Goal: Task Accomplishment & Management: Complete application form

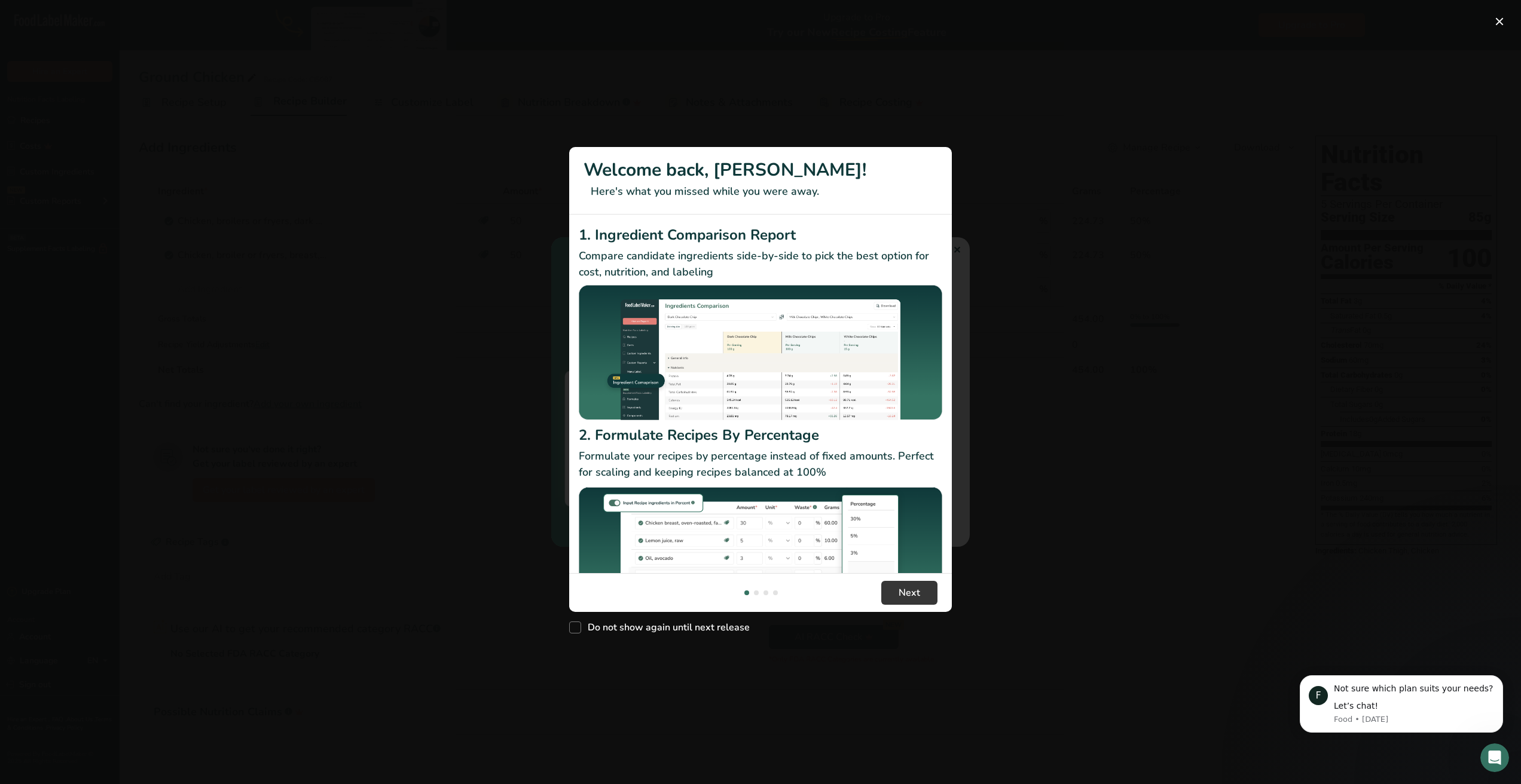
click at [1318, 606] on div "New Features" at bounding box center [760, 392] width 1521 height 784
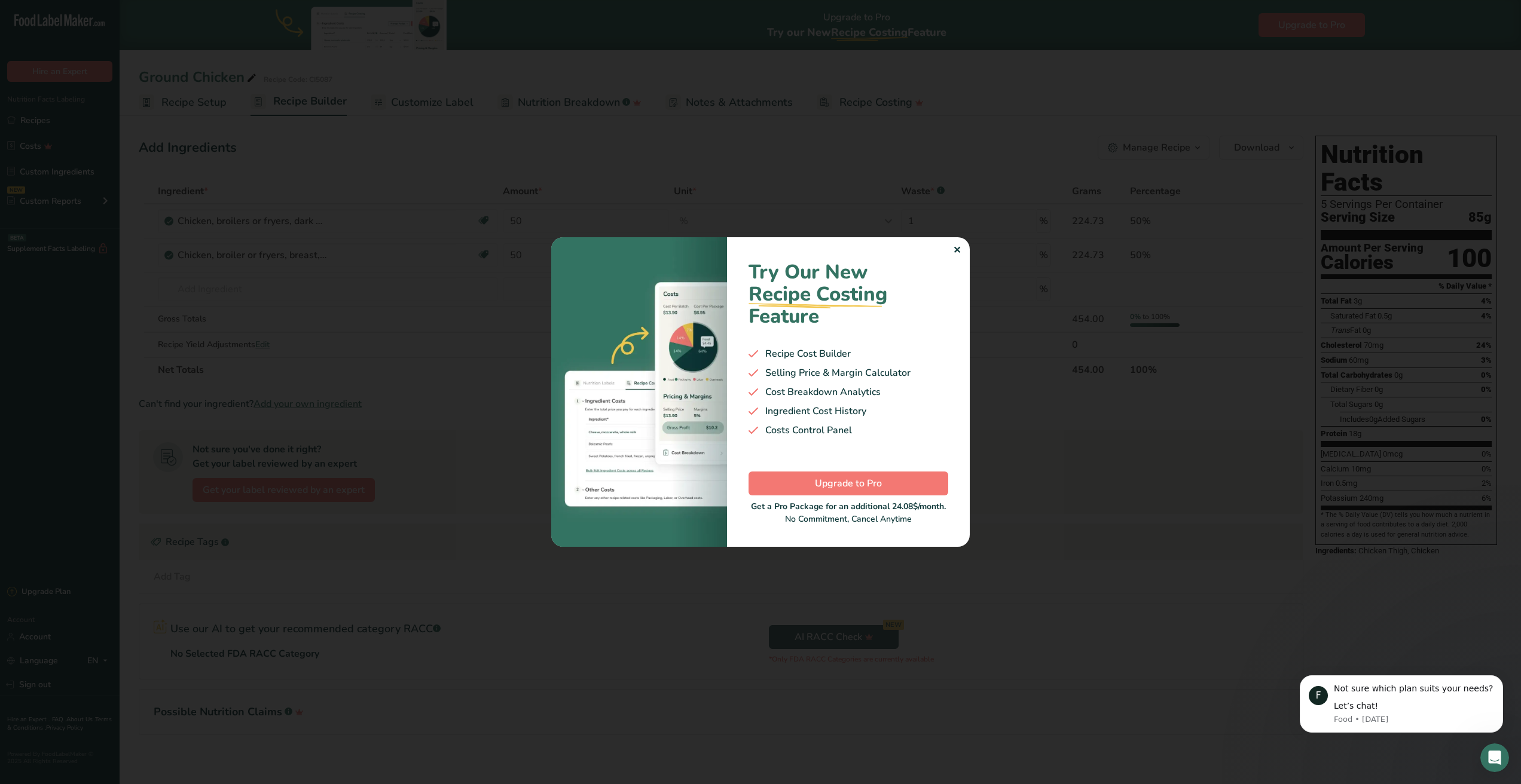
click at [959, 250] on div "✕" at bounding box center [957, 250] width 8 height 14
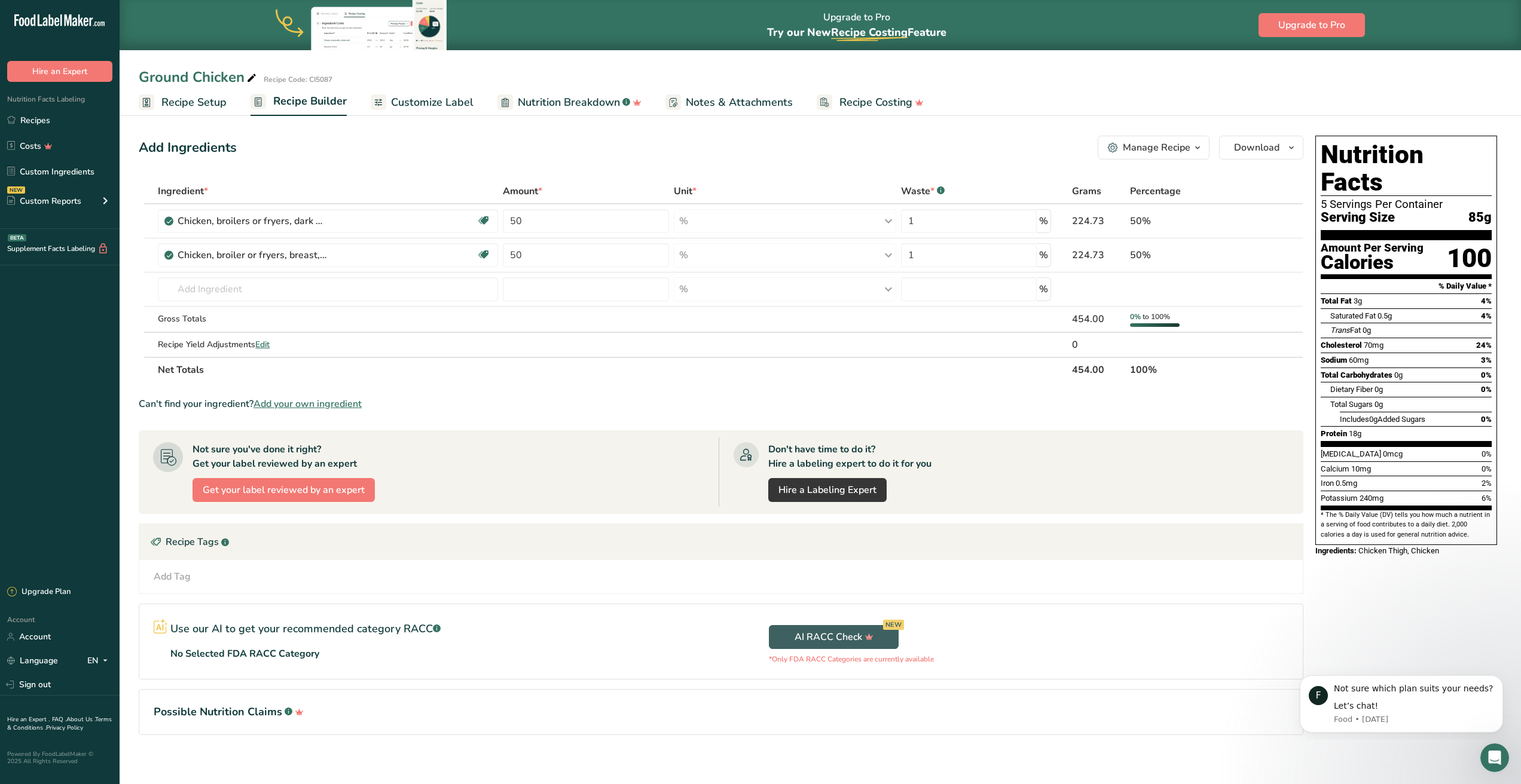
click at [196, 106] on span "Recipe Setup" at bounding box center [194, 102] width 65 height 16
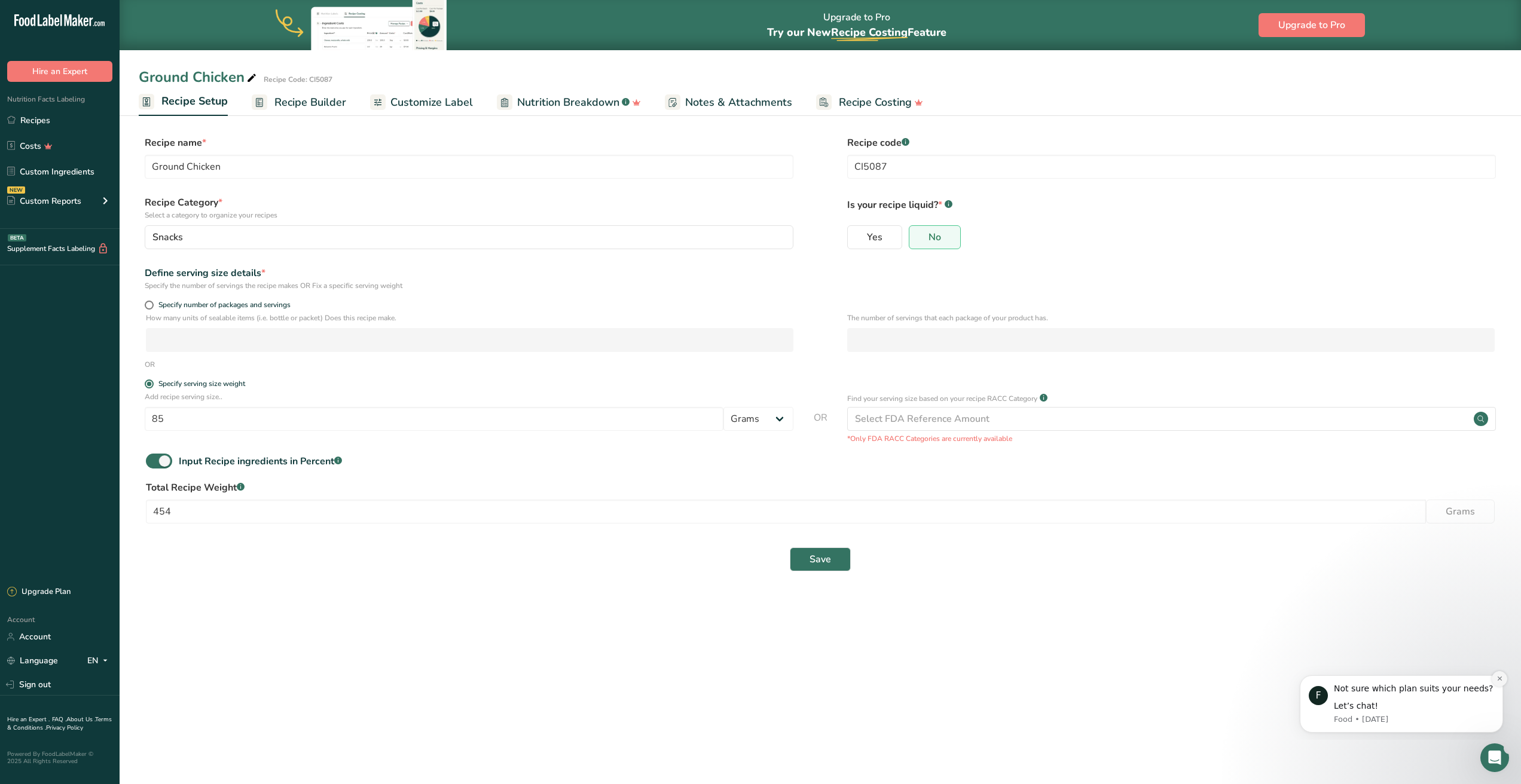
click at [1502, 679] on icon "Dismiss notification" at bounding box center [1500, 679] width 7 height 7
click at [26, 127] on link "Recipes" at bounding box center [60, 120] width 120 height 23
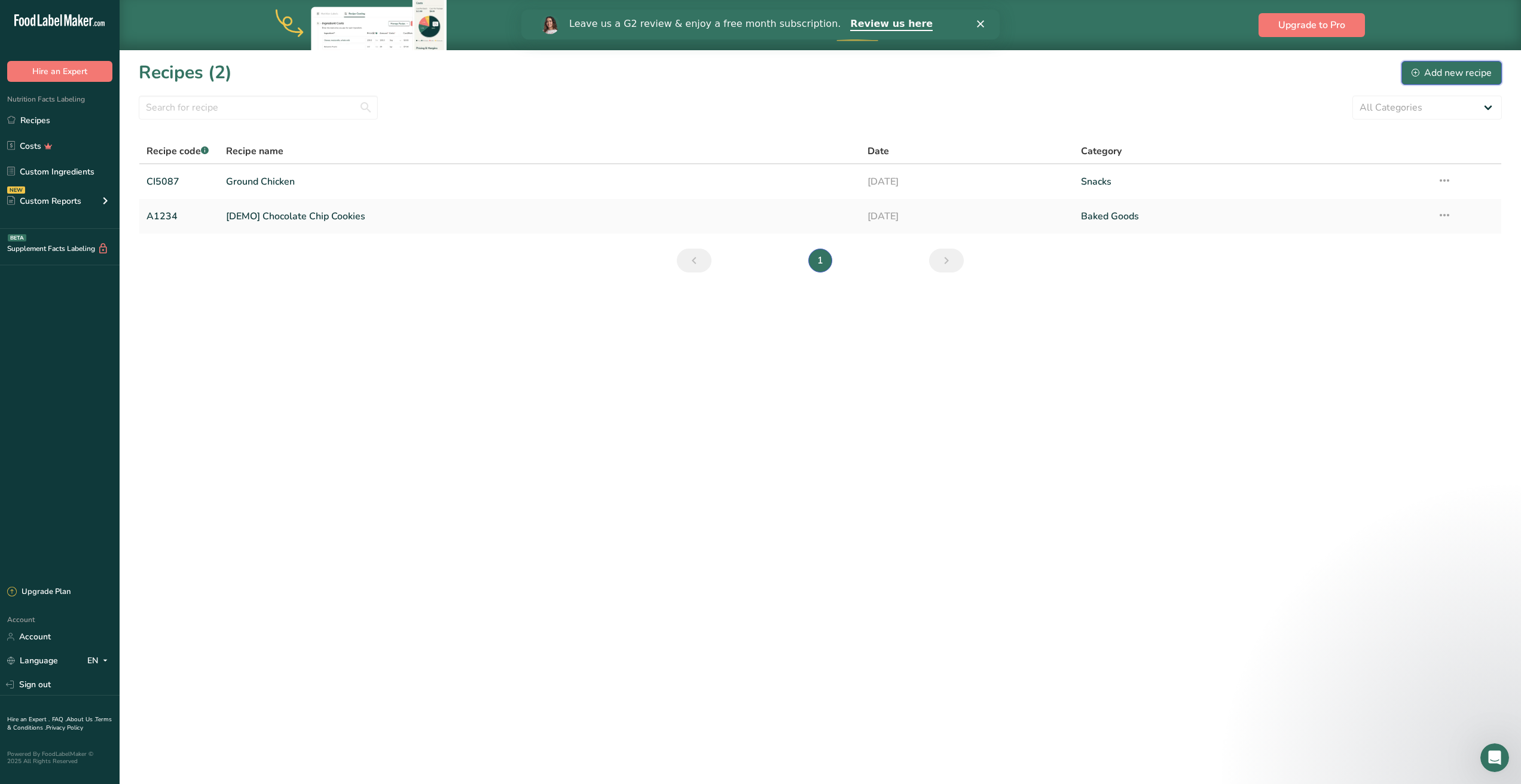
click at [1444, 79] on div "Add new recipe" at bounding box center [1451, 72] width 80 height 14
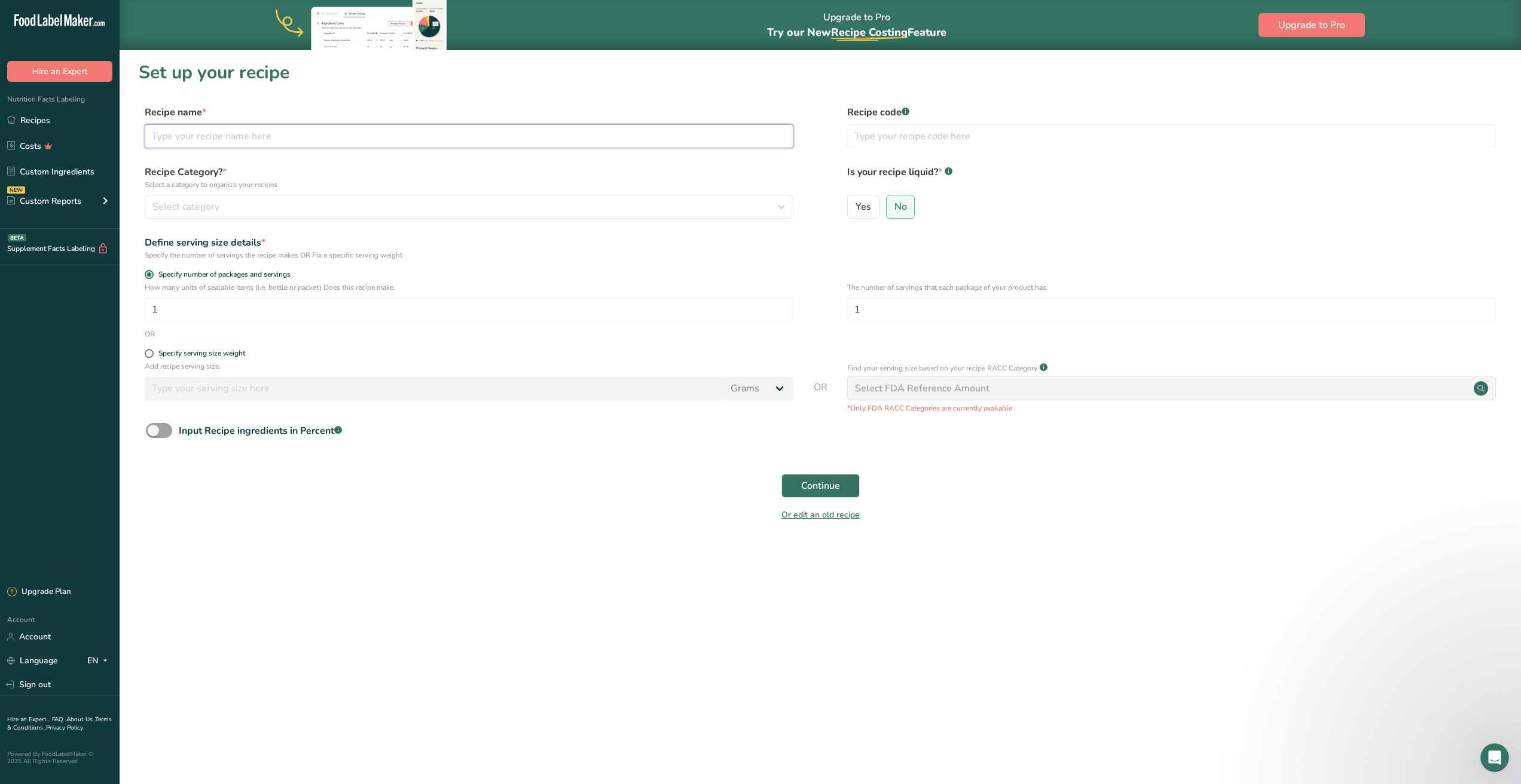
click at [255, 132] on input "text" at bounding box center [469, 136] width 649 height 24
type input "Ground Beef HB12"
click at [877, 134] on input "text" at bounding box center [1171, 136] width 649 height 24
type input "HB12"
click at [445, 211] on div "Select category" at bounding box center [465, 207] width 626 height 14
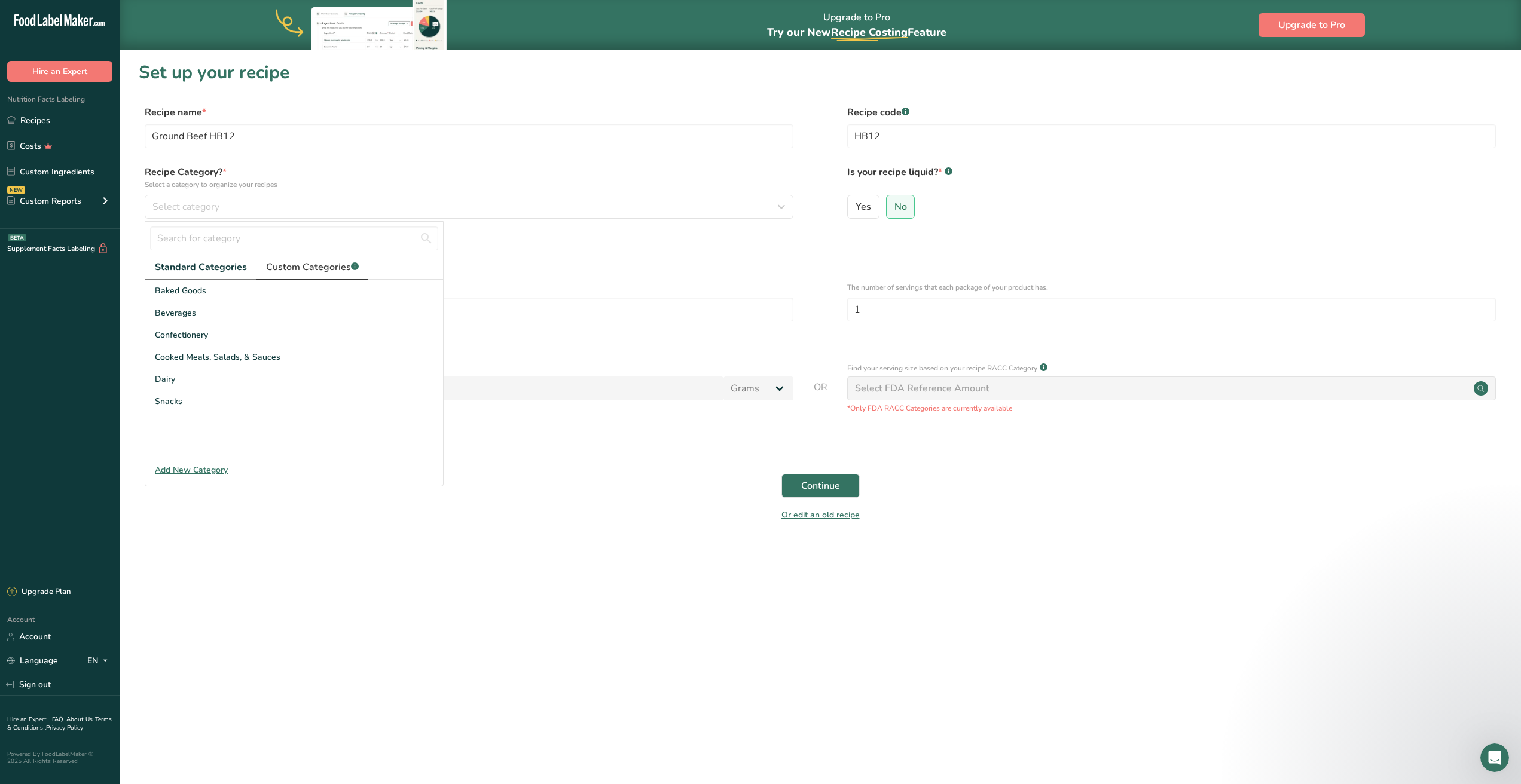
click at [328, 269] on span "Custom Categories .a-a{fill:#347362;}.b-a{fill:#fff;}" at bounding box center [312, 267] width 92 height 14
click at [188, 468] on div "Add New Category" at bounding box center [294, 470] width 298 height 12
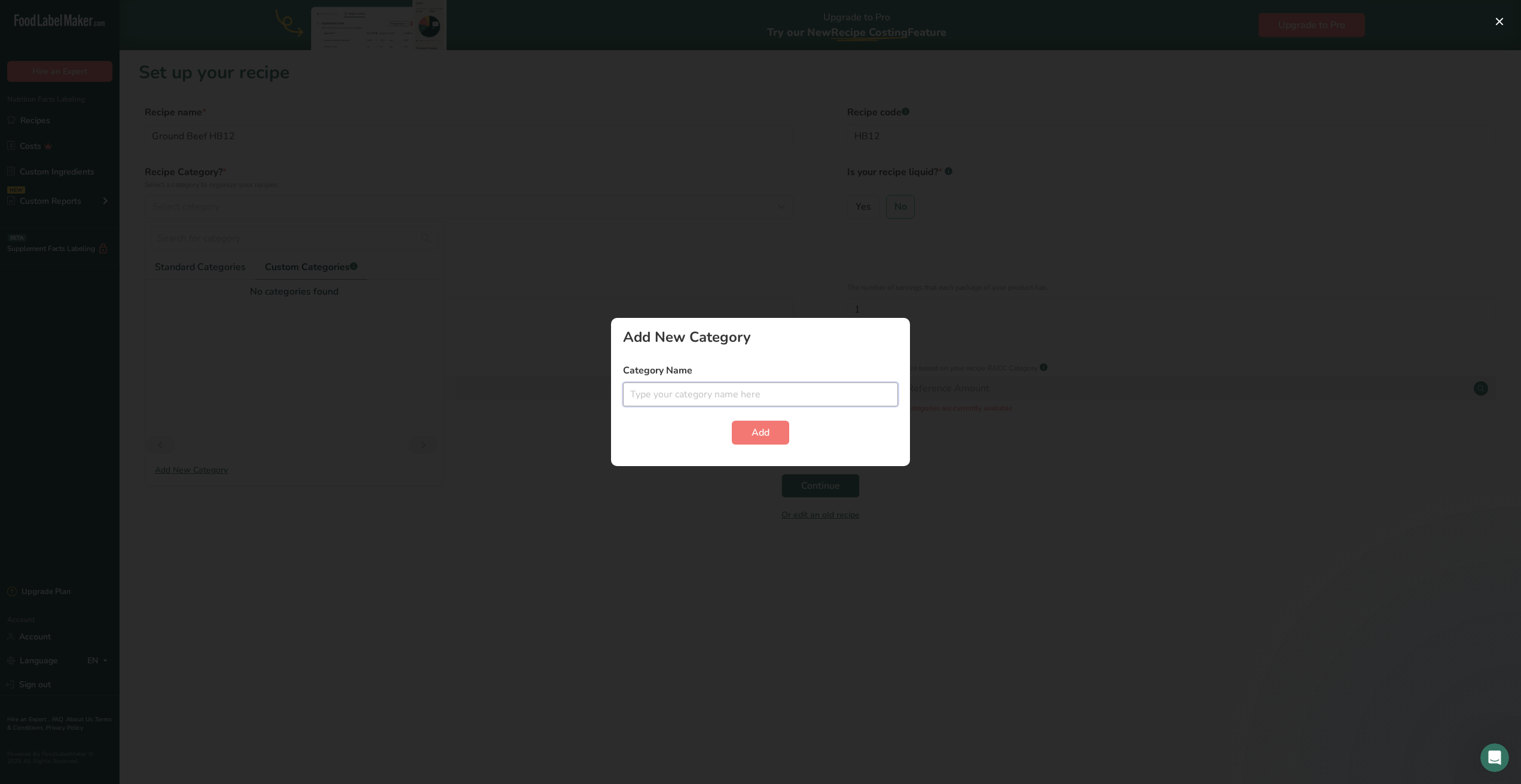
click at [762, 395] on input "text" at bounding box center [760, 394] width 275 height 24
click at [670, 392] on input "ground Meats and poultry" at bounding box center [760, 394] width 275 height 24
type input "ground meats and poultry"
click at [787, 435] on button "Add" at bounding box center [760, 433] width 57 height 24
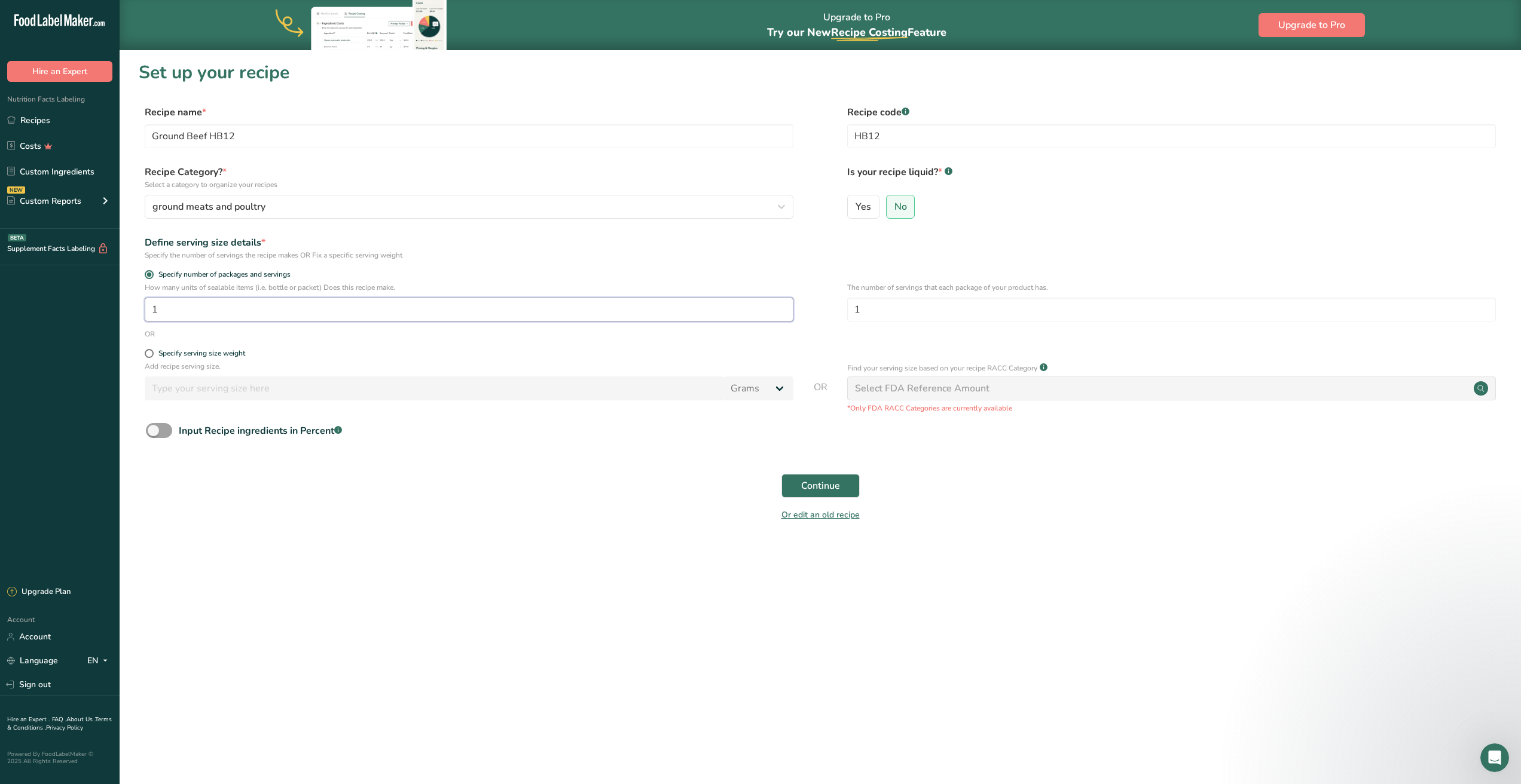
click at [216, 313] on input "1" at bounding box center [469, 309] width 649 height 24
click at [996, 391] on div "Select FDA Reference Amount" at bounding box center [1171, 389] width 649 height 24
click at [308, 315] on input "1" at bounding box center [469, 309] width 649 height 24
click at [312, 345] on form "Recipe name * Ground Beef HB12 Recipe code .a-a{fill:#347362;}.b-a{fill:#fff;} …" at bounding box center [820, 317] width 1363 height 424
click at [238, 315] on input "5" at bounding box center [469, 309] width 649 height 24
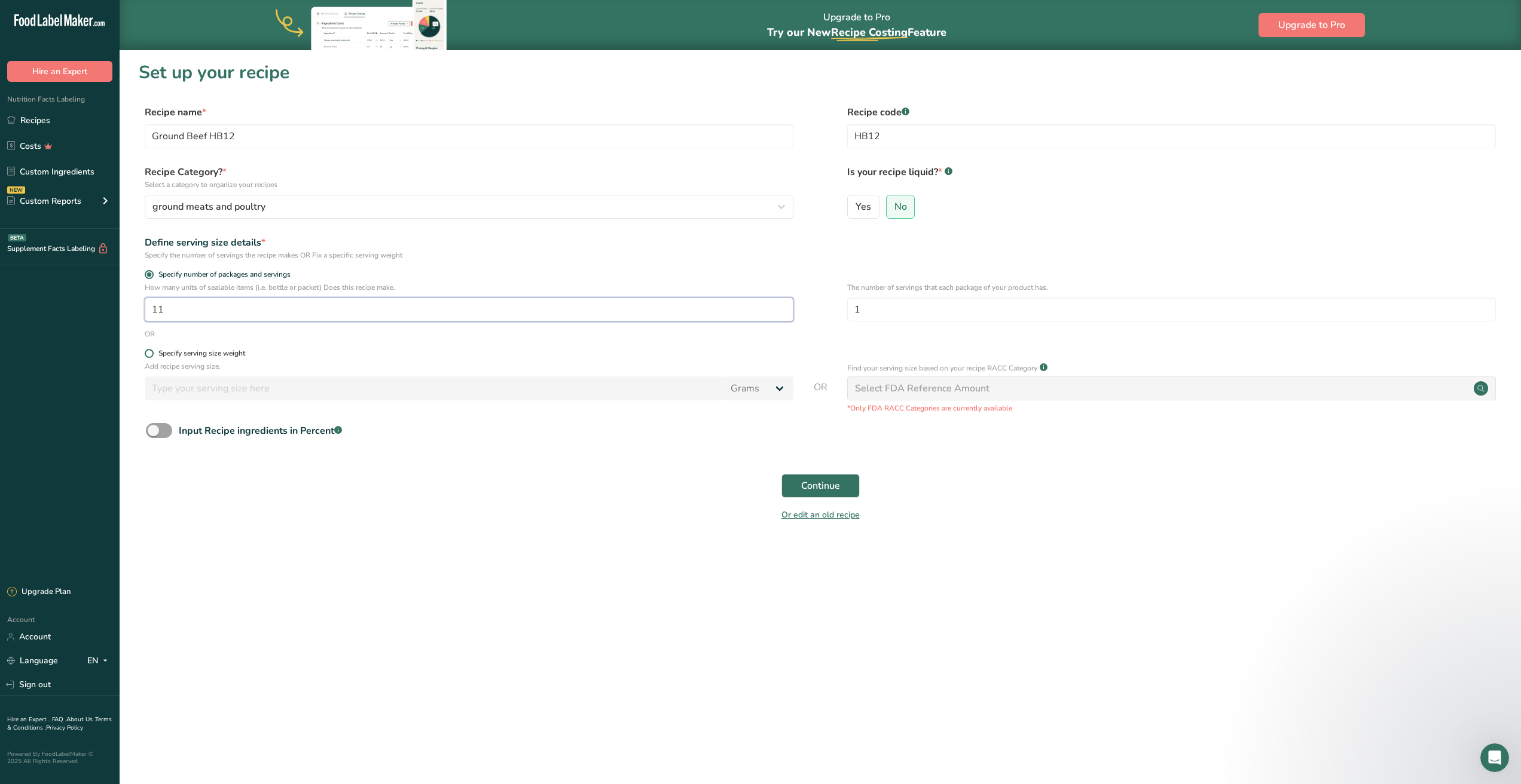
type input "11"
click at [203, 349] on div "Specify serving size weight" at bounding box center [202, 353] width 87 height 9
click at [152, 349] on input "Specify serving size weight" at bounding box center [148, 353] width 8 height 8
radio input "true"
radio input "false"
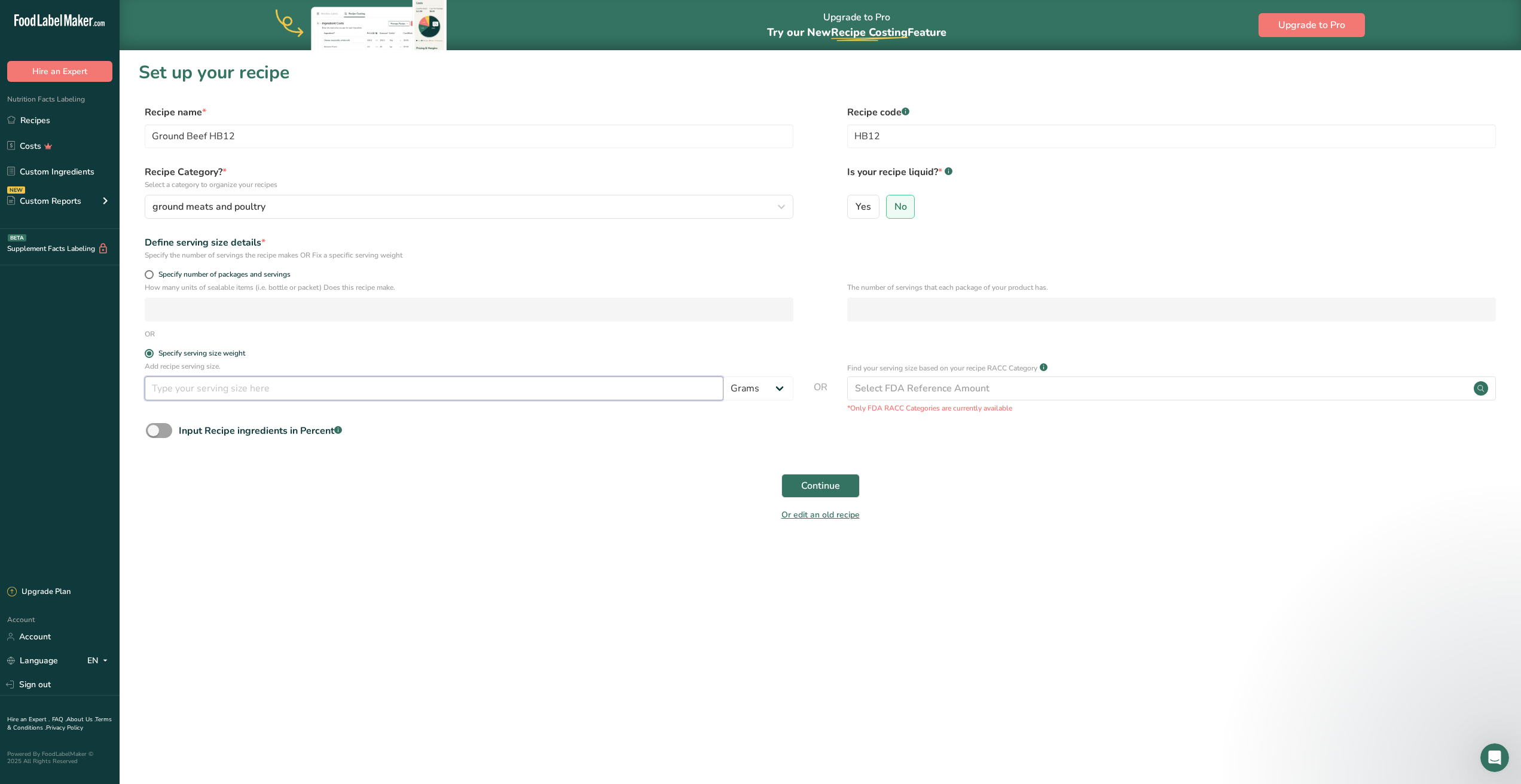
click at [361, 398] on input "number" at bounding box center [434, 389] width 579 height 24
type input "454"
click at [895, 386] on div "Select FDA Reference Amount" at bounding box center [922, 388] width 134 height 14
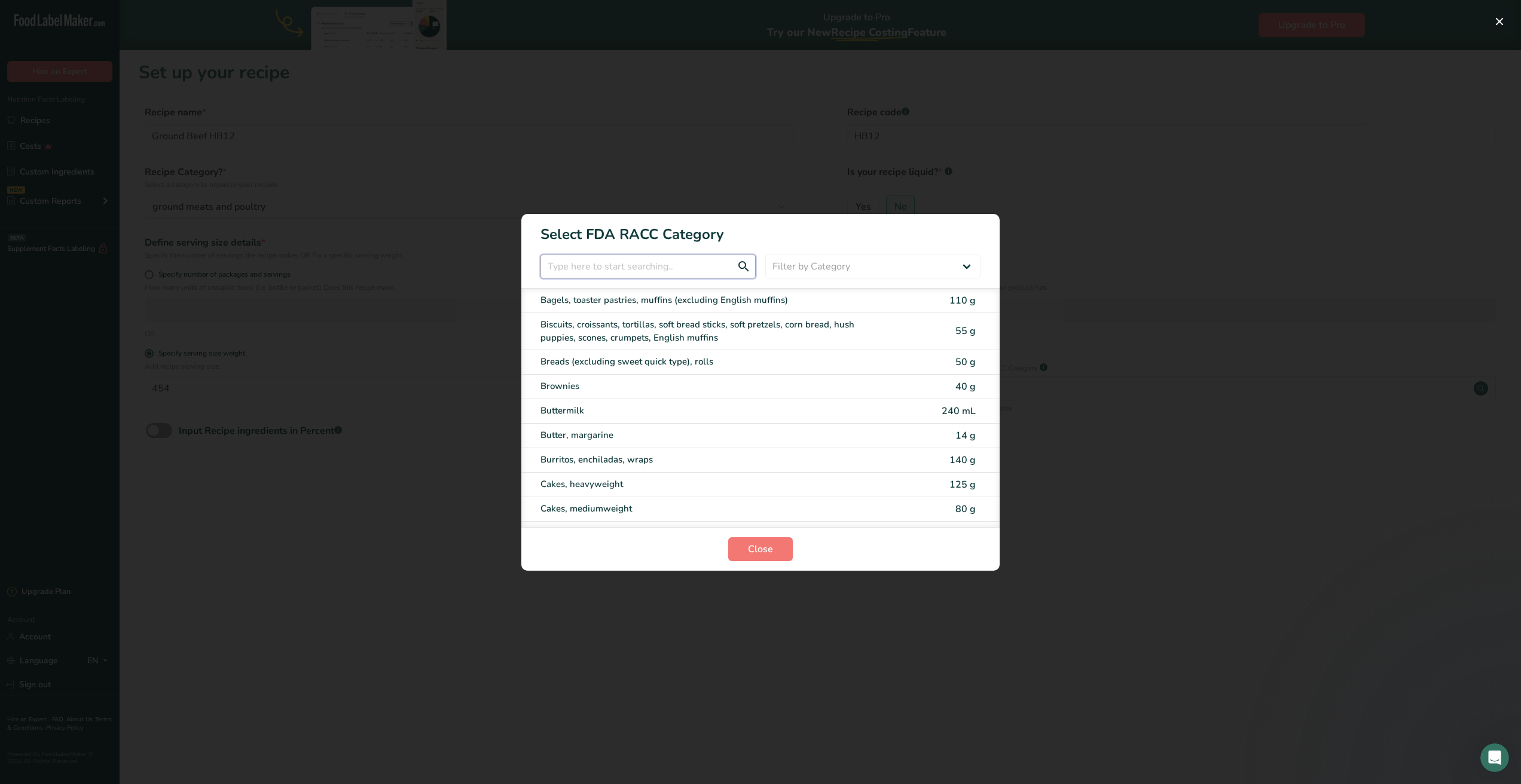
click at [633, 272] on input "RACC Category Selection Modal" at bounding box center [648, 267] width 215 height 24
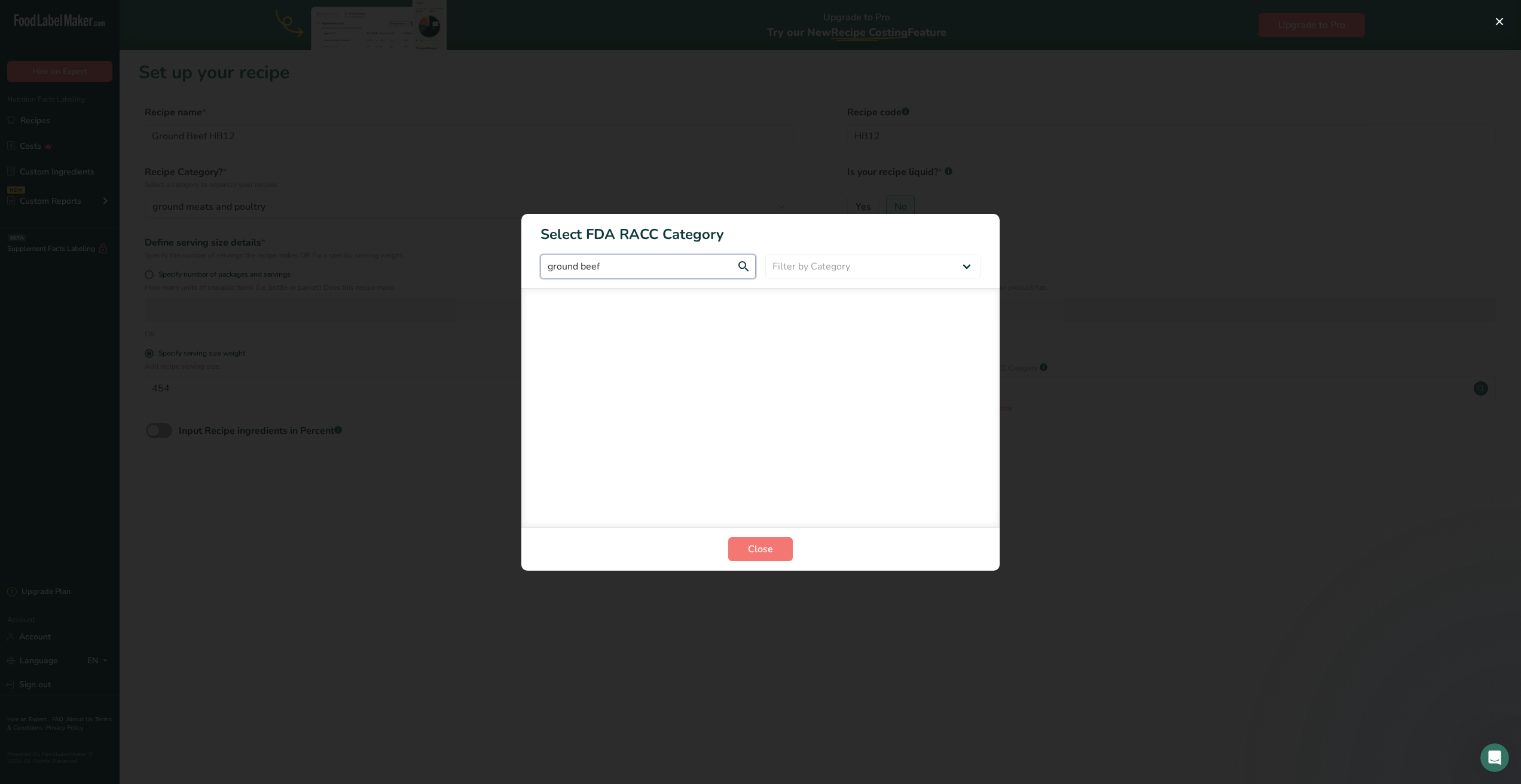
click at [580, 265] on input "ground beef" at bounding box center [648, 267] width 215 height 24
type input "beef"
click at [740, 269] on input "beef" at bounding box center [648, 267] width 215 height 24
click at [924, 264] on select "Filter by Category All Bakery products [GEOGRAPHIC_DATA] Cereals and other grai…" at bounding box center [872, 267] width 215 height 24
select select "16"
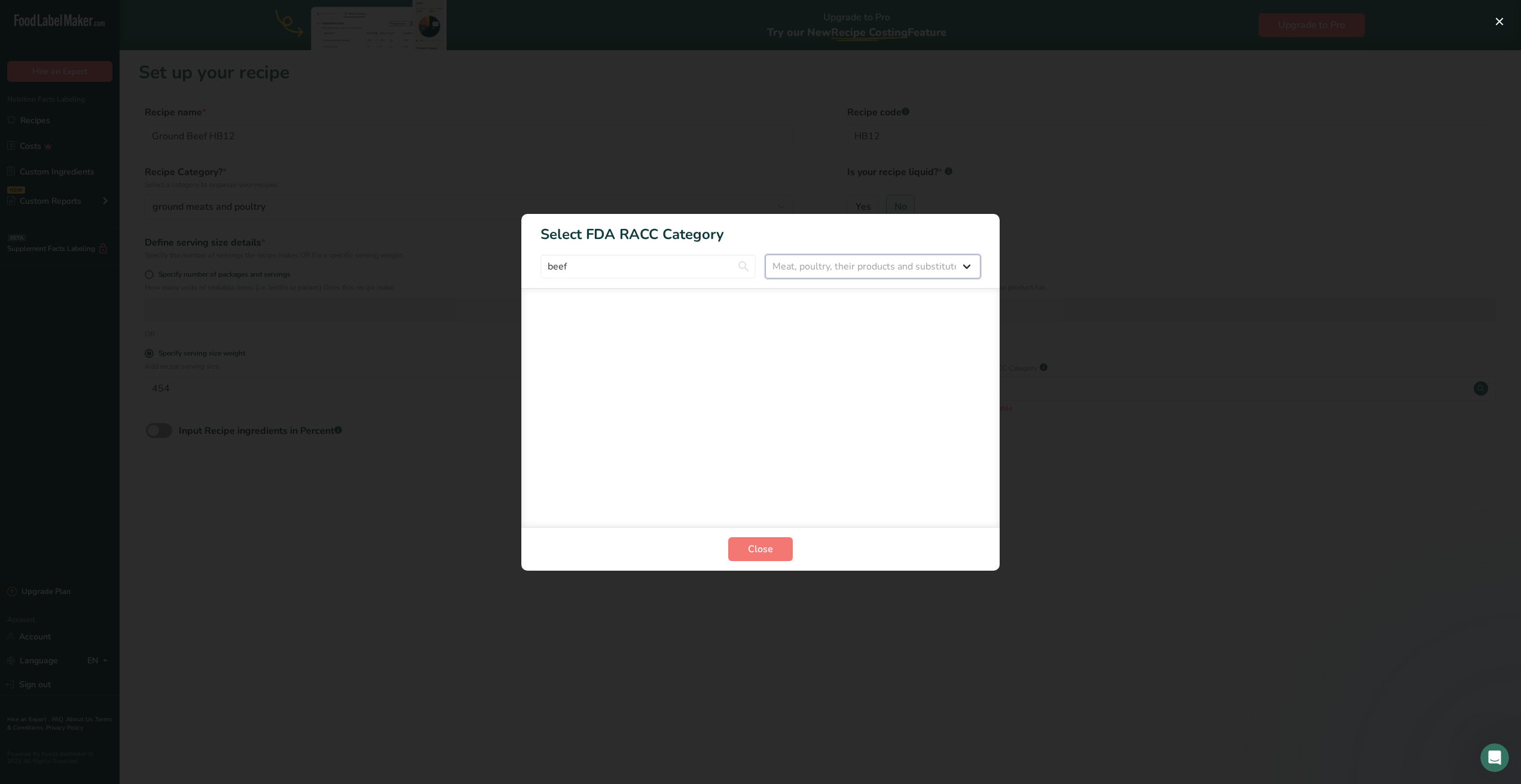
click at [765, 255] on select "Filter by Category All Bakery products [GEOGRAPHIC_DATA] Cereals and other grai…" at bounding box center [872, 267] width 215 height 24
click at [752, 270] on input "beef" at bounding box center [648, 267] width 215 height 24
type input "b"
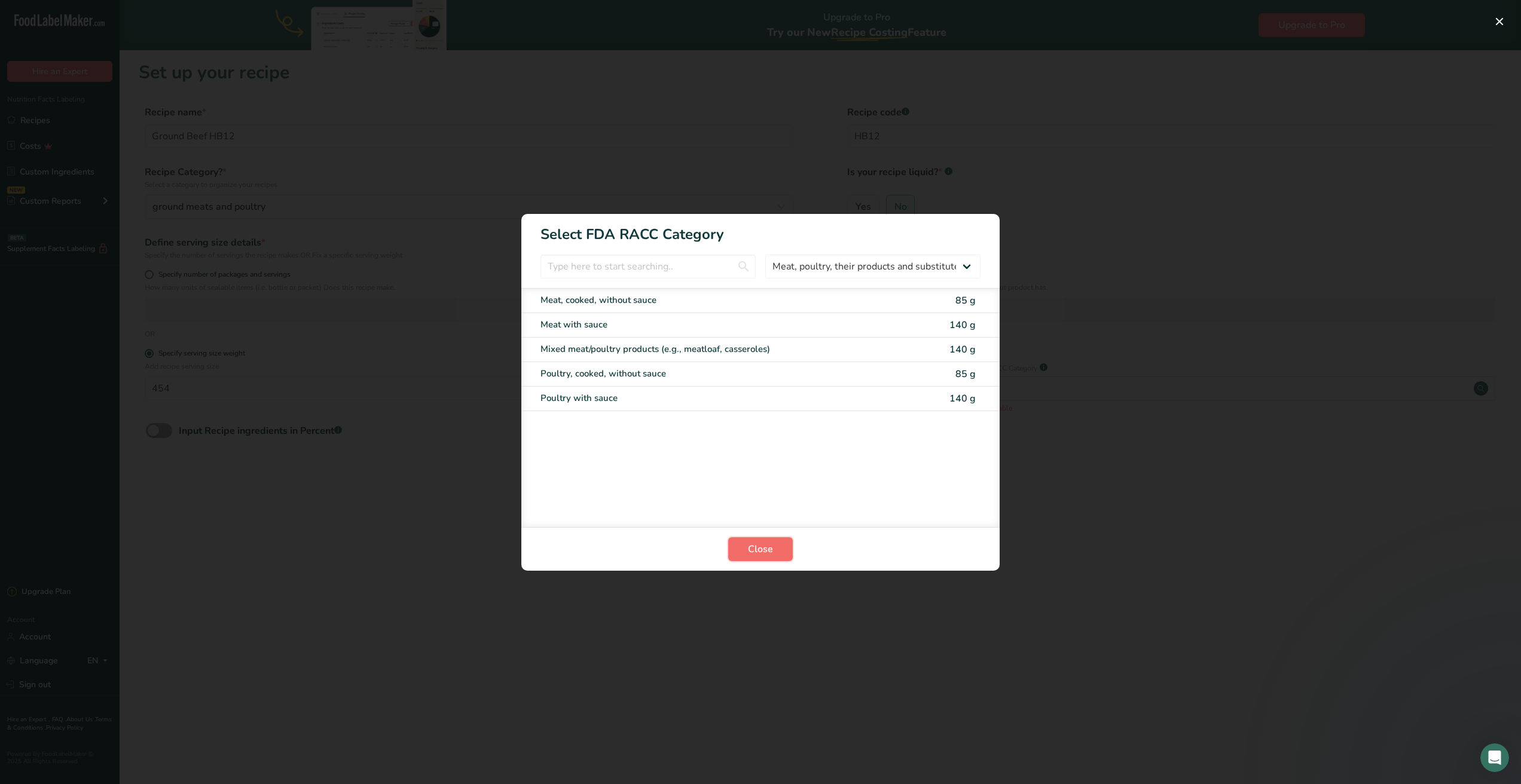
click at [765, 544] on span "Close" at bounding box center [760, 549] width 25 height 14
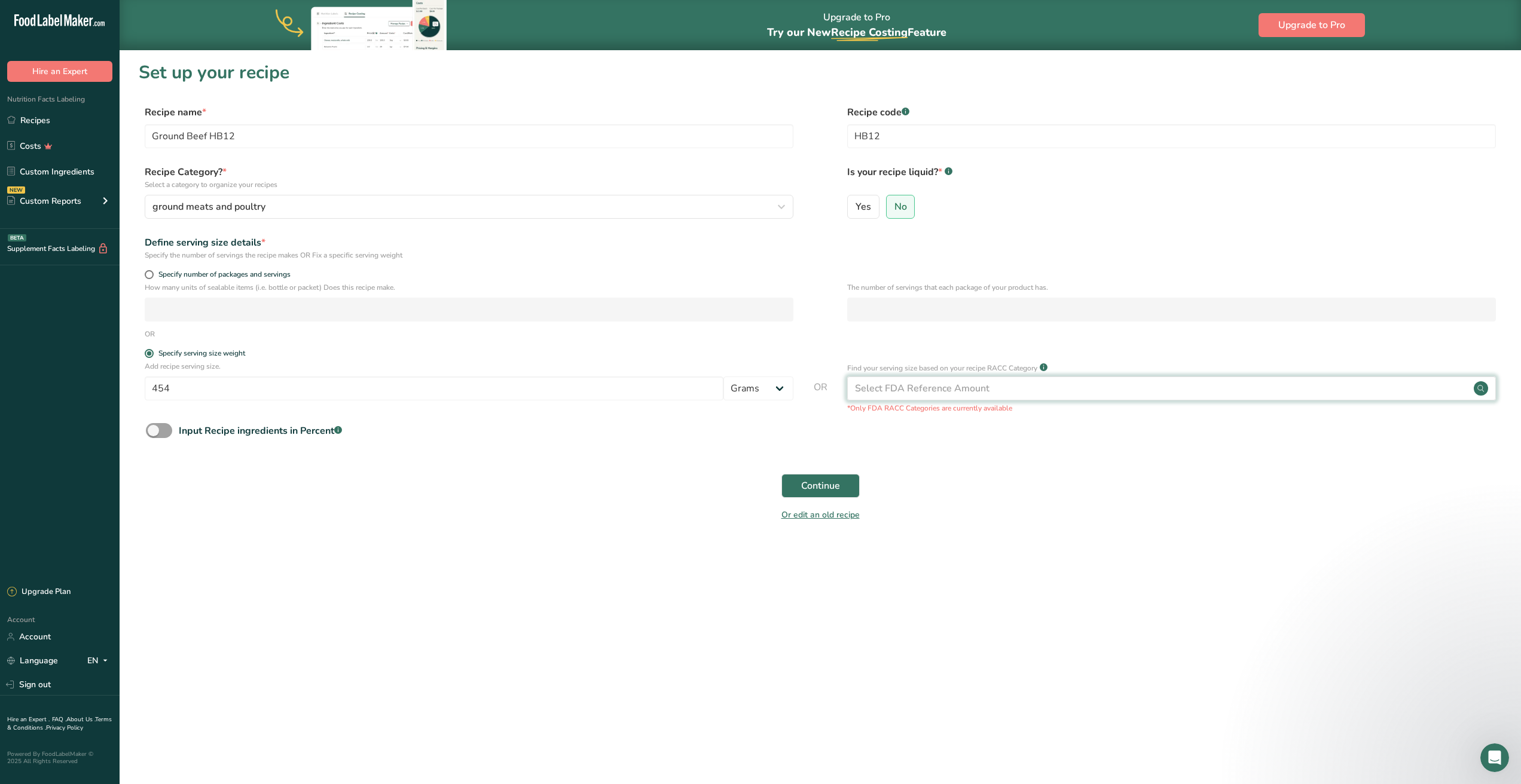
click at [963, 389] on div "Select FDA Reference Amount" at bounding box center [922, 388] width 134 height 14
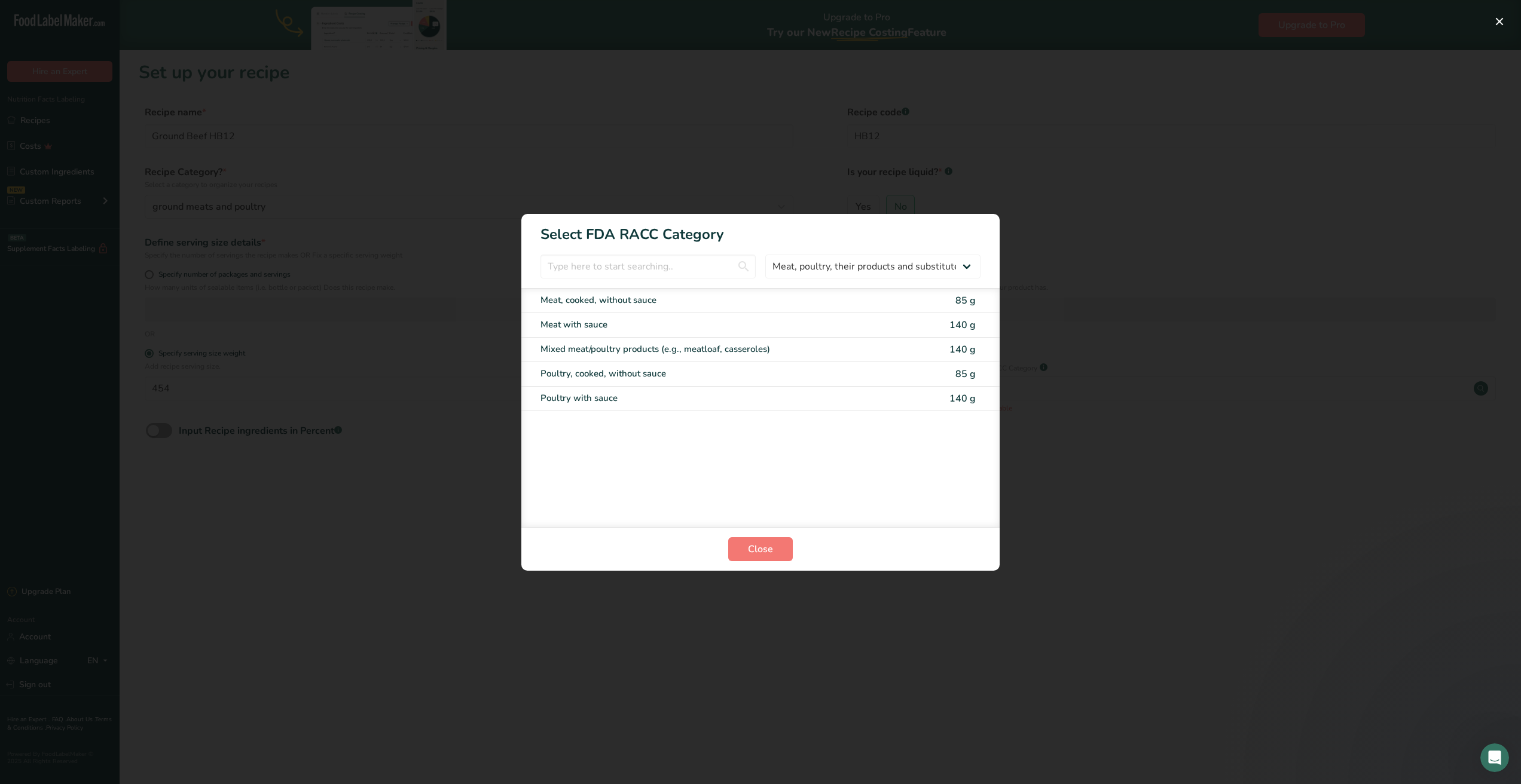
click at [968, 294] on span "85 g" at bounding box center [965, 300] width 20 height 13
type input "85"
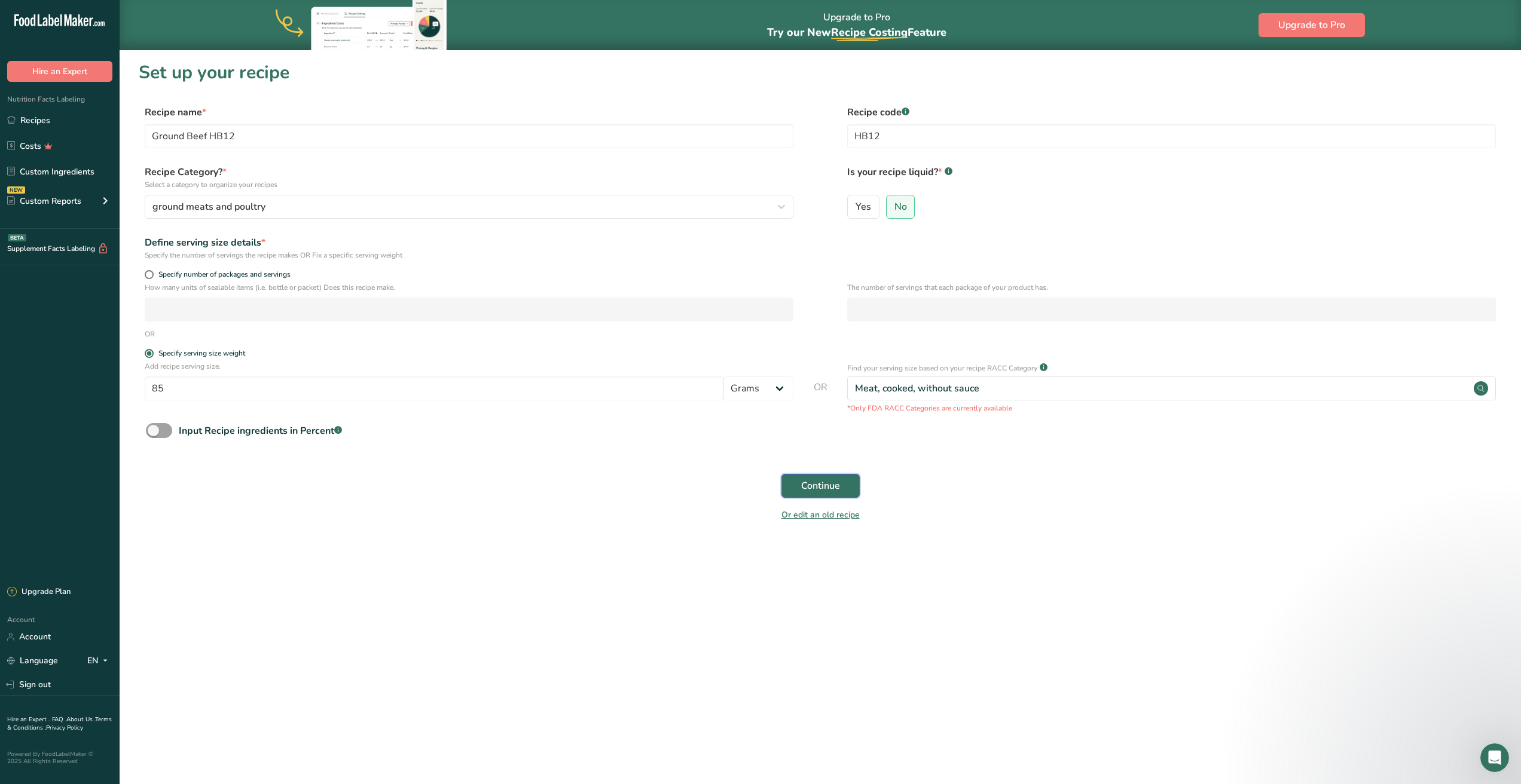
click at [812, 491] on span "Continue" at bounding box center [820, 486] width 39 height 14
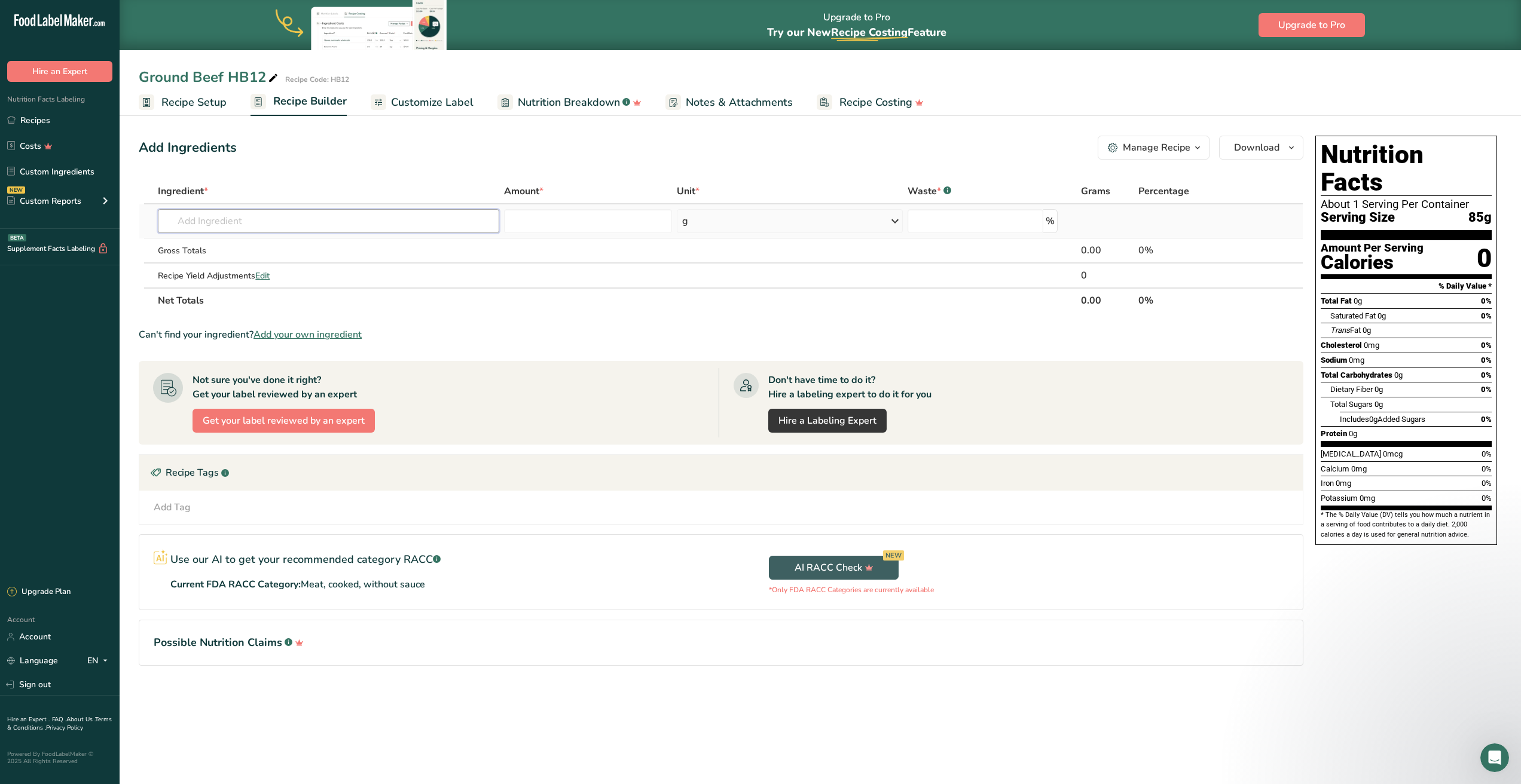
click at [289, 223] on input "text" at bounding box center [328, 221] width 341 height 24
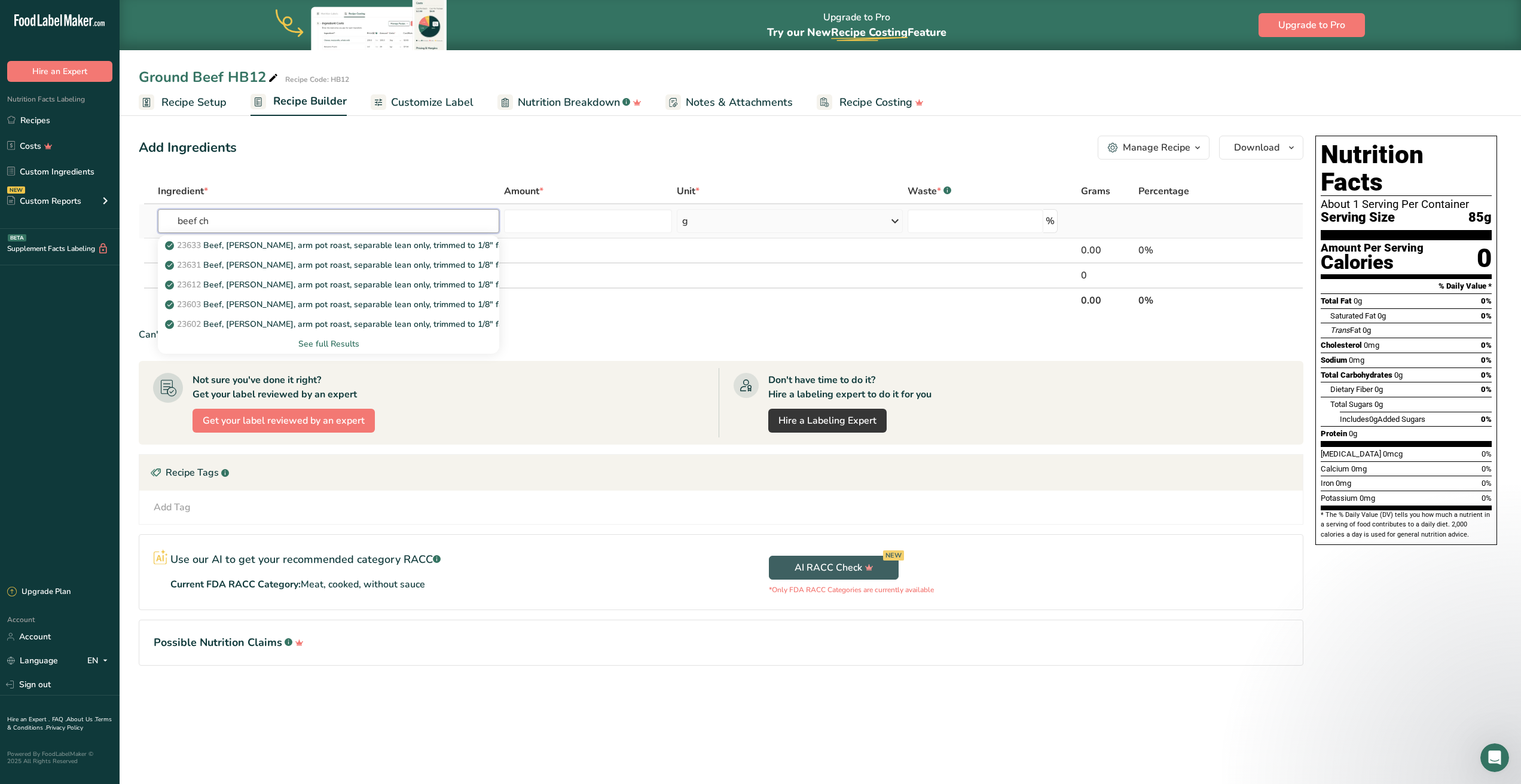
type input "beef ch"
click at [307, 340] on div "See full Results" at bounding box center [329, 344] width 323 height 12
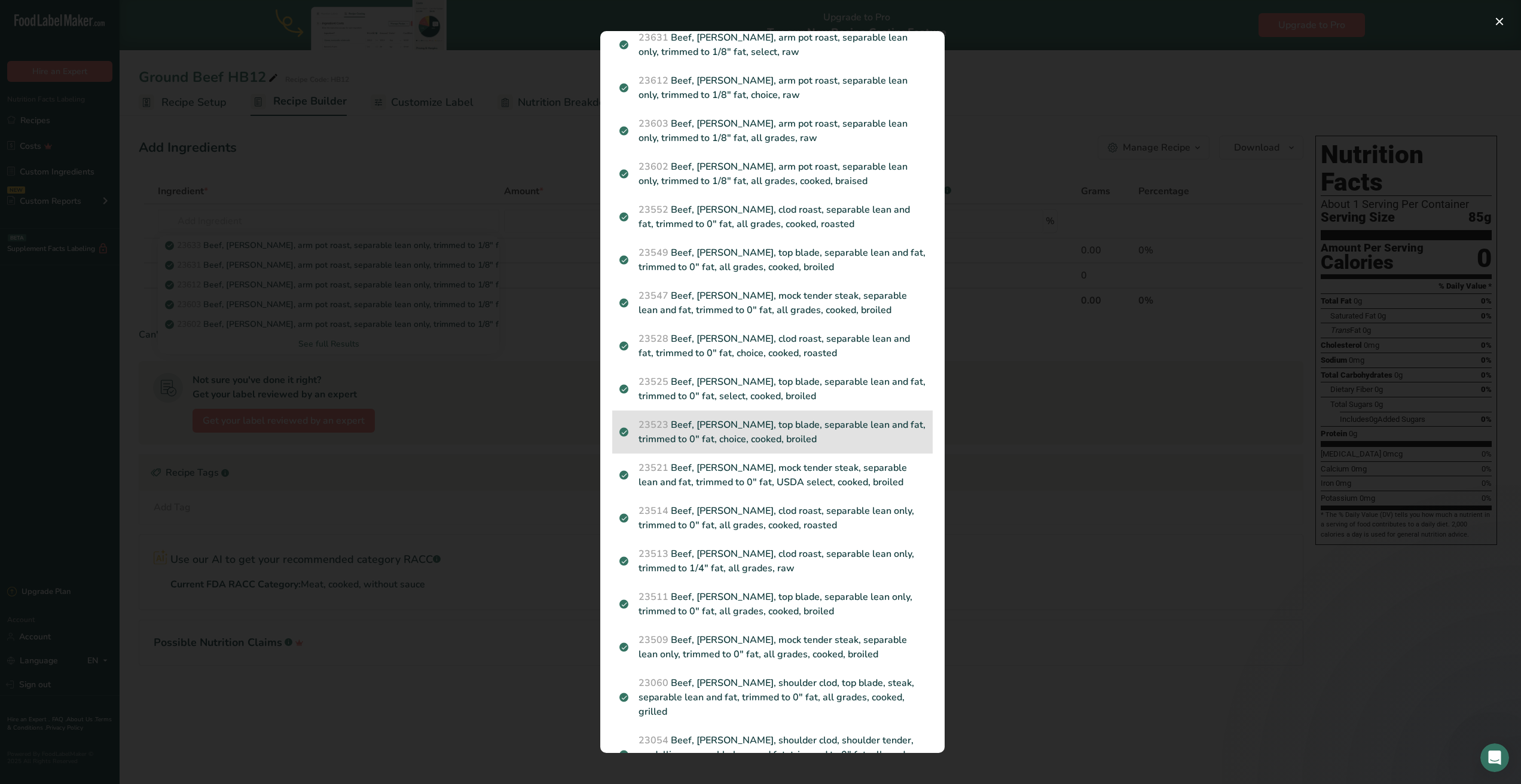
scroll to position [86, 0]
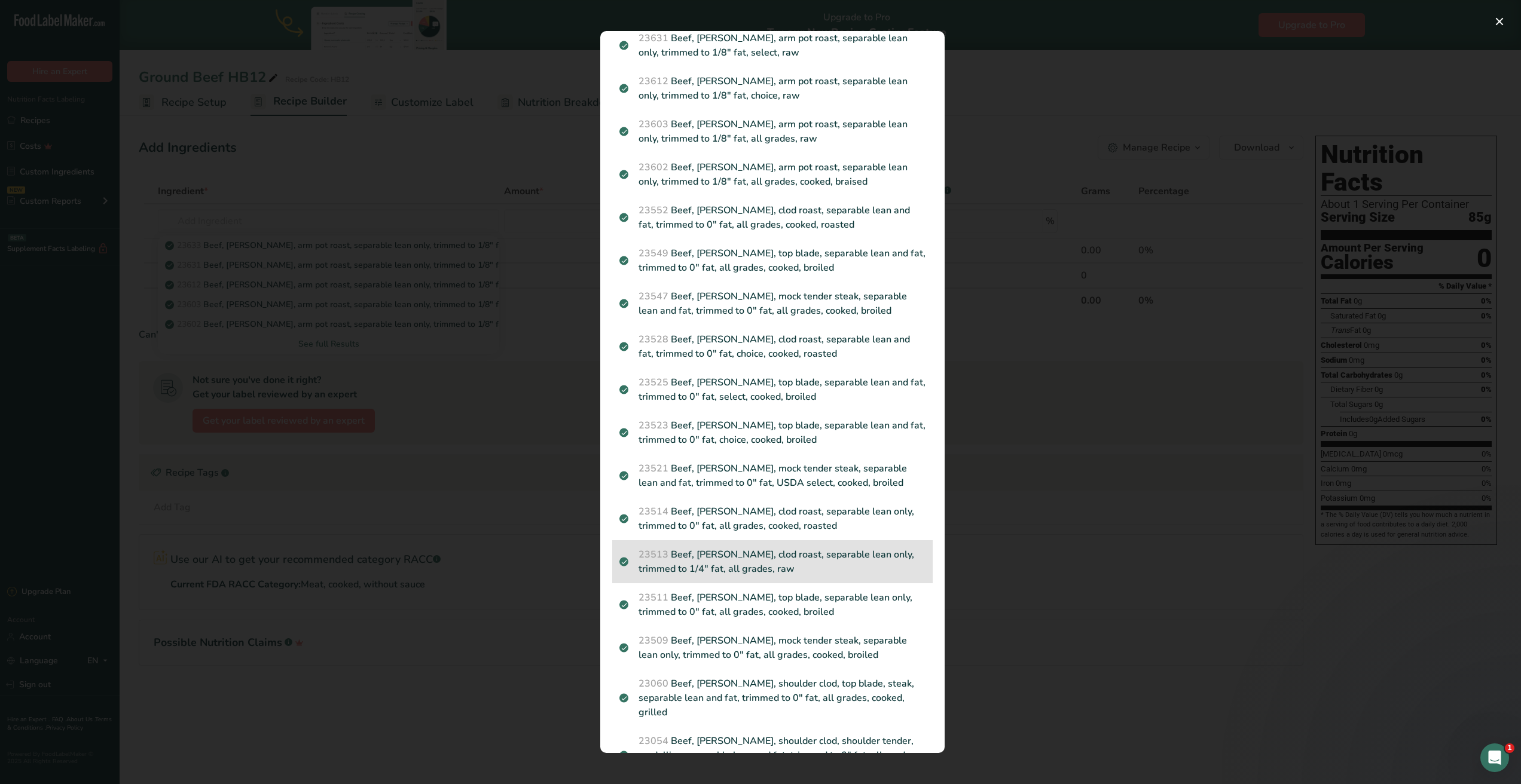
click at [817, 558] on p "23513 Beef, [PERSON_NAME], clod roast, separable lean only, trimmed to 1/4" fat…" at bounding box center [773, 562] width 306 height 29
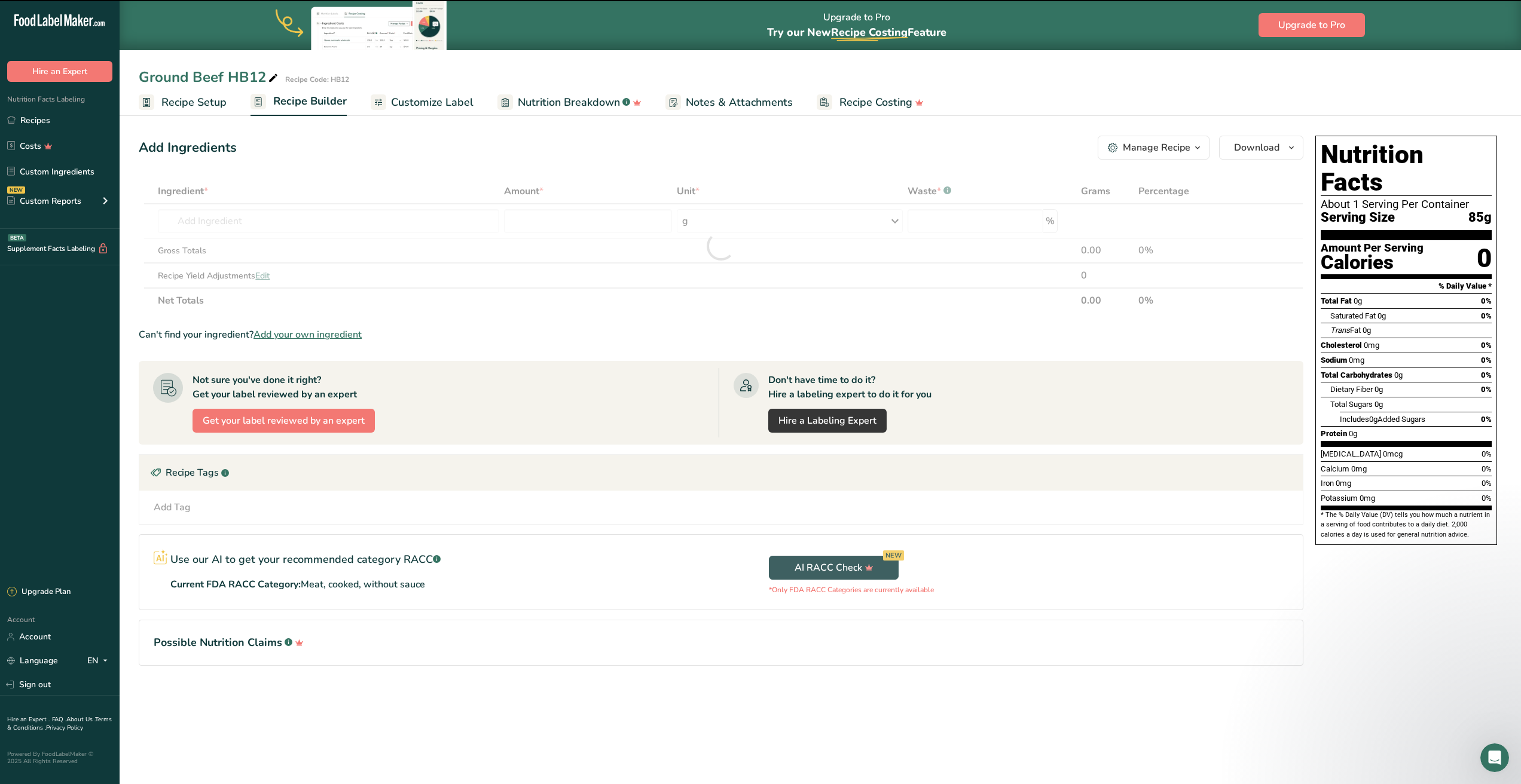
type input "0"
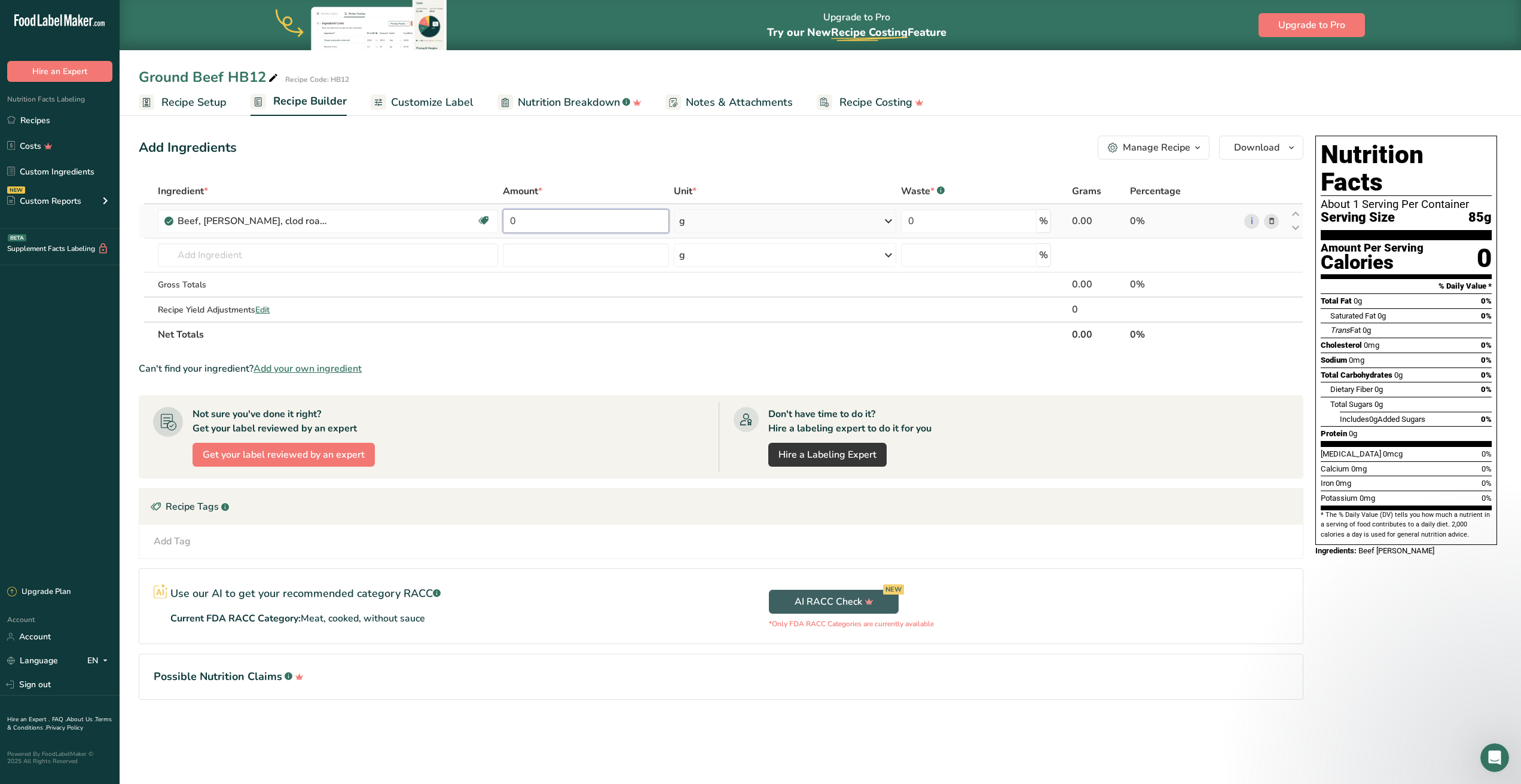
click at [556, 220] on input "0" at bounding box center [586, 221] width 166 height 24
type input "224"
click at [279, 255] on div "Ingredient * Amount * Unit * Waste * .a-a{fill:#347362;}.b-a{fill:#fff;} Grams …" at bounding box center [721, 262] width 1165 height 169
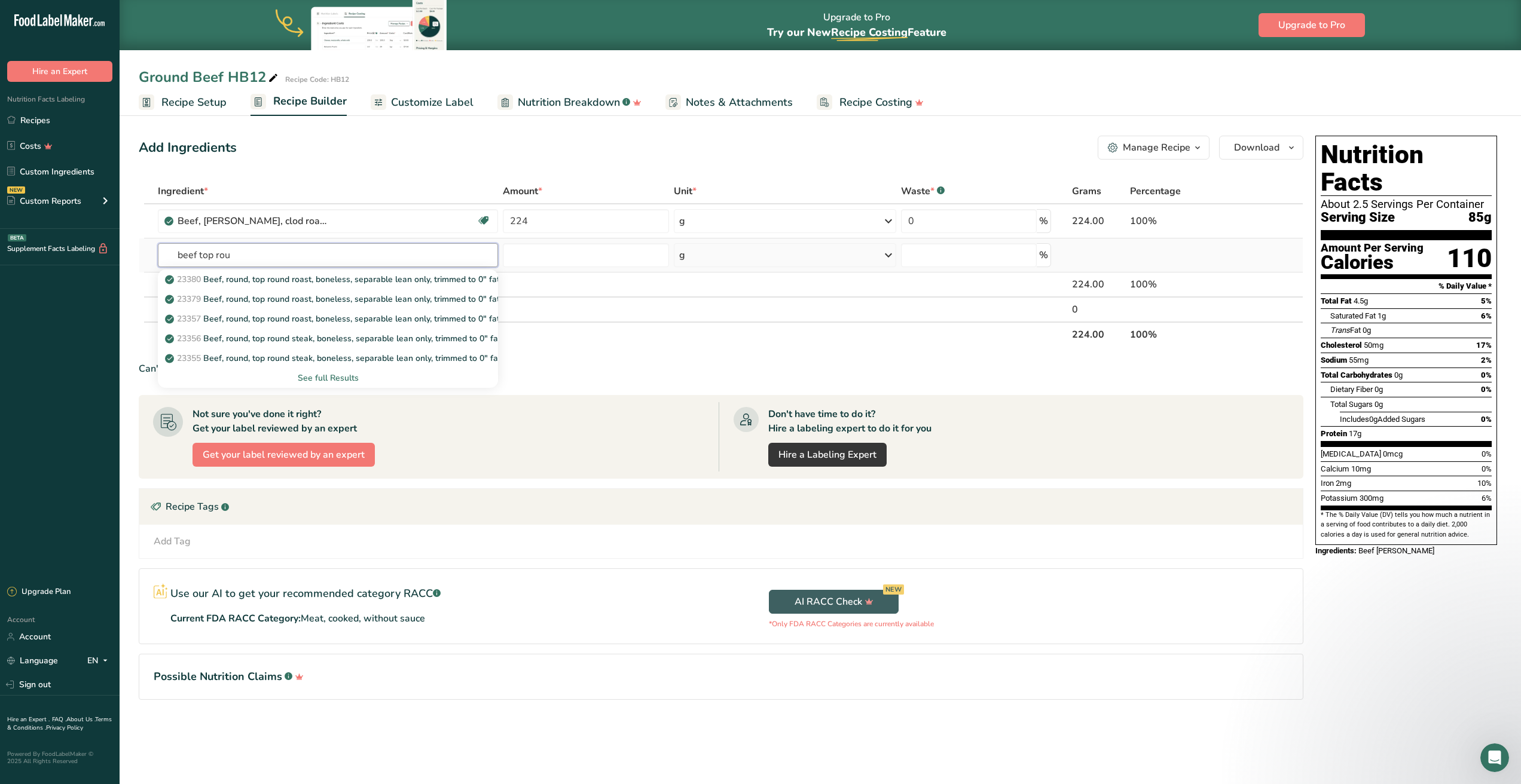
type input "beef top rou"
click at [318, 372] on div "See full Results" at bounding box center [328, 378] width 321 height 12
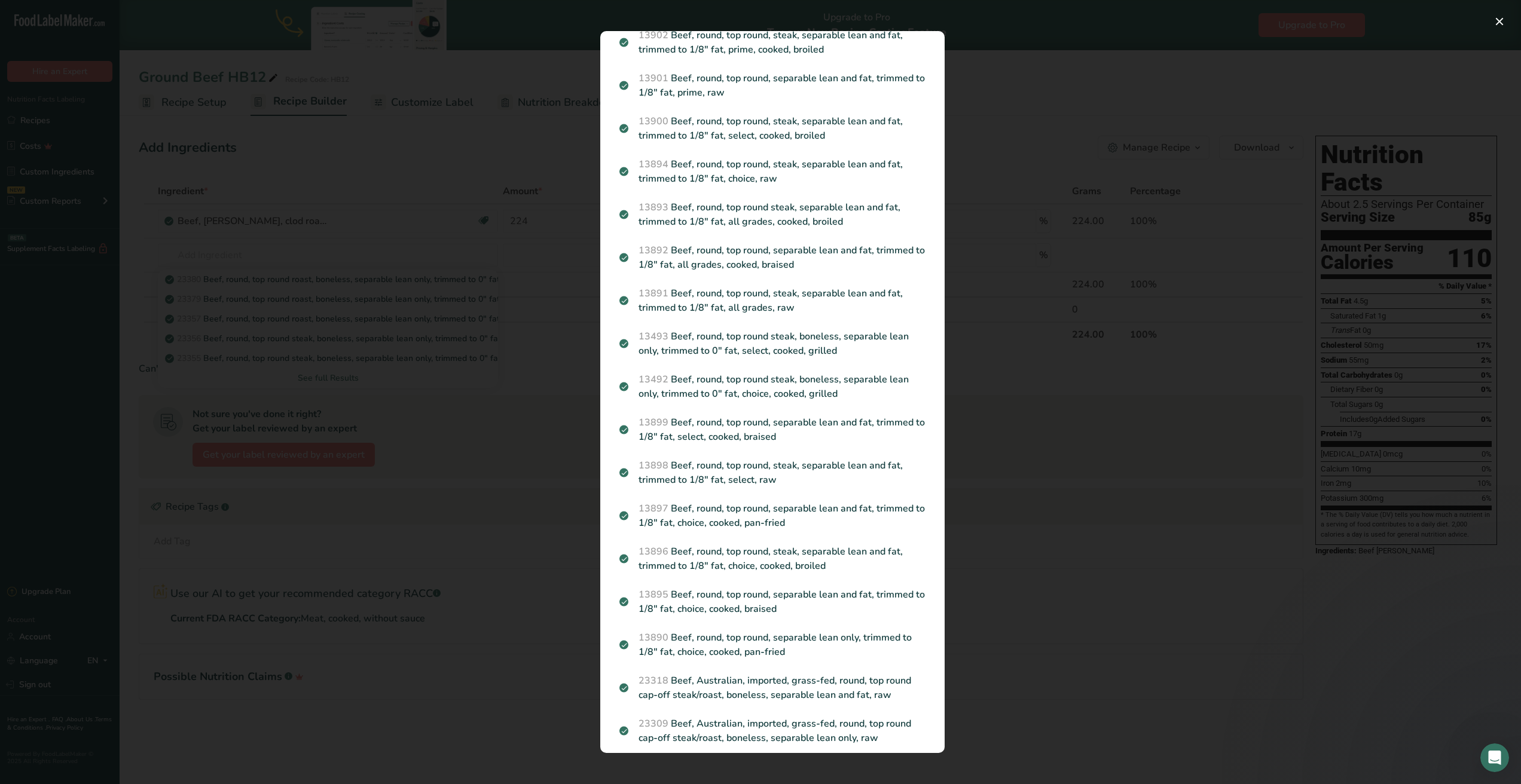
scroll to position [1477, 0]
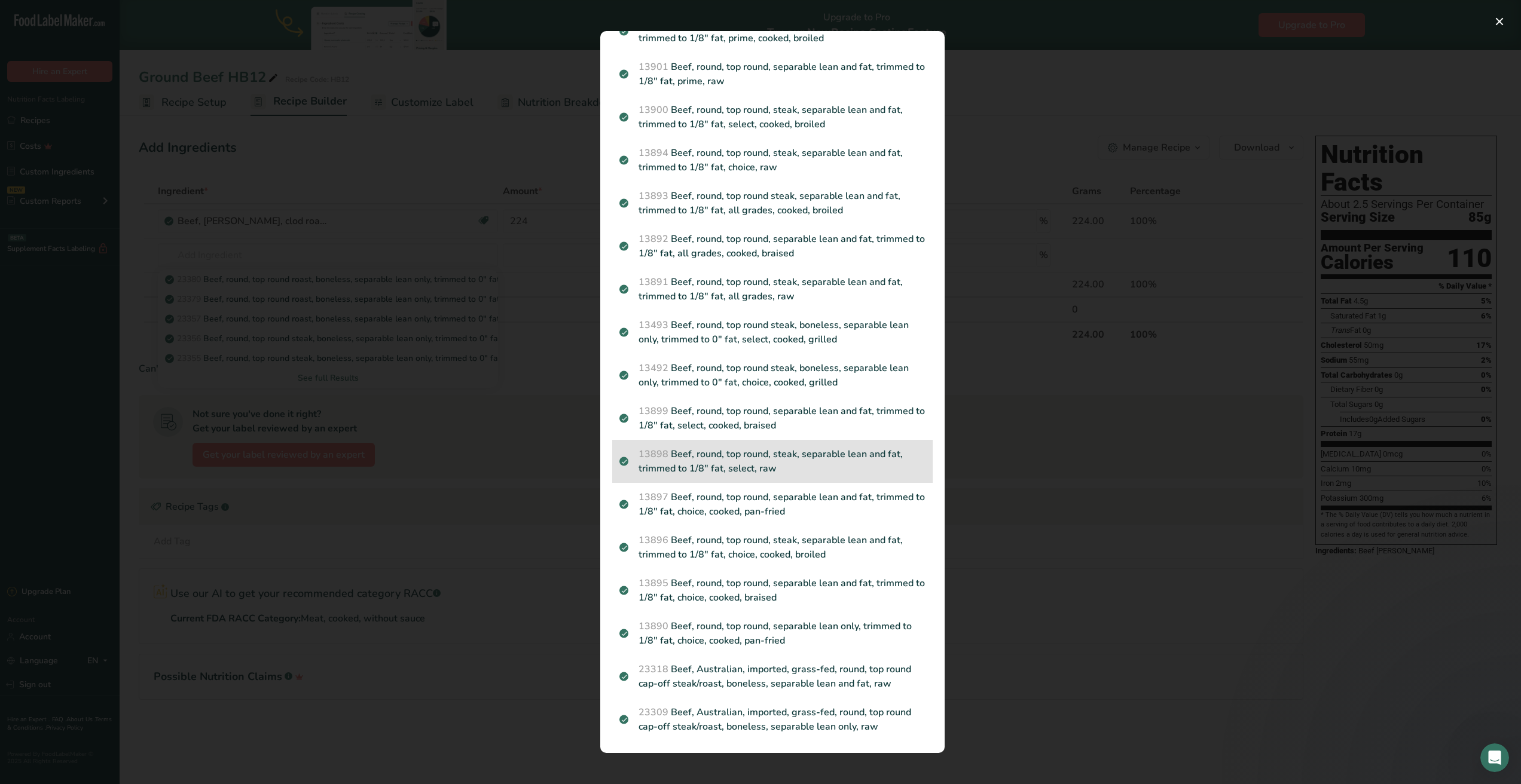
click at [828, 454] on p "13898 Beef, round, top round, steak, separable lean and fat, trimmed to 1/8" fa…" at bounding box center [773, 462] width 306 height 29
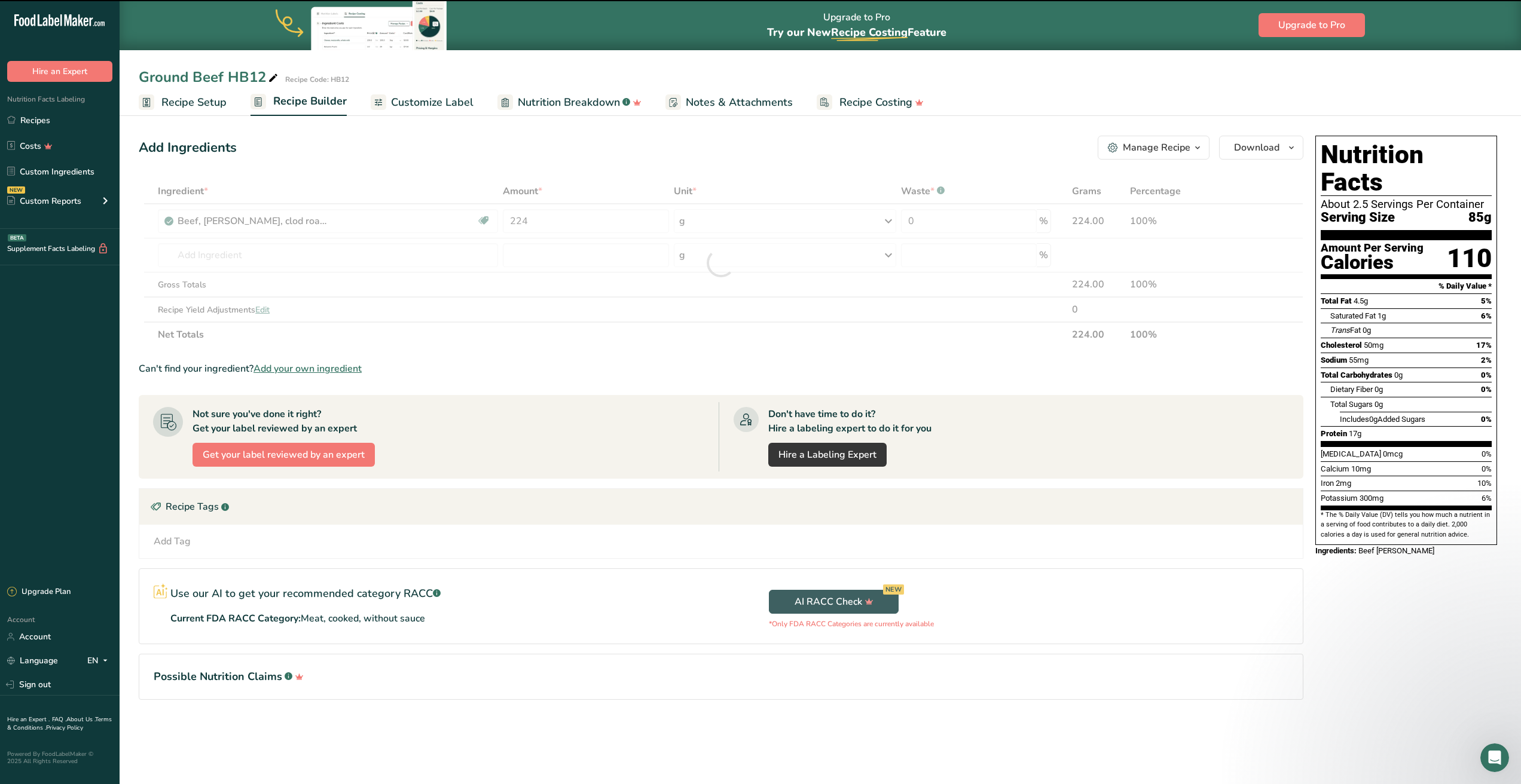
type input "0"
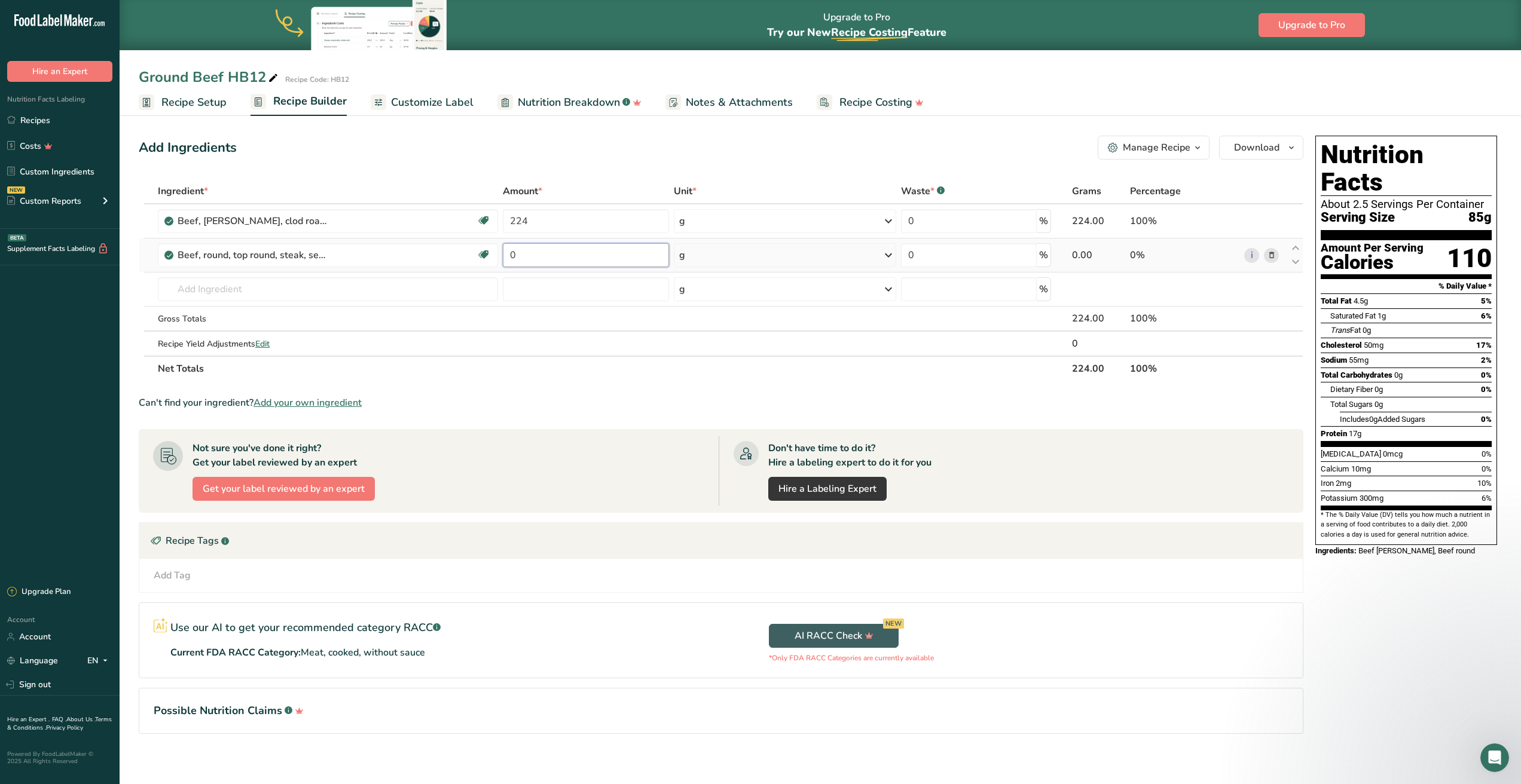
click at [531, 256] on input "0" at bounding box center [586, 255] width 166 height 24
type input "224"
click at [572, 386] on section "Ingredient * Amount * Unit * Waste * .a-a{fill:#347362;}.b-a{fill:#fff;} Grams …" at bounding box center [721, 466] width 1165 height 575
drag, startPoint x: 522, startPoint y: 224, endPoint x: 531, endPoint y: 223, distance: 9.1
click at [522, 224] on input "224" at bounding box center [586, 221] width 166 height 24
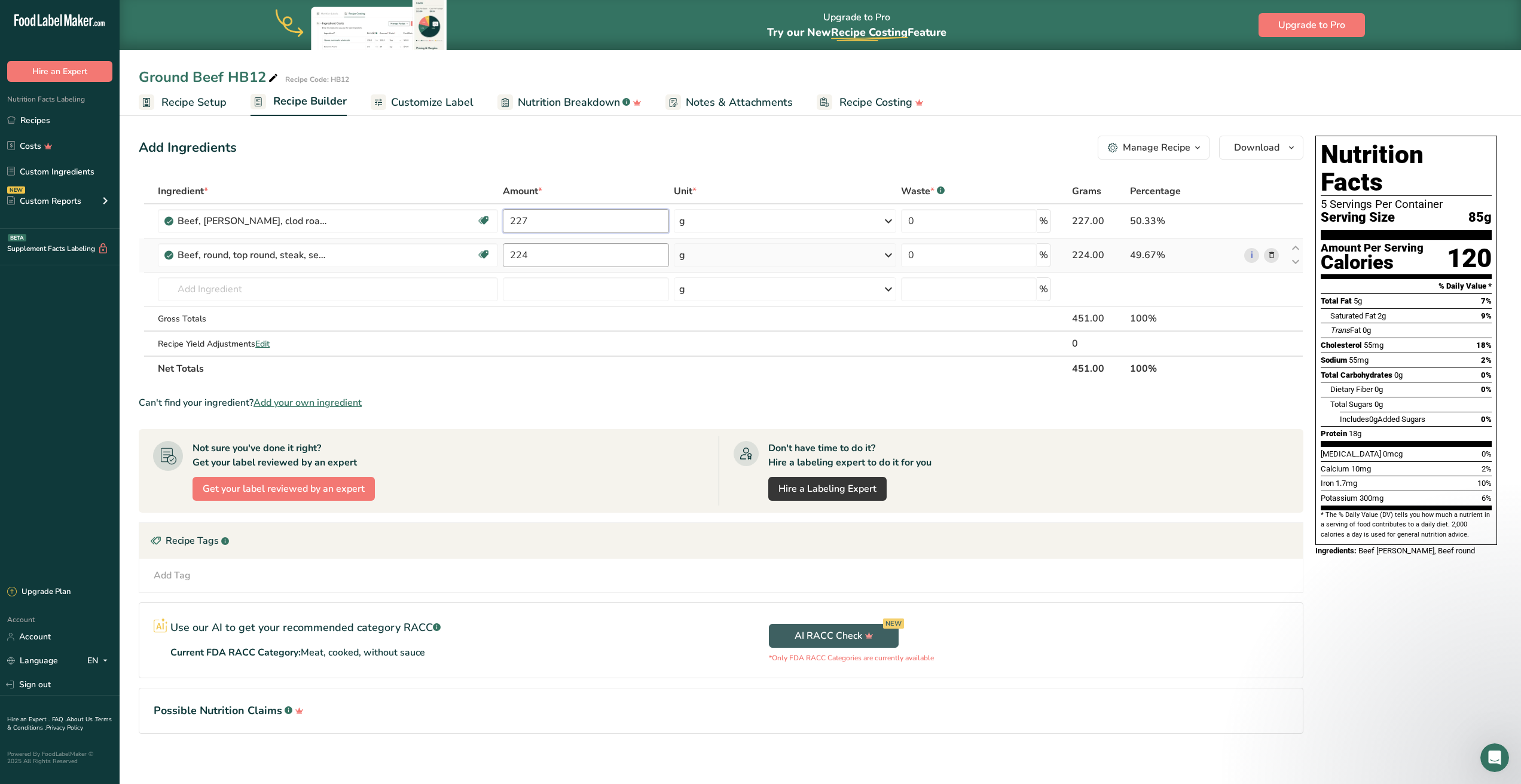
type input "227"
click at [542, 256] on div "Ingredient * Amount * Unit * Waste * .a-a{fill:#347362;}.b-a{fill:#fff;} Grams …" at bounding box center [721, 280] width 1165 height 203
type input "227"
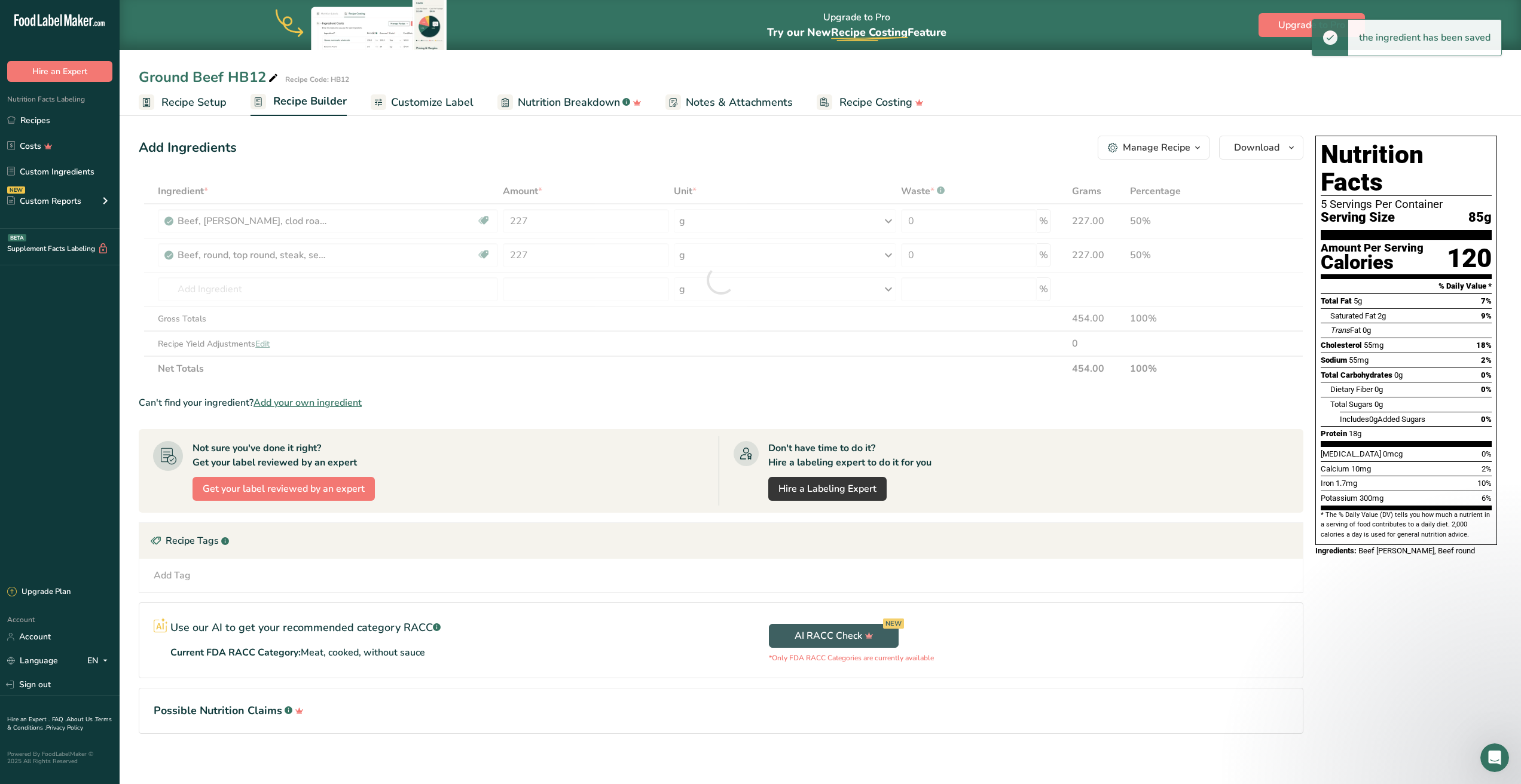
click at [560, 390] on section "Ingredient * Amount * Unit * Waste * .a-a{fill:#347362;}.b-a{fill:#fff;} Grams …" at bounding box center [721, 466] width 1165 height 575
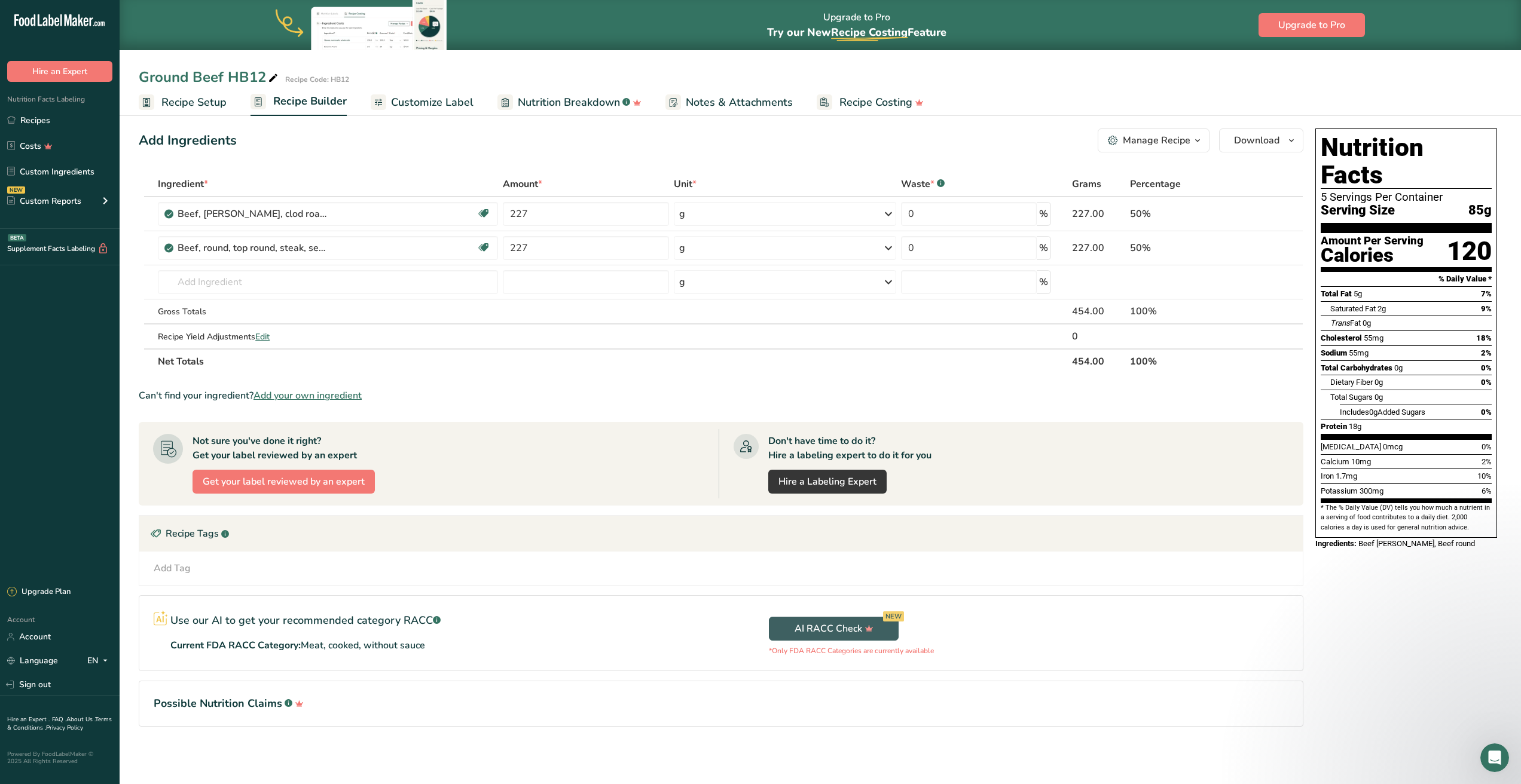
scroll to position [0, 0]
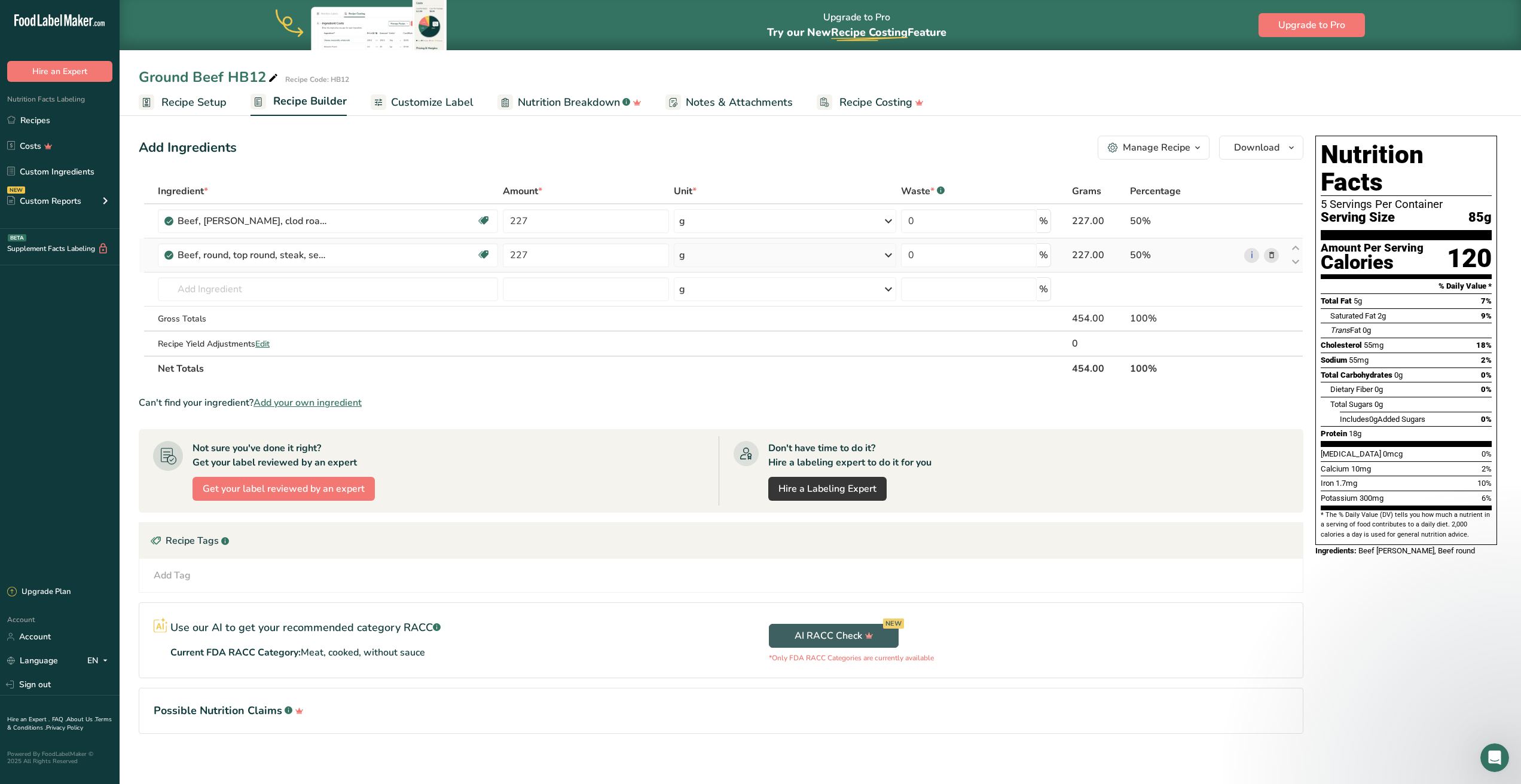
click at [1270, 255] on icon at bounding box center [1272, 256] width 8 height 12
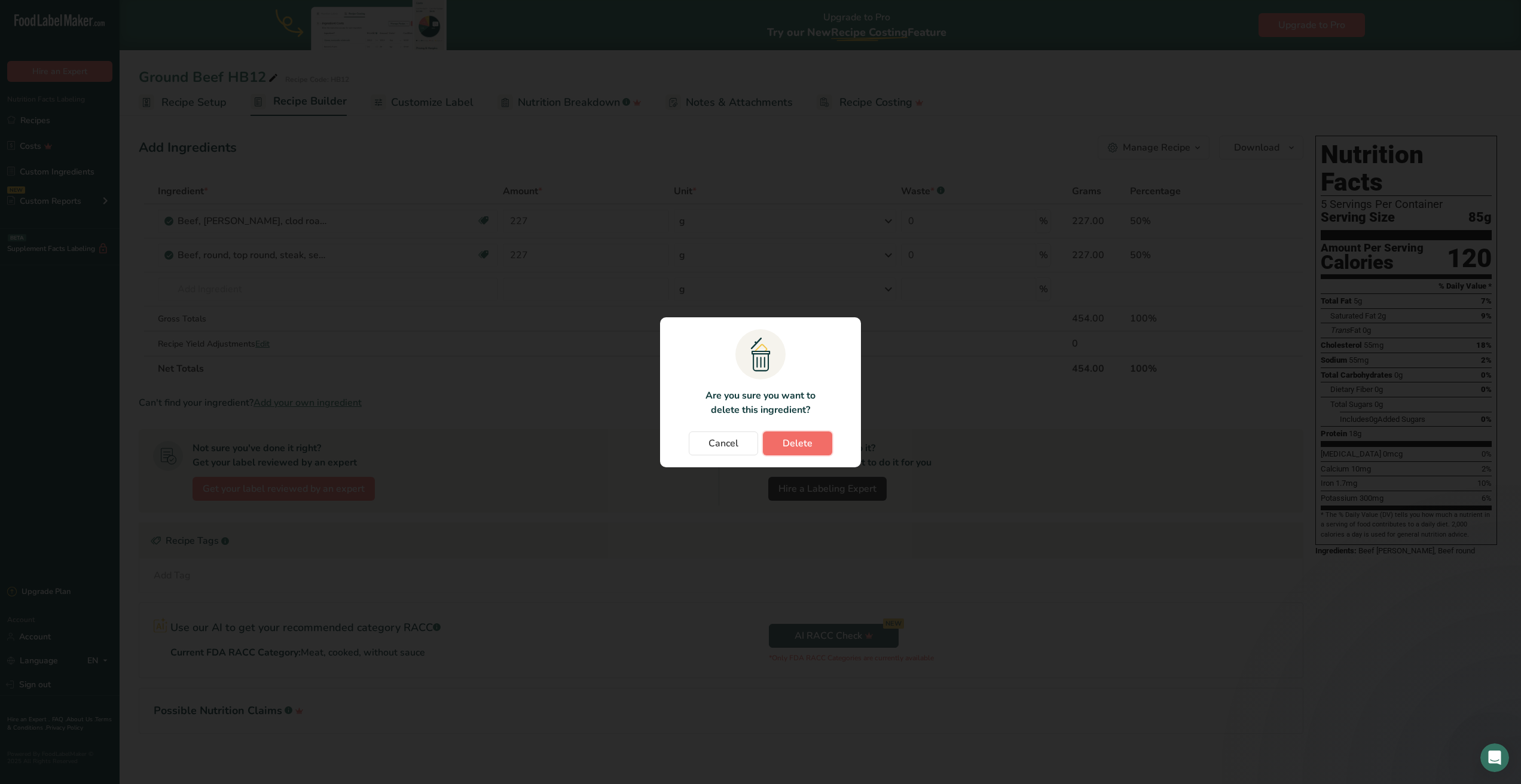
click at [797, 436] on span "Delete" at bounding box center [797, 443] width 30 height 14
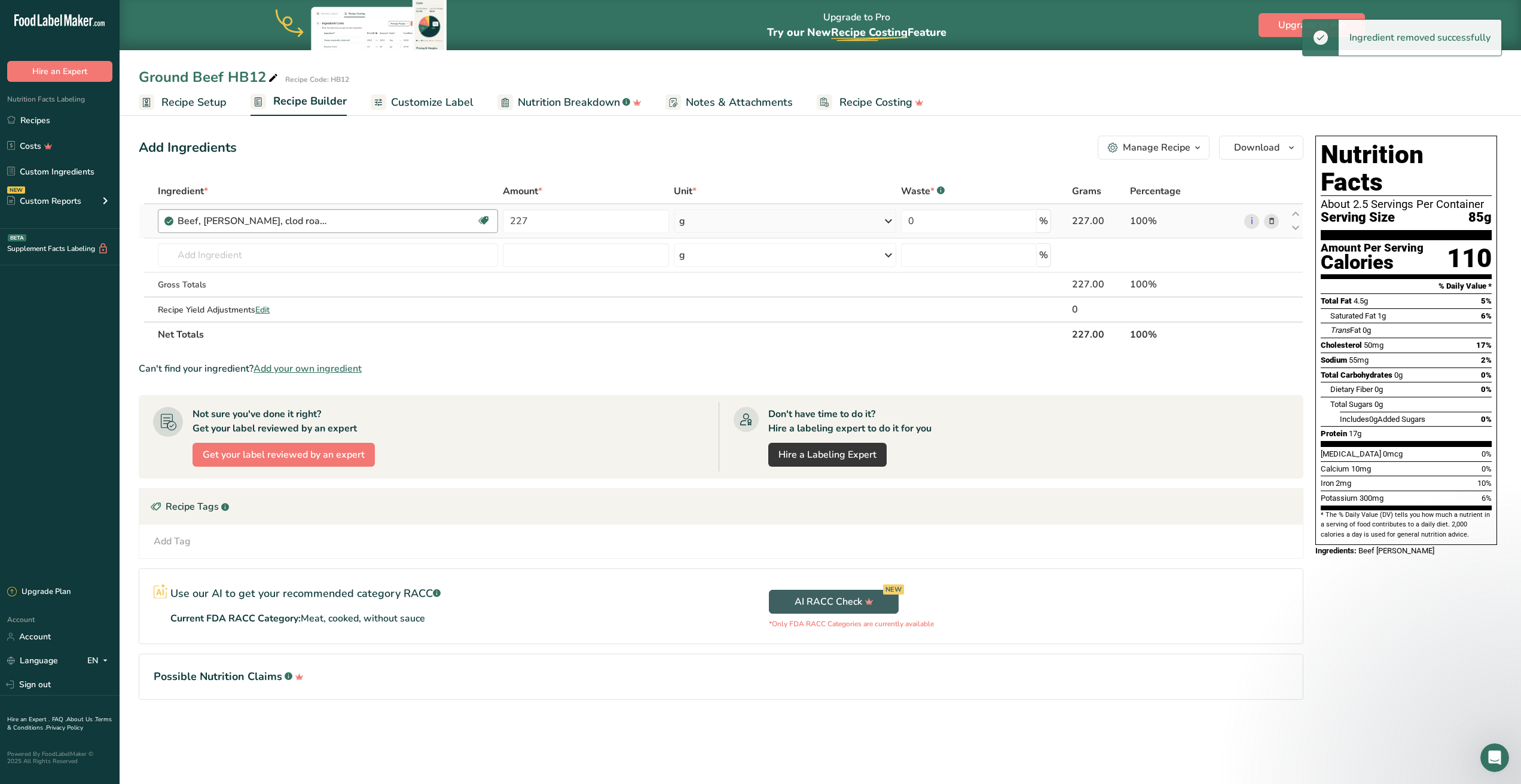
click at [363, 225] on div "Beef, [PERSON_NAME], clod roast, separable lean only, trimmed to 1/4" fat, all …" at bounding box center [327, 221] width 299 height 14
click at [365, 220] on div "Beef, [PERSON_NAME], clod roast, separable lean only, trimmed to 1/4" fat, all …" at bounding box center [327, 221] width 299 height 14
click at [1267, 219] on icon at bounding box center [1272, 221] width 8 height 12
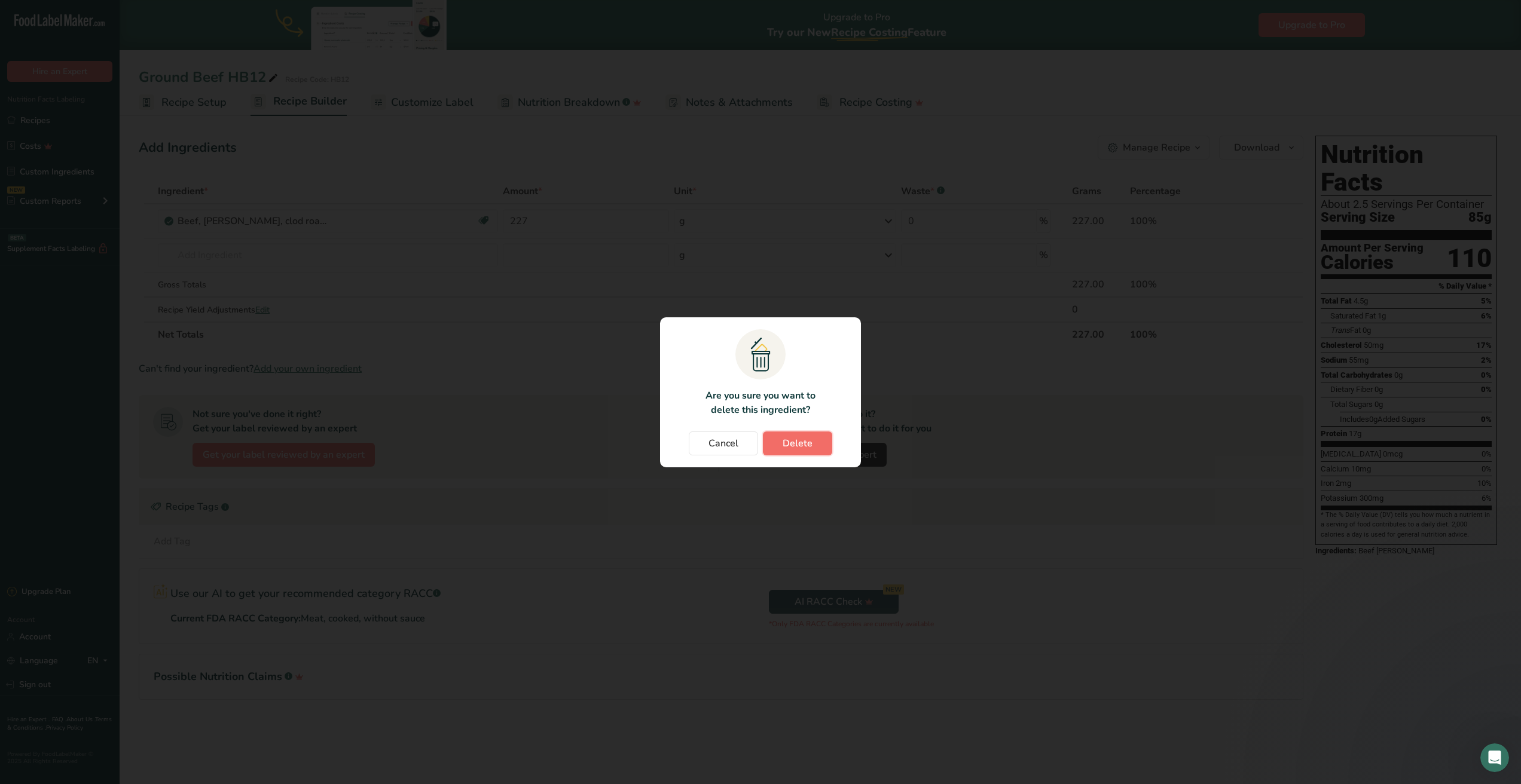
click at [797, 442] on span "Delete" at bounding box center [797, 443] width 30 height 14
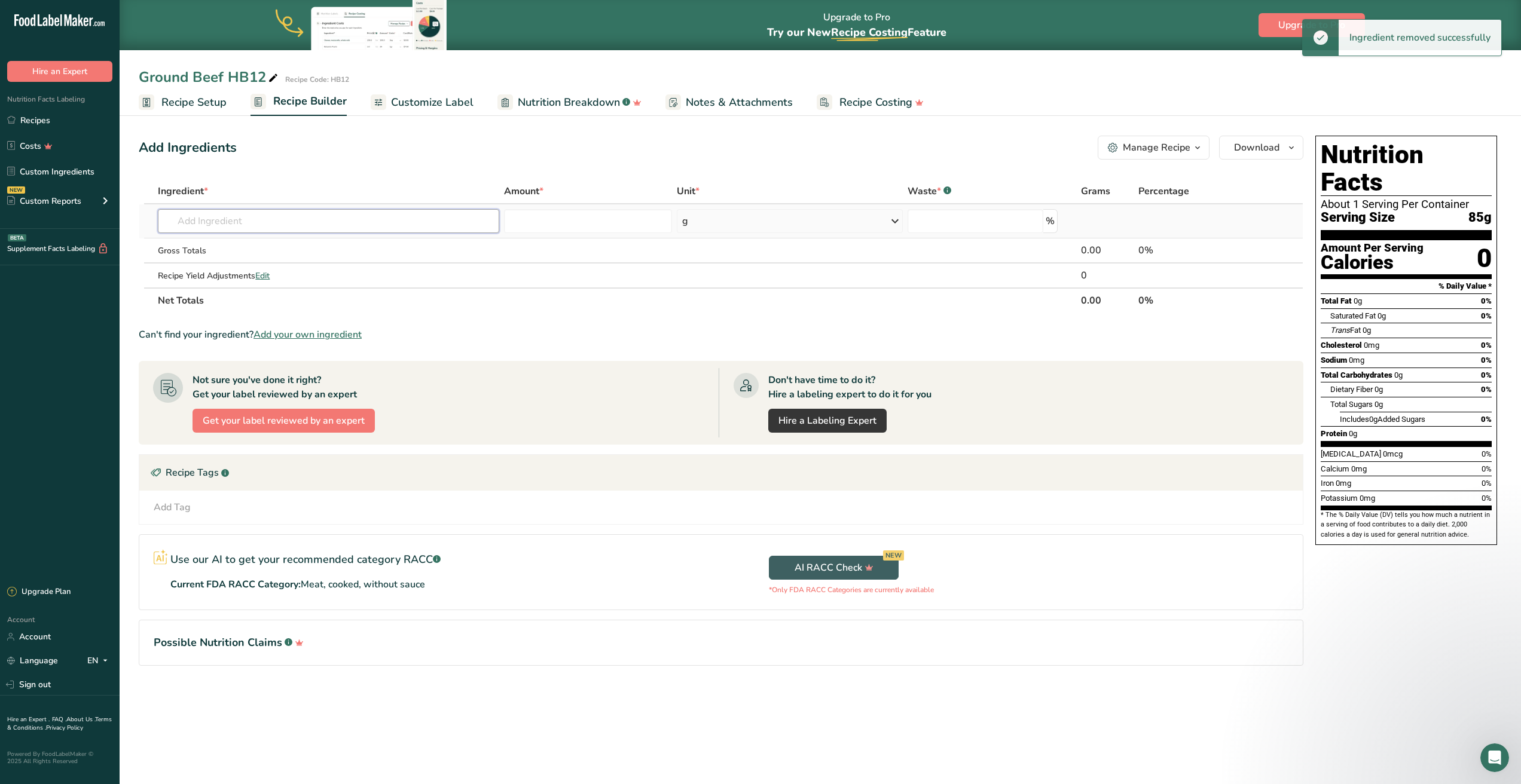
click at [318, 223] on input "text" at bounding box center [328, 221] width 341 height 24
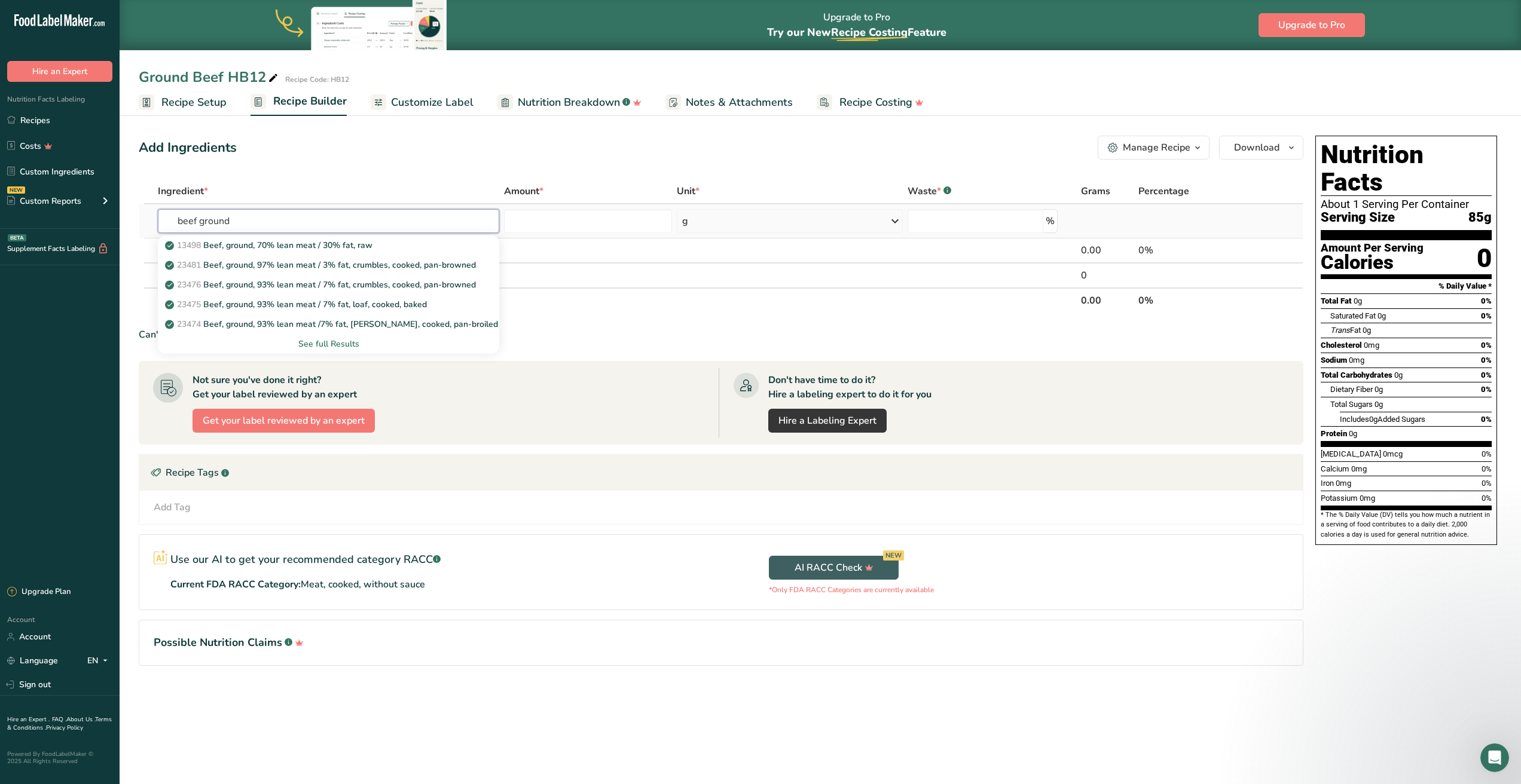
type input "beef ground"
click at [336, 346] on div "See full Results" at bounding box center [329, 344] width 323 height 12
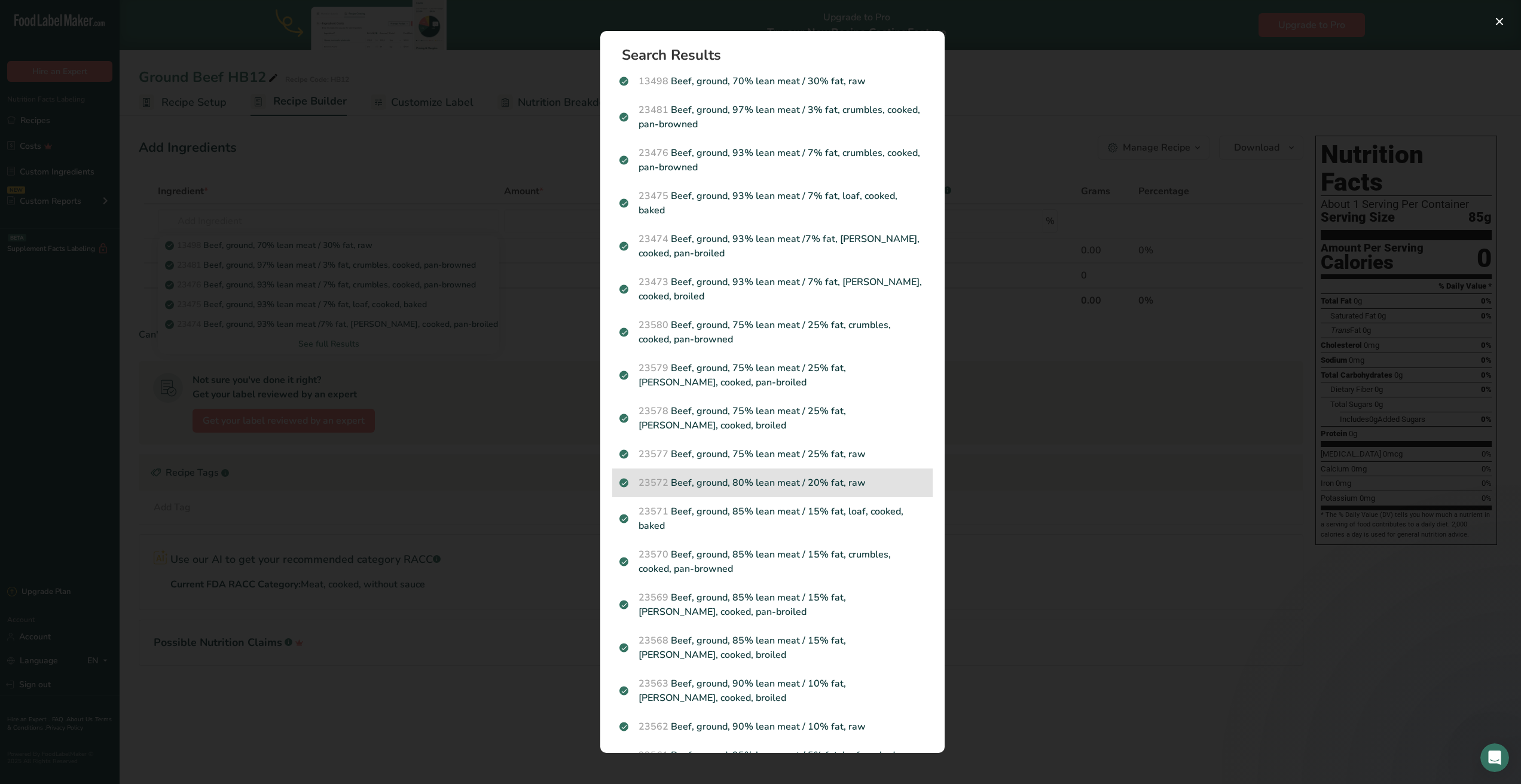
click at [817, 476] on p "23572 Beef, ground, 80% lean meat / 20% fat, raw" at bounding box center [773, 483] width 306 height 14
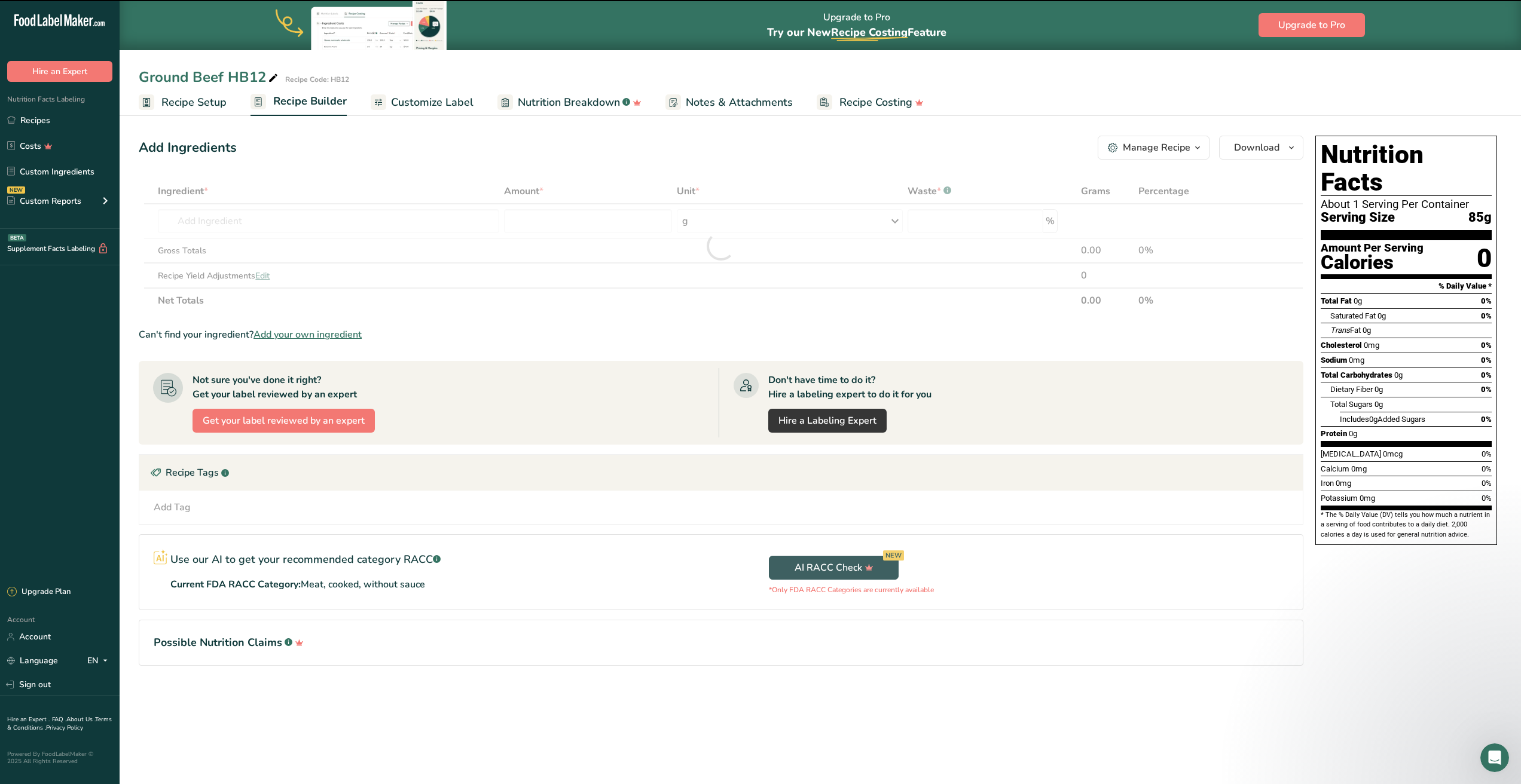
type input "0"
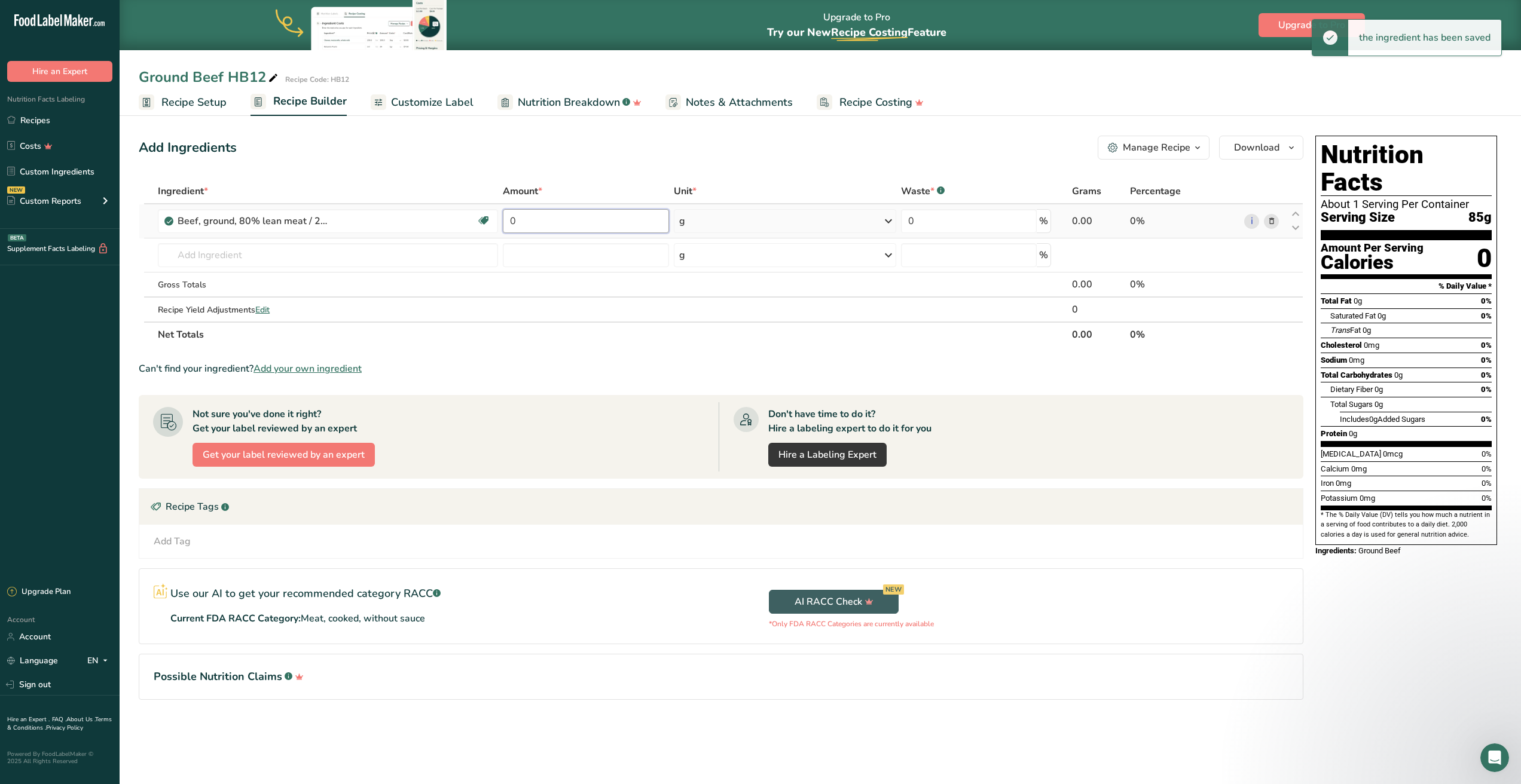
click at [558, 214] on input "0" at bounding box center [586, 221] width 166 height 24
type input "454"
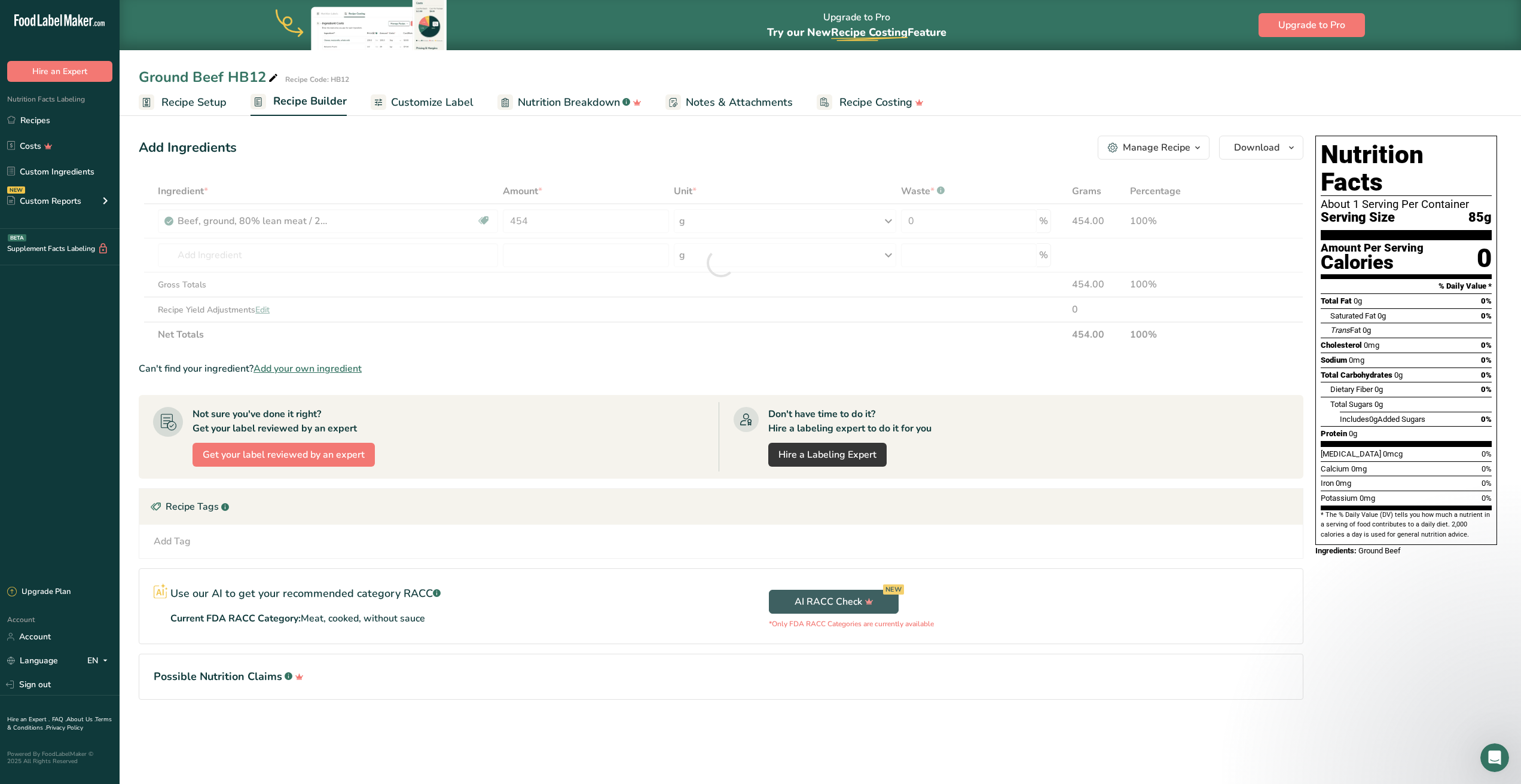
click at [1108, 612] on div "AI RACC Check NEW *Only FDA RACC Categories are currently available" at bounding box center [1012, 606] width 582 height 74
click at [1293, 147] on icon "button" at bounding box center [1292, 148] width 10 height 15
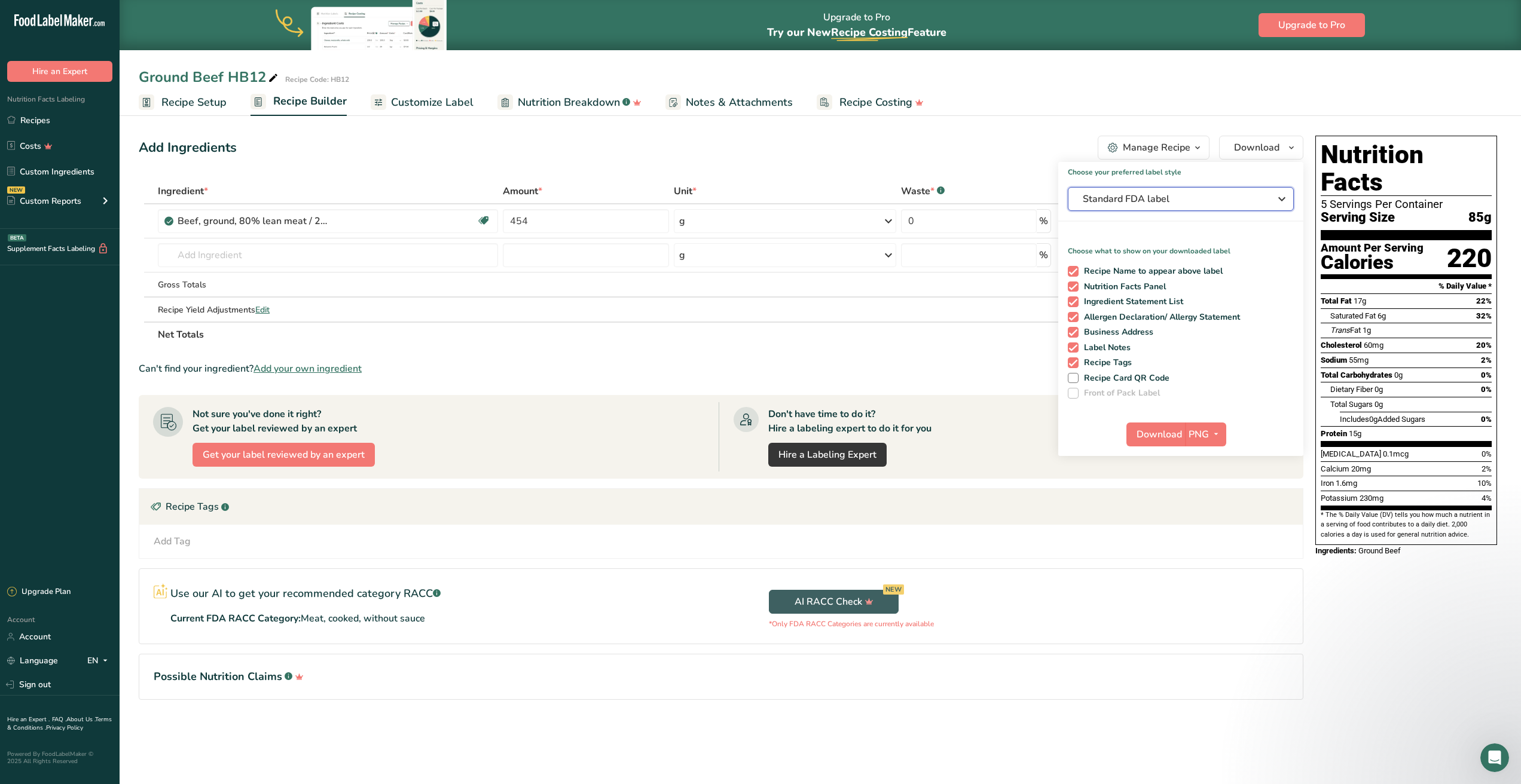
click at [1289, 198] on button "Standard FDA label" at bounding box center [1181, 199] width 226 height 24
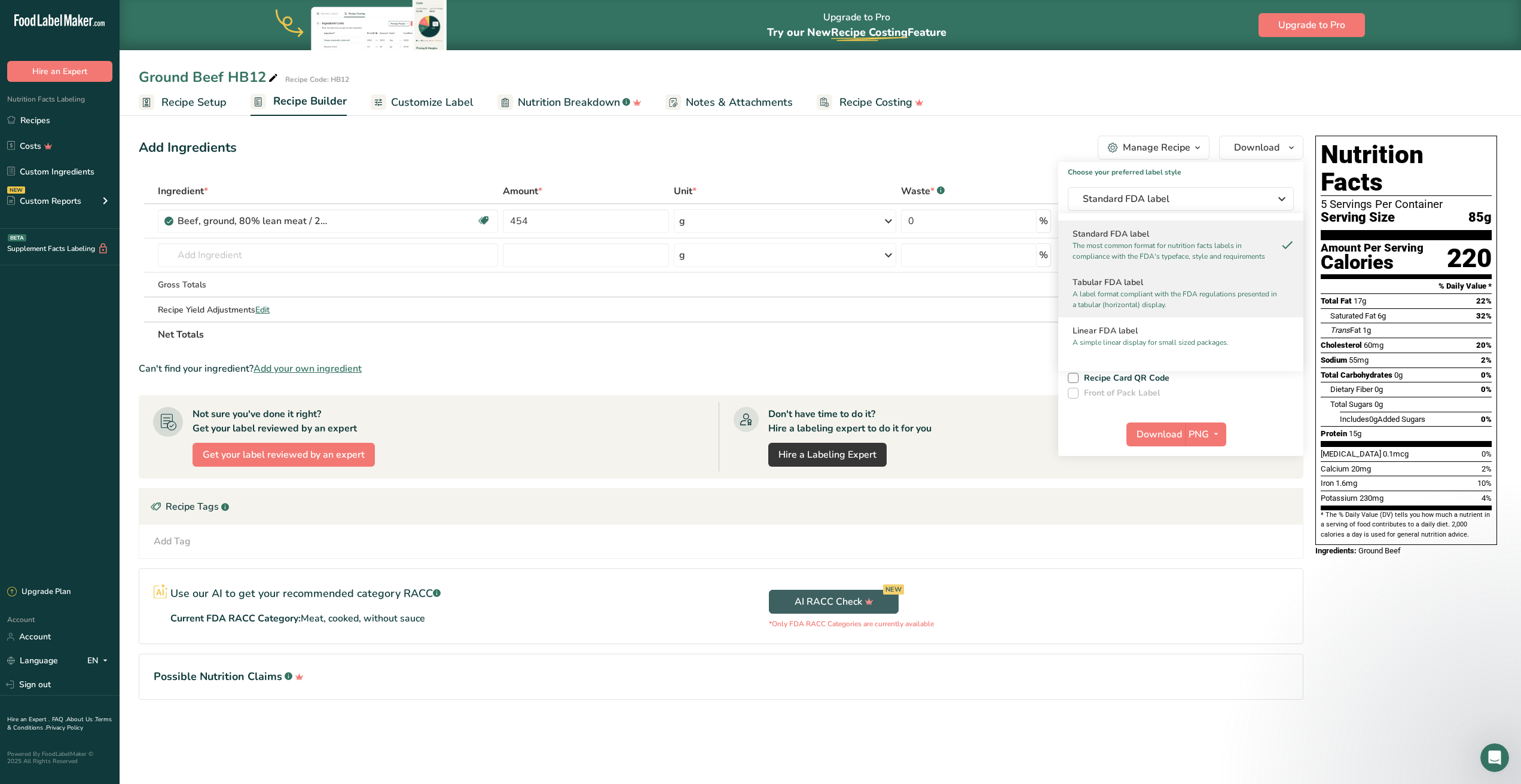
click at [1207, 305] on p "A label format compliant with the FDA regulations presented in a tabular (horiz…" at bounding box center [1175, 299] width 205 height 21
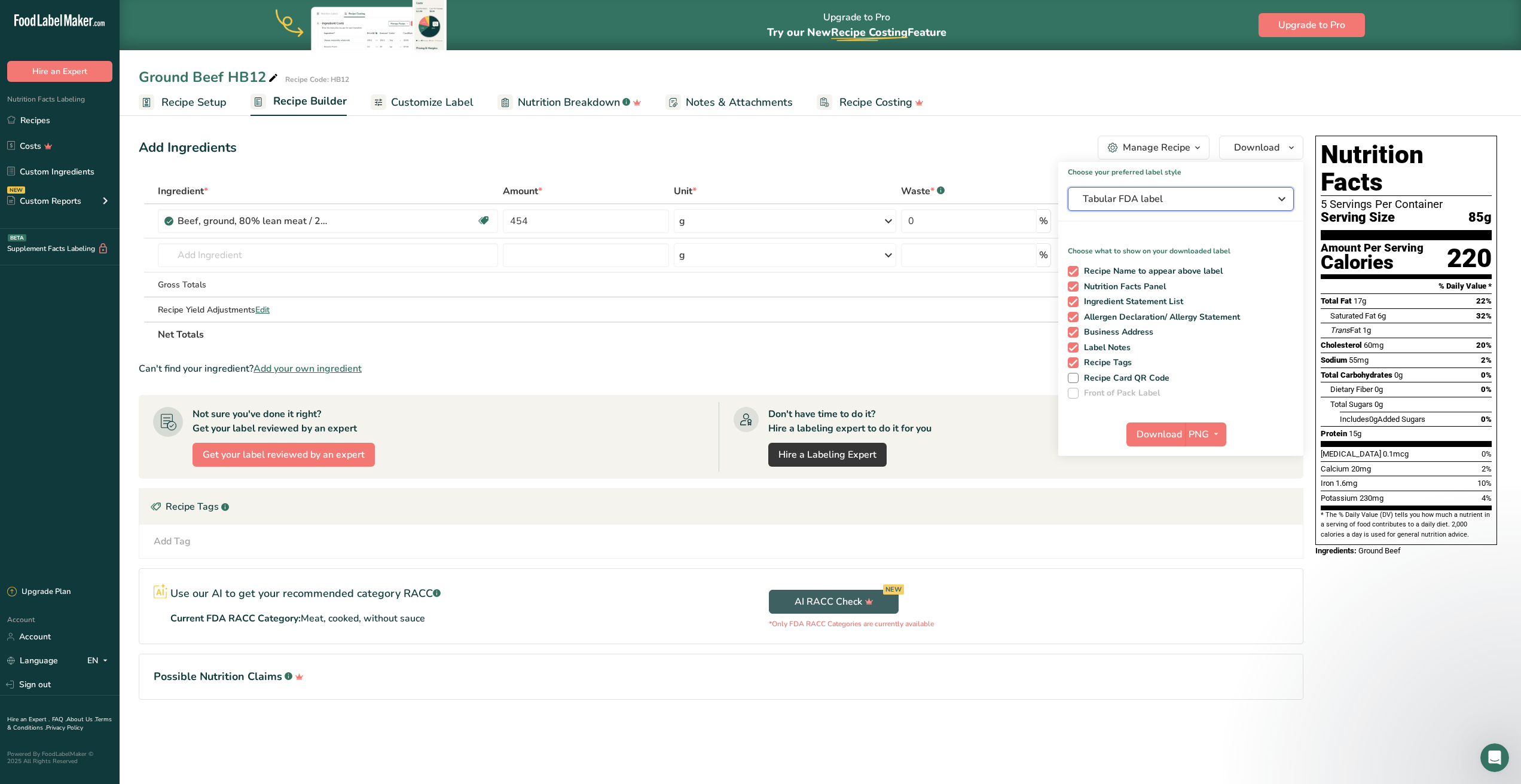
click at [1218, 197] on span "Tabular FDA label" at bounding box center [1172, 198] width 179 height 14
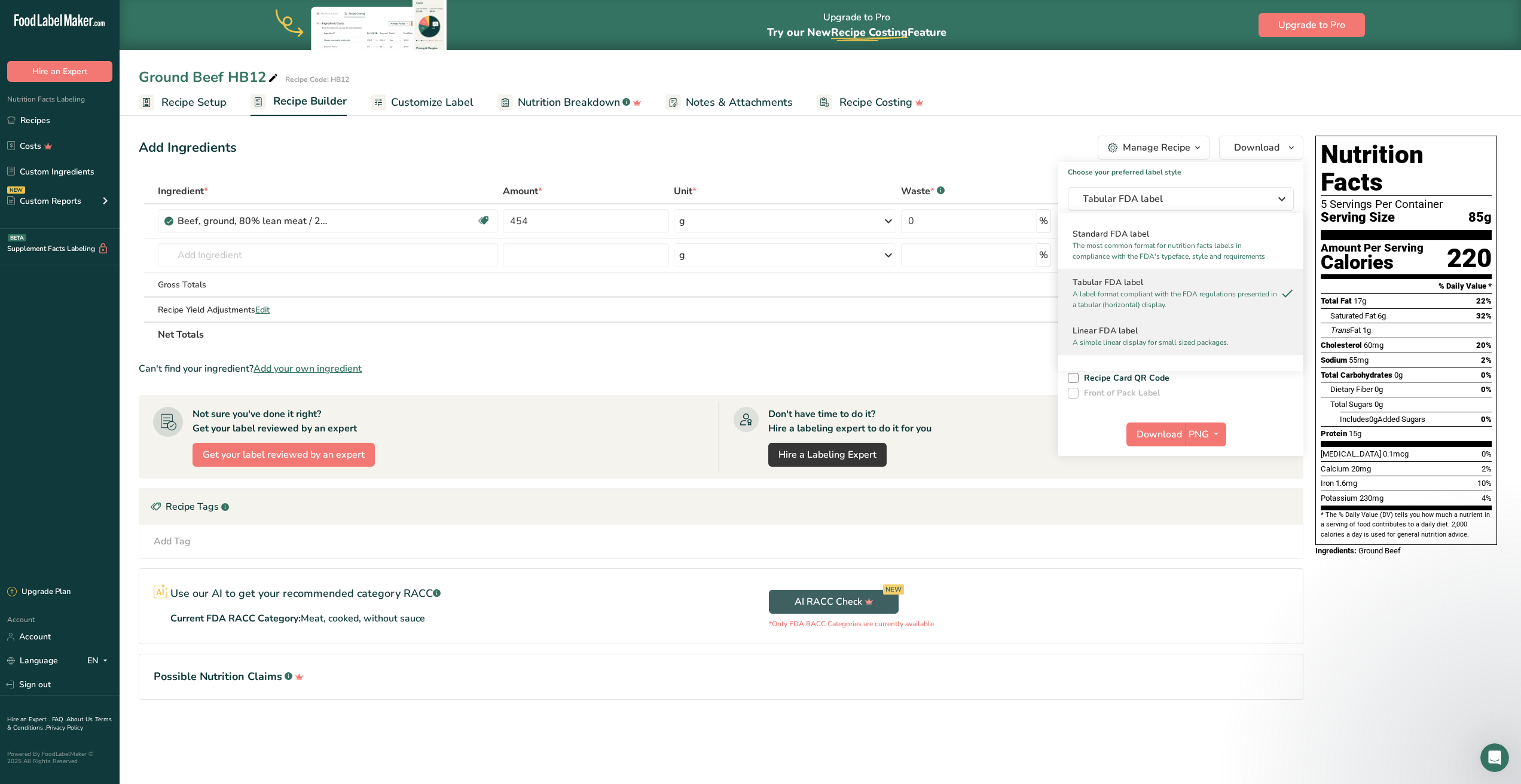
click at [1148, 353] on div "Linear FDA label A simple linear display for small sized packages." at bounding box center [1181, 336] width 245 height 38
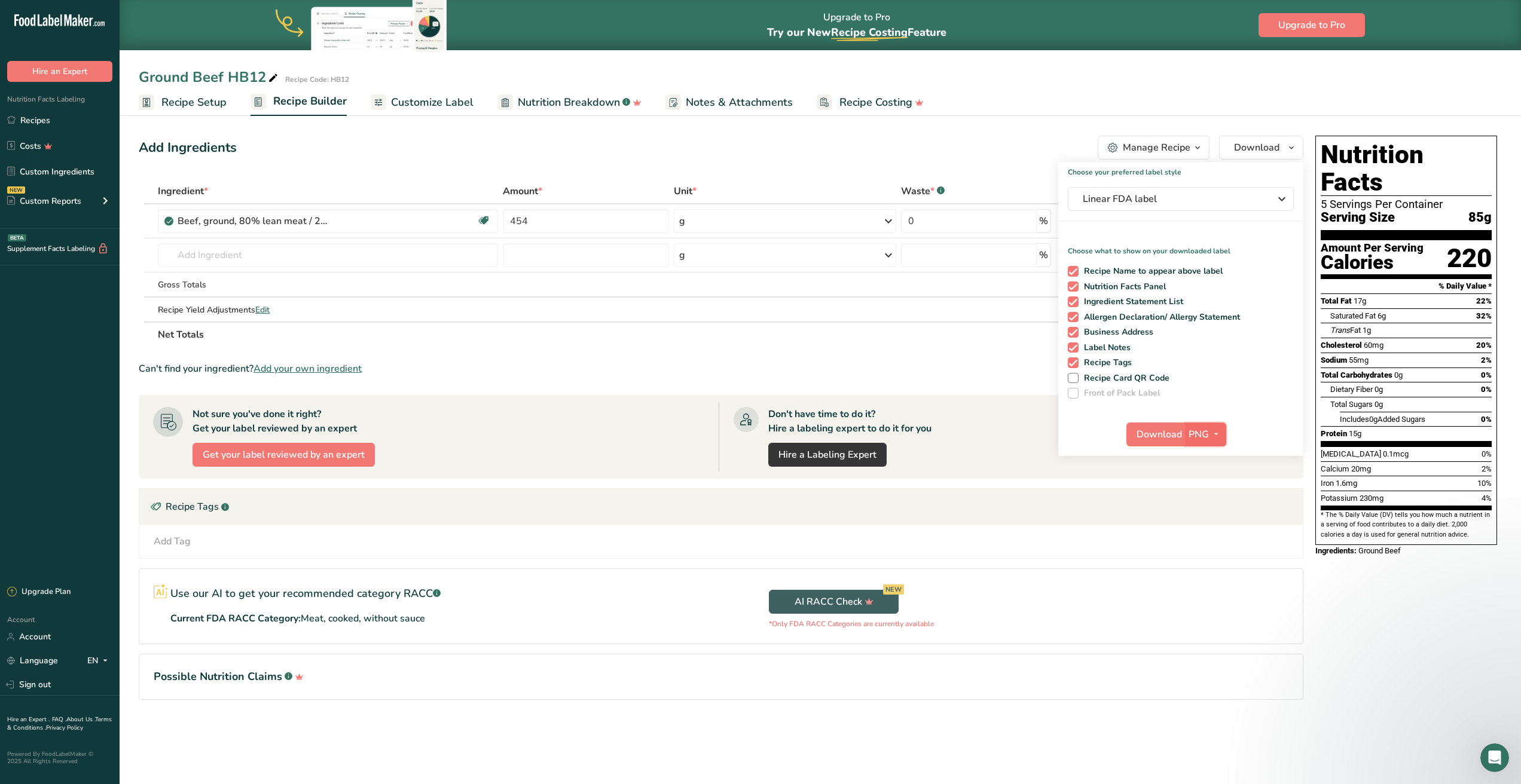
click at [1194, 433] on span "PNG" at bounding box center [1198, 434] width 20 height 14
click at [1212, 505] on link "SVG" at bounding box center [1207, 498] width 39 height 20
click at [1141, 434] on span "Download" at bounding box center [1159, 434] width 45 height 14
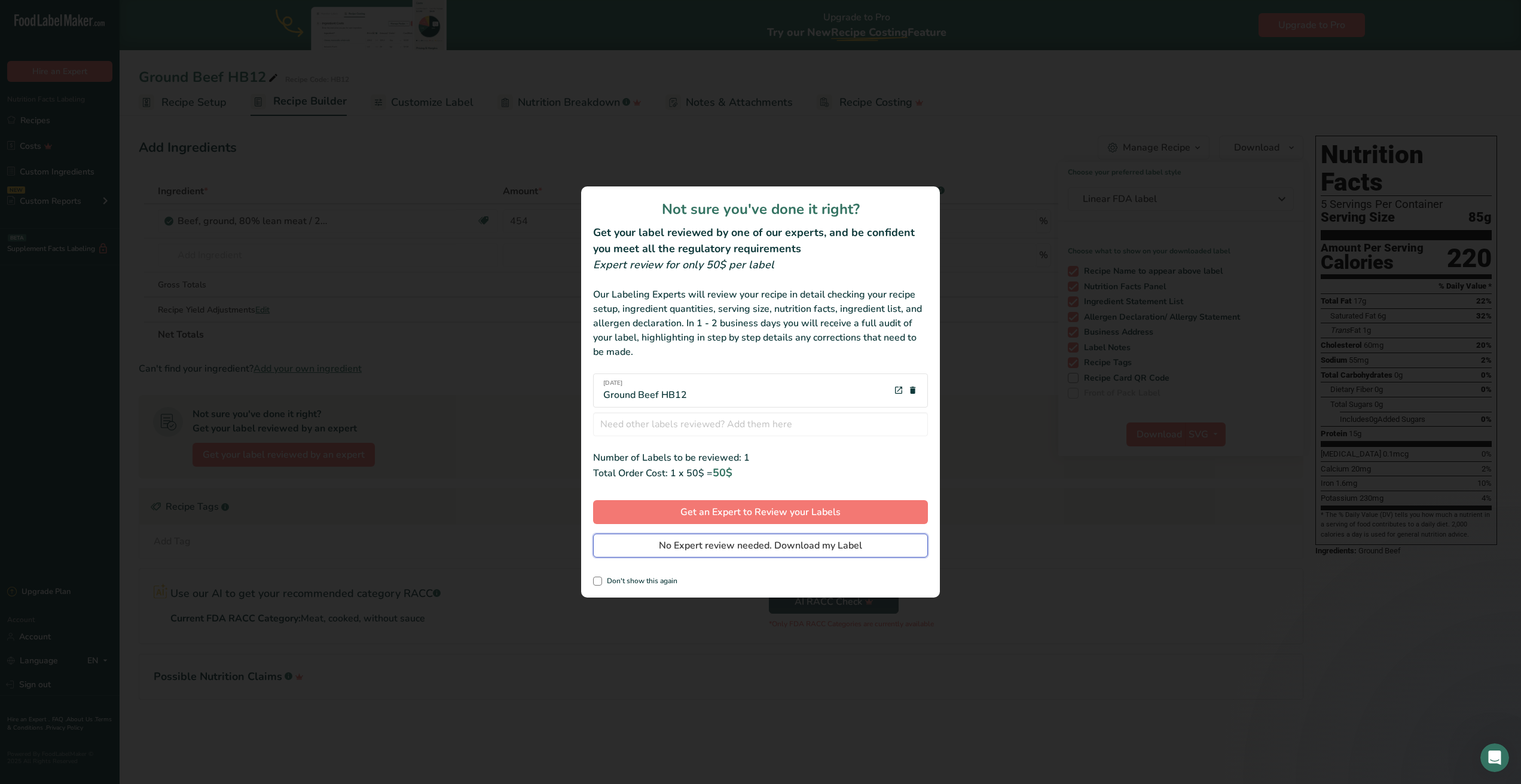
click at [751, 550] on span "No Expert review needed. Download my Label" at bounding box center [760, 546] width 203 height 14
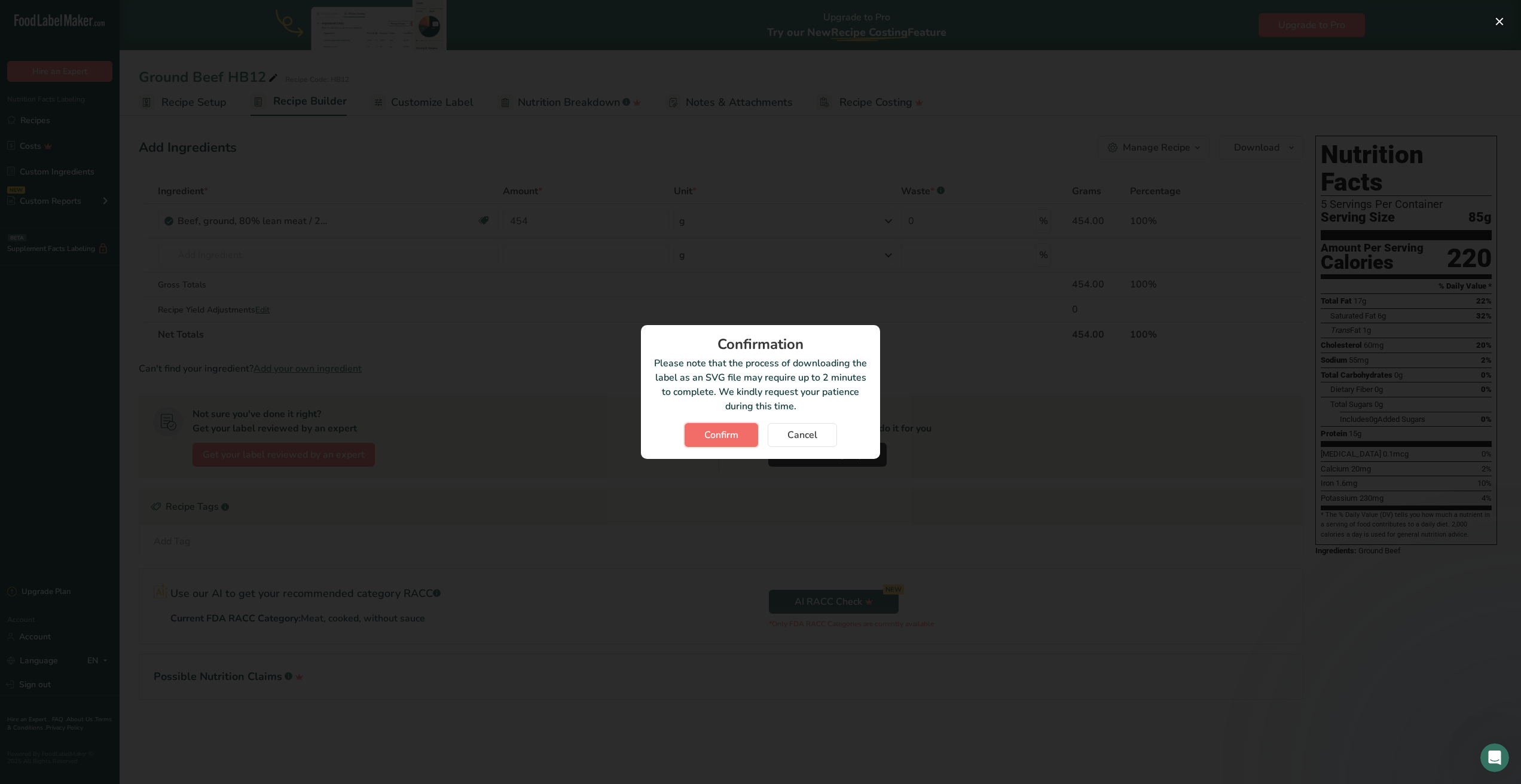
click at [733, 431] on span "Confirm" at bounding box center [721, 435] width 34 height 14
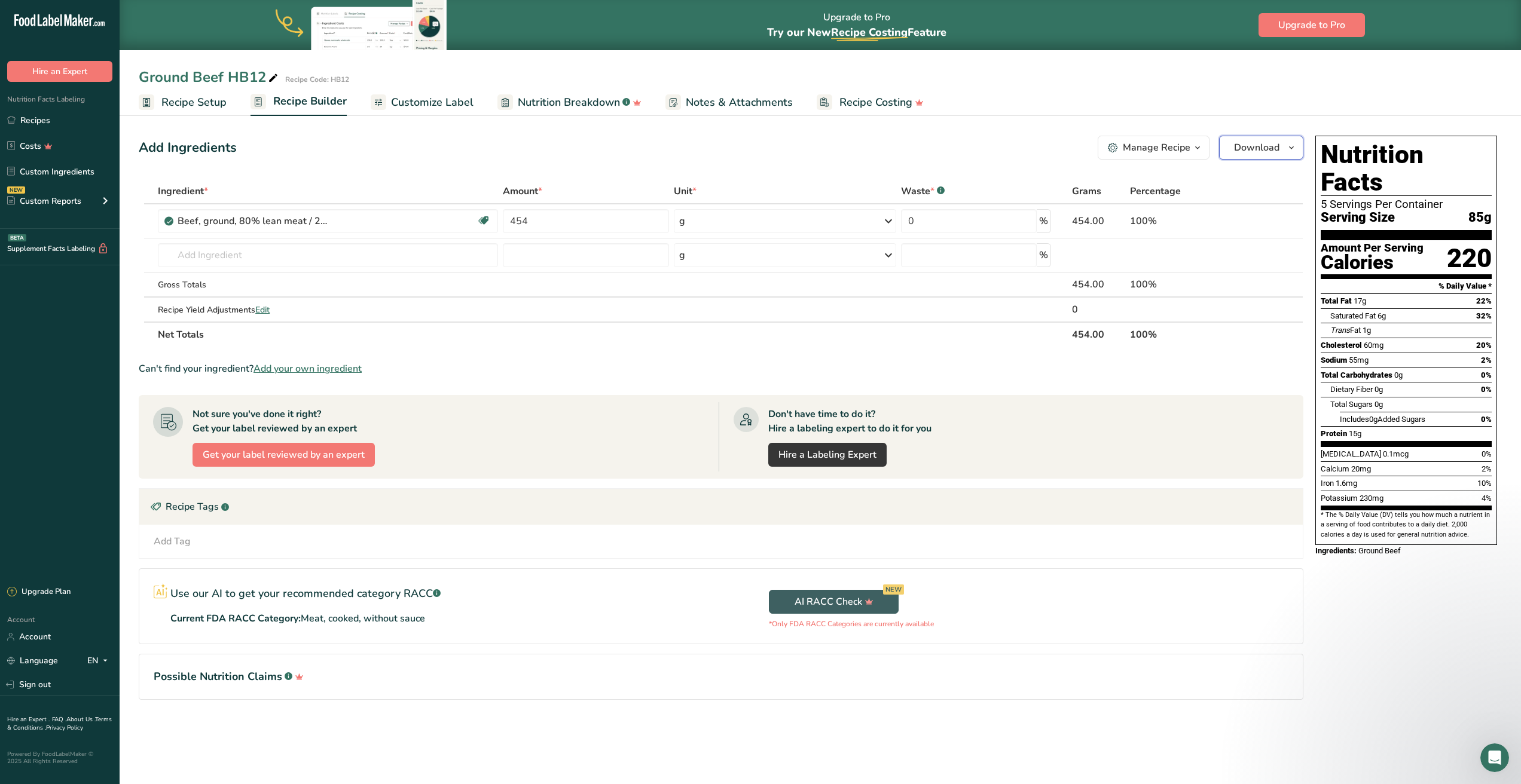
click at [1265, 147] on span "Download" at bounding box center [1257, 147] width 45 height 14
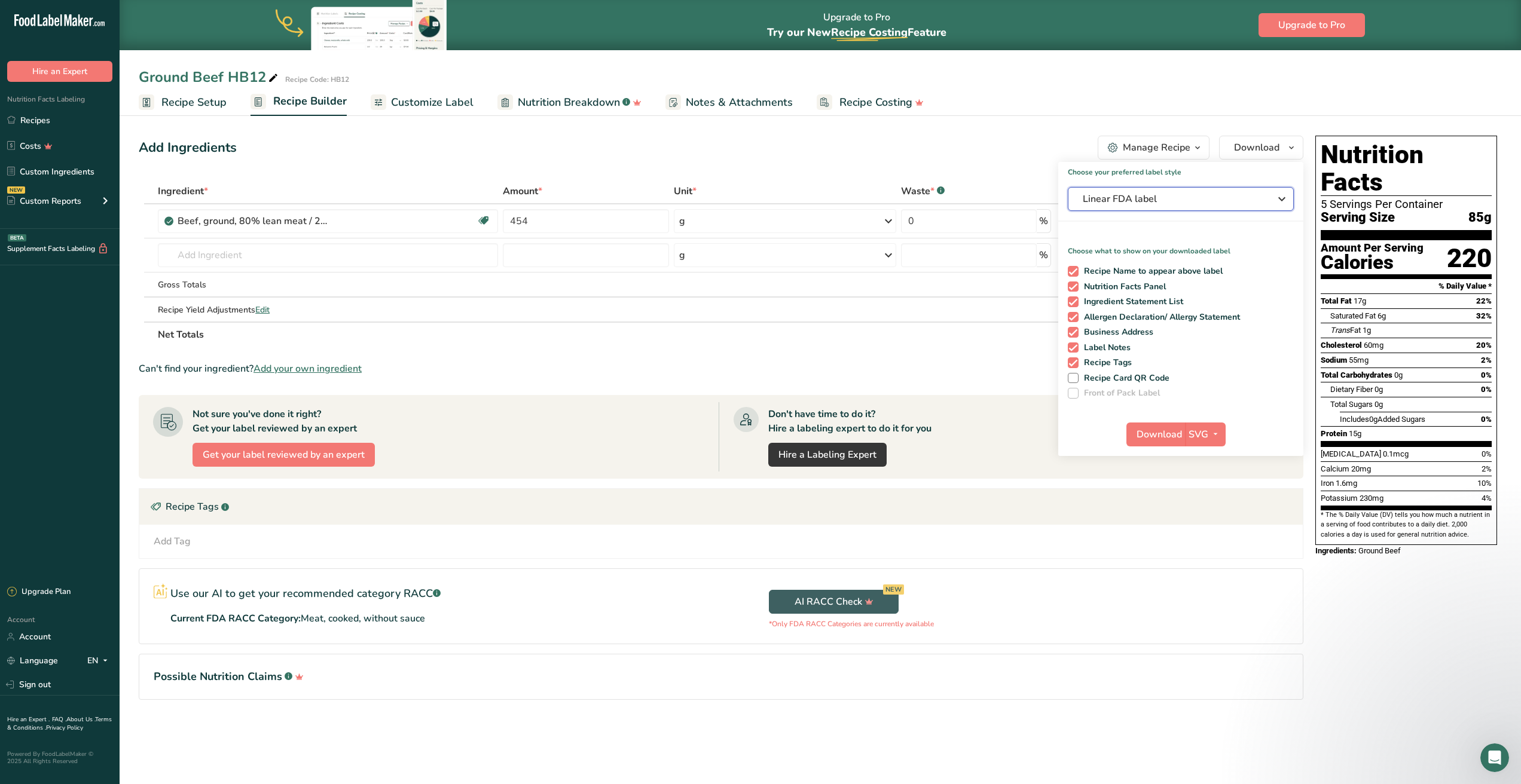
click at [1252, 200] on span "Linear FDA label" at bounding box center [1172, 198] width 179 height 14
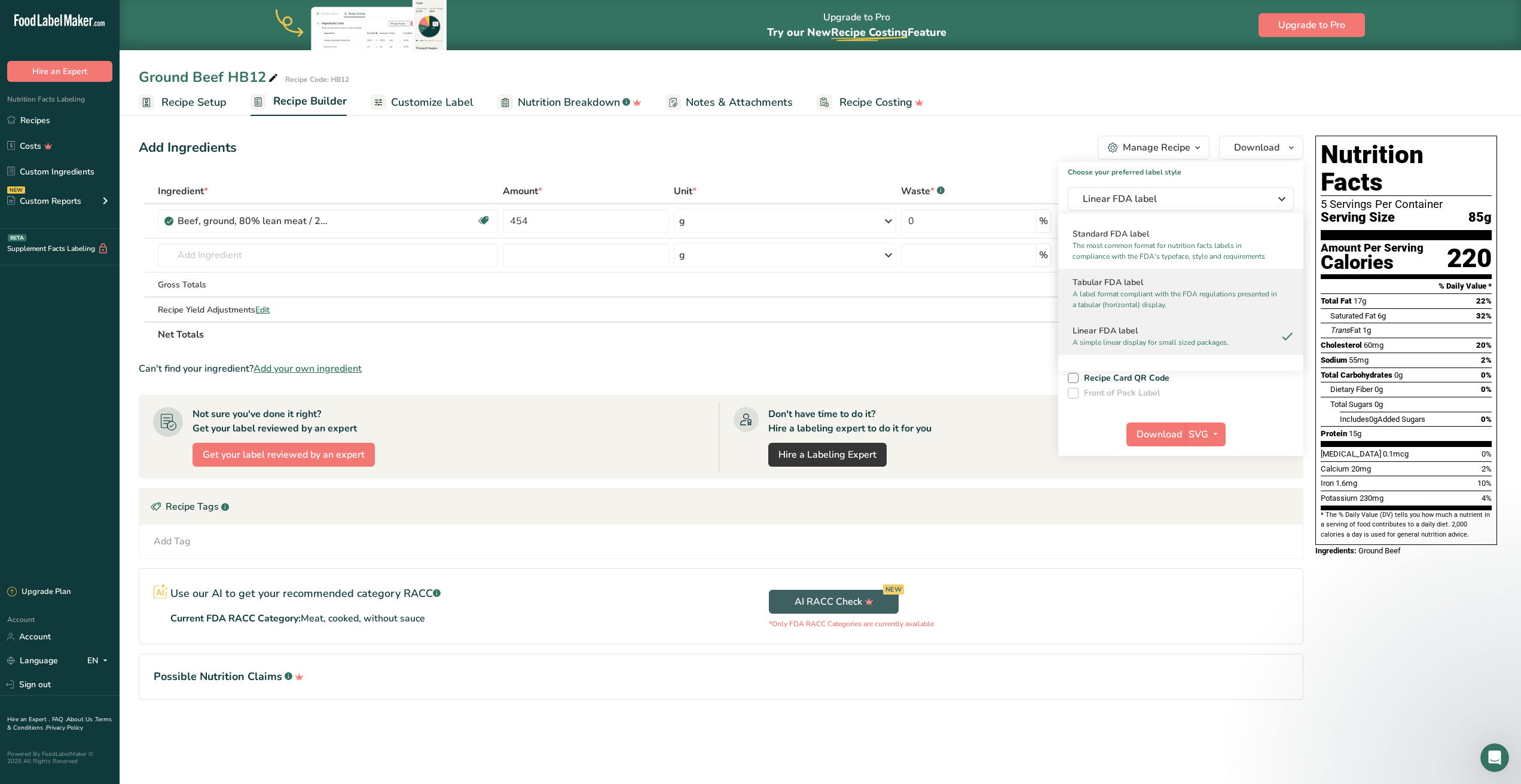
click at [1160, 279] on h2 "Tabular FDA label" at bounding box center [1181, 282] width 216 height 12
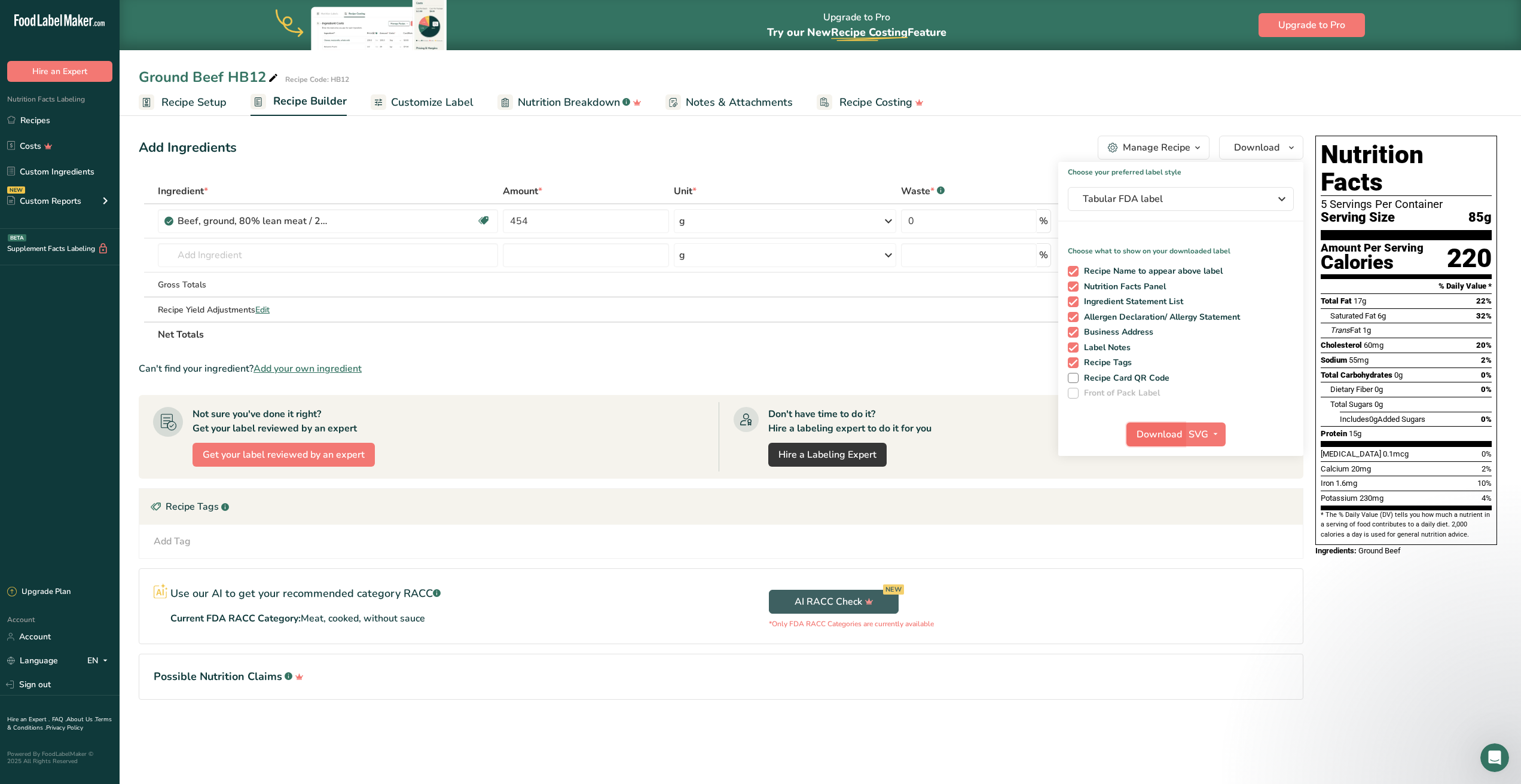
click at [1157, 440] on span "Download" at bounding box center [1159, 434] width 45 height 14
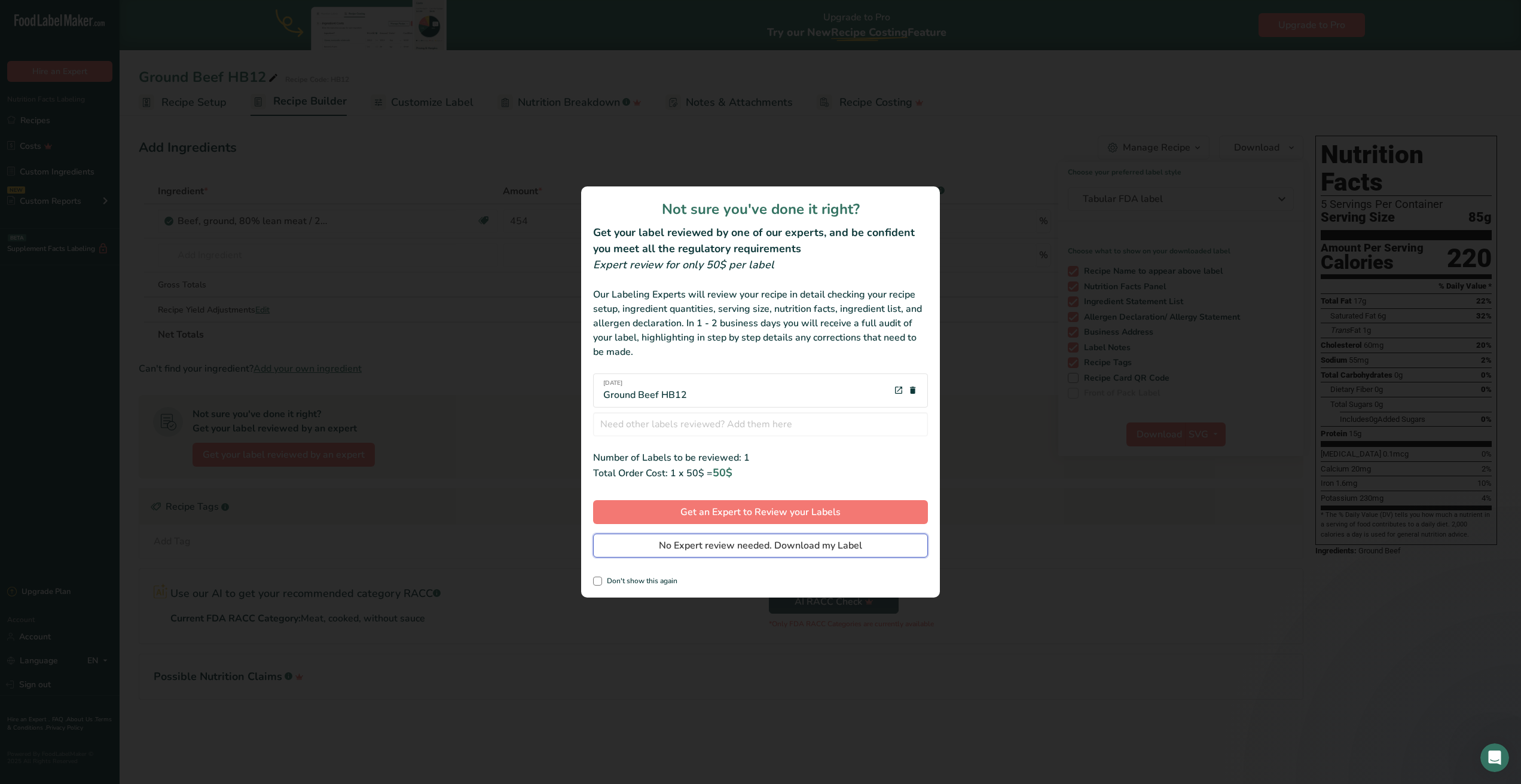
click at [704, 543] on span "No Expert review needed. Download my Label" at bounding box center [760, 546] width 203 height 14
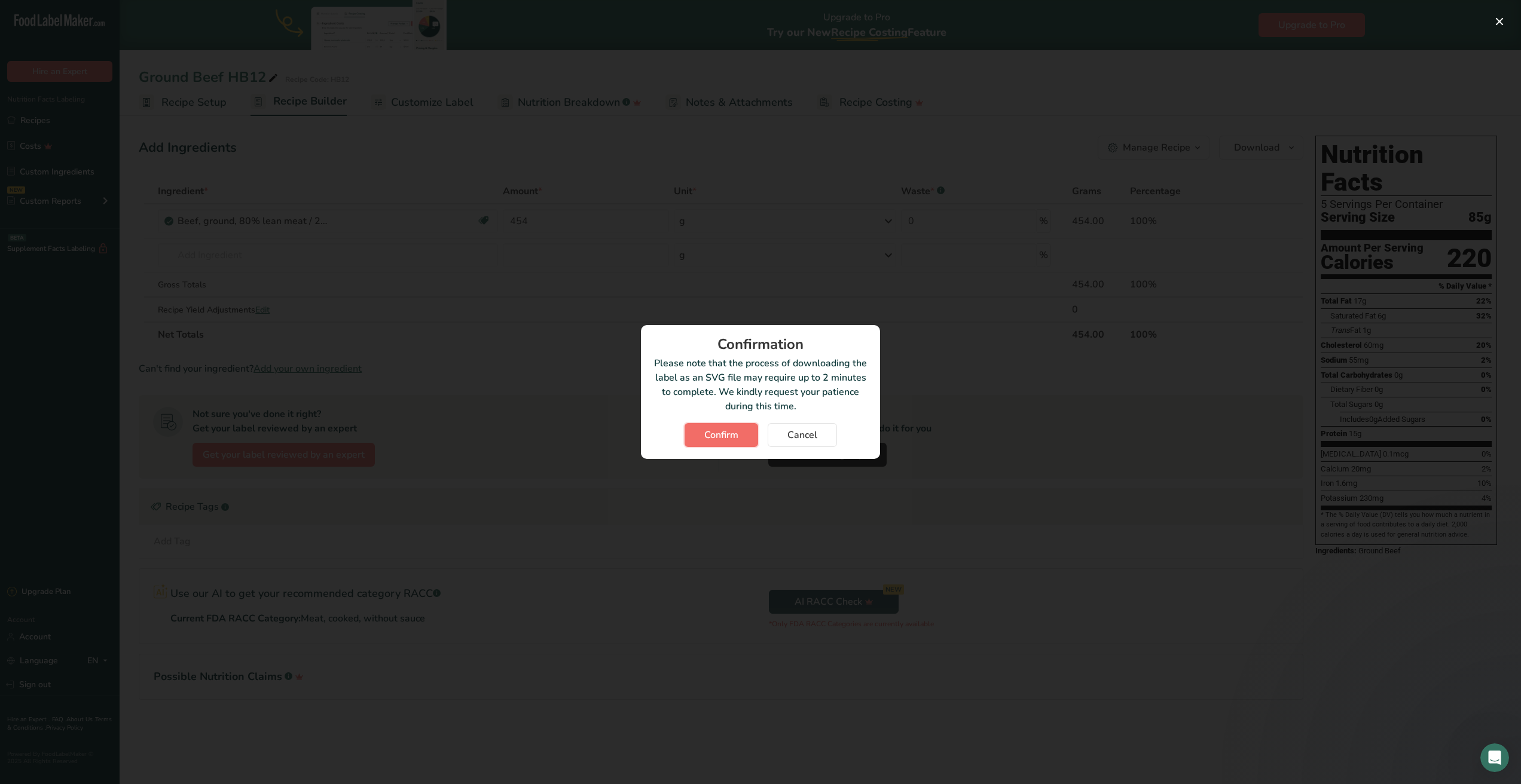
click at [740, 436] on button "Confirm" at bounding box center [721, 435] width 74 height 24
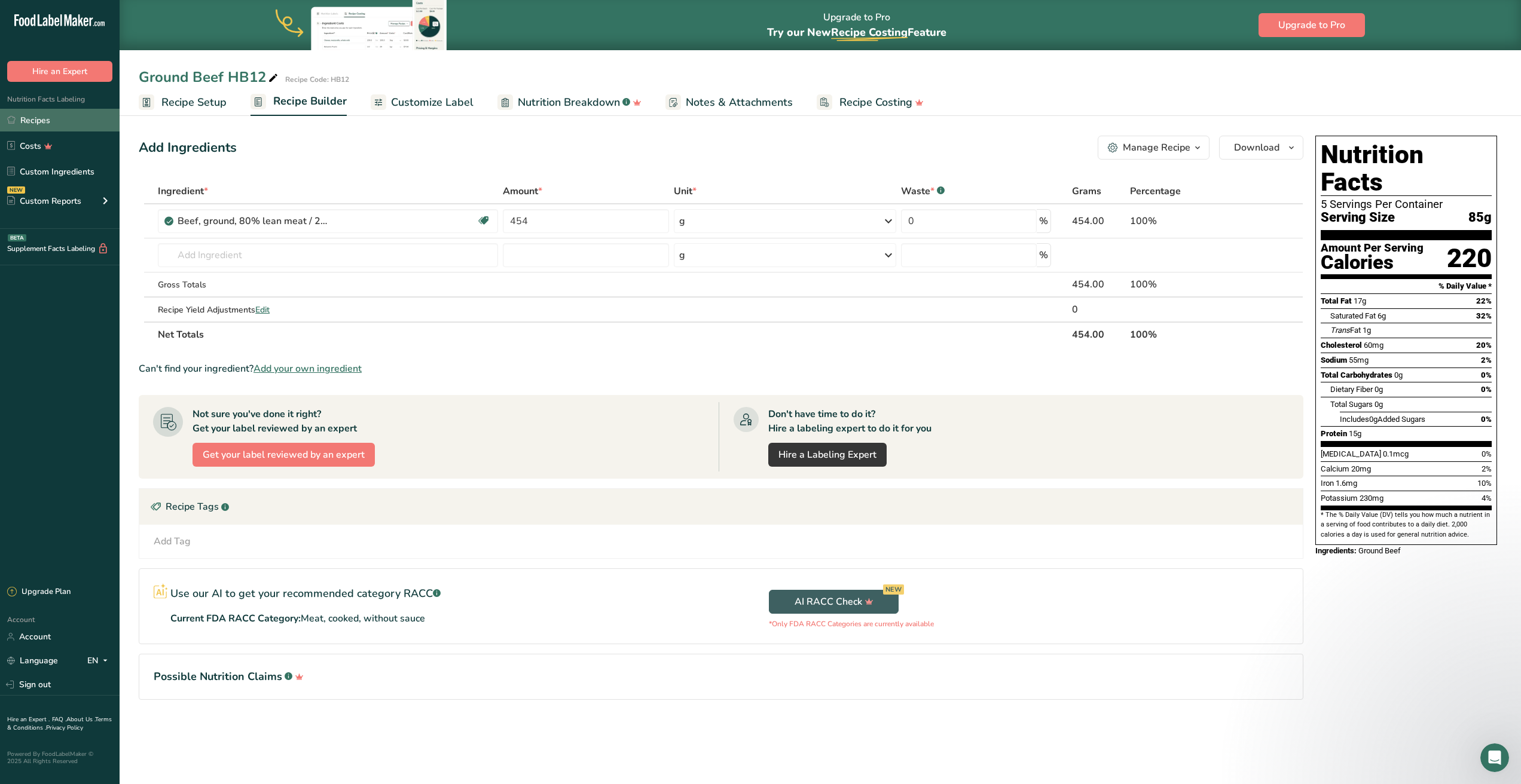
click at [27, 117] on link "Recipes" at bounding box center [60, 120] width 120 height 23
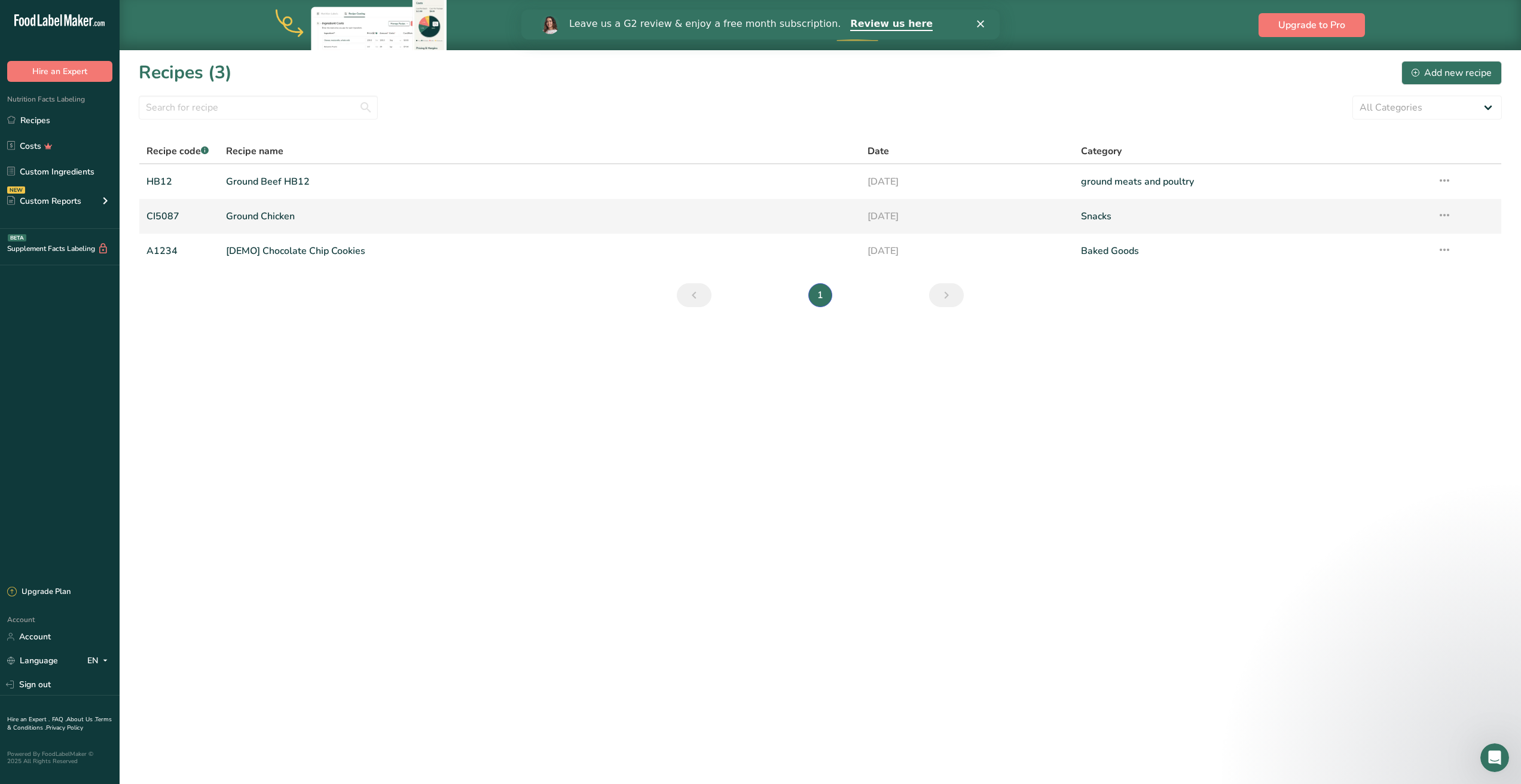
click at [280, 216] on link "Ground Chicken" at bounding box center [539, 216] width 626 height 25
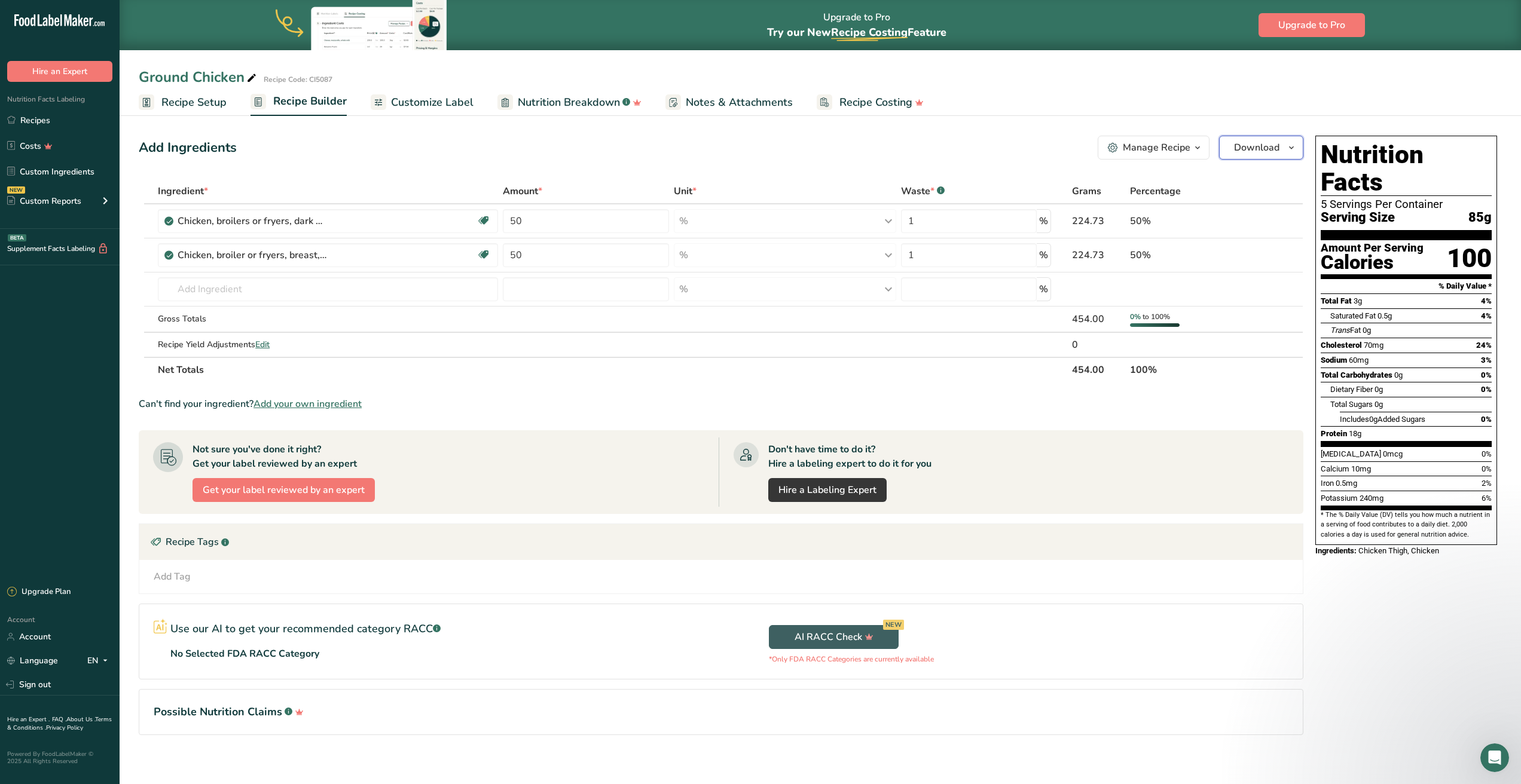
click at [1257, 154] on span "Download" at bounding box center [1257, 147] width 45 height 14
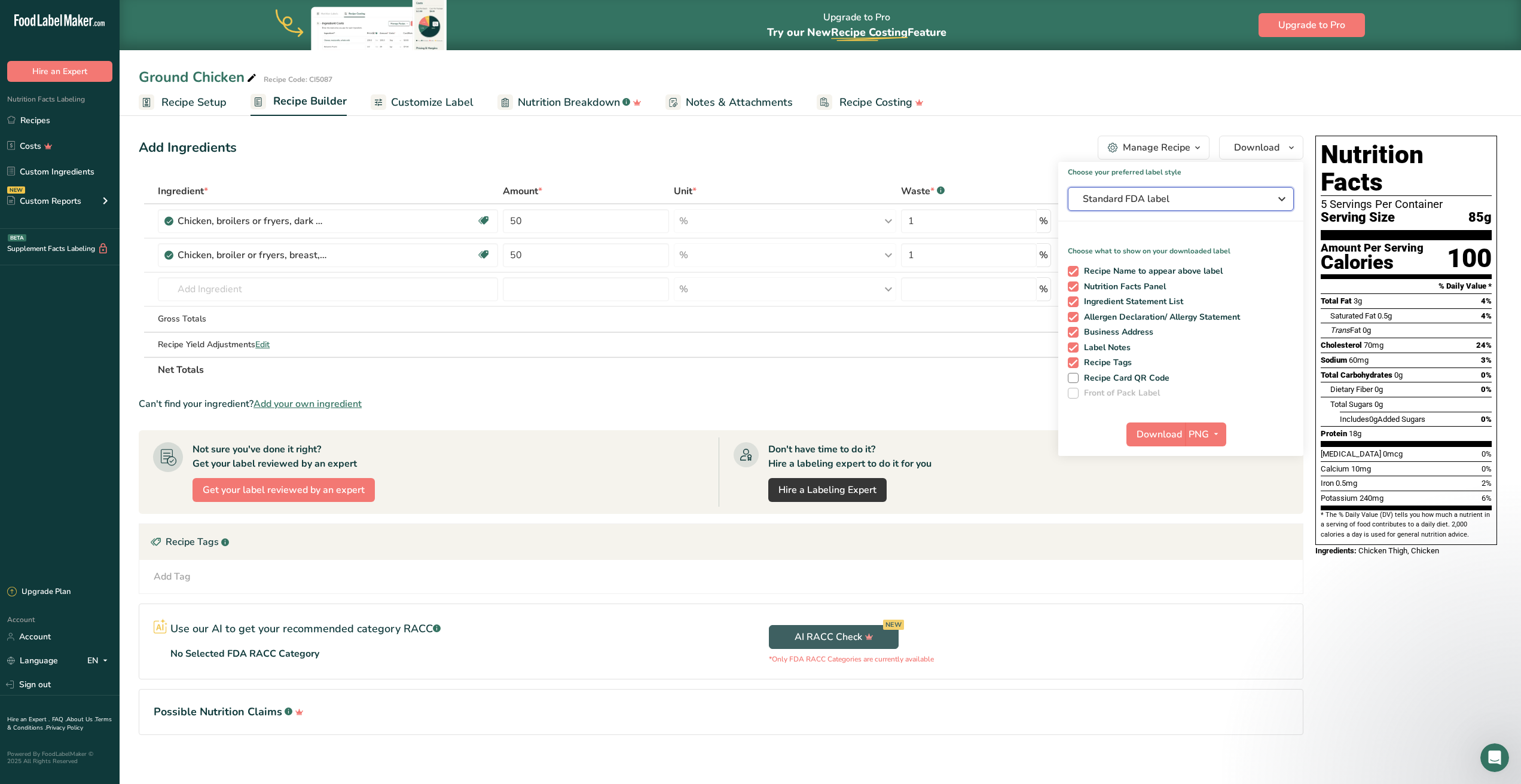
click at [1280, 200] on icon "button" at bounding box center [1282, 198] width 14 height 21
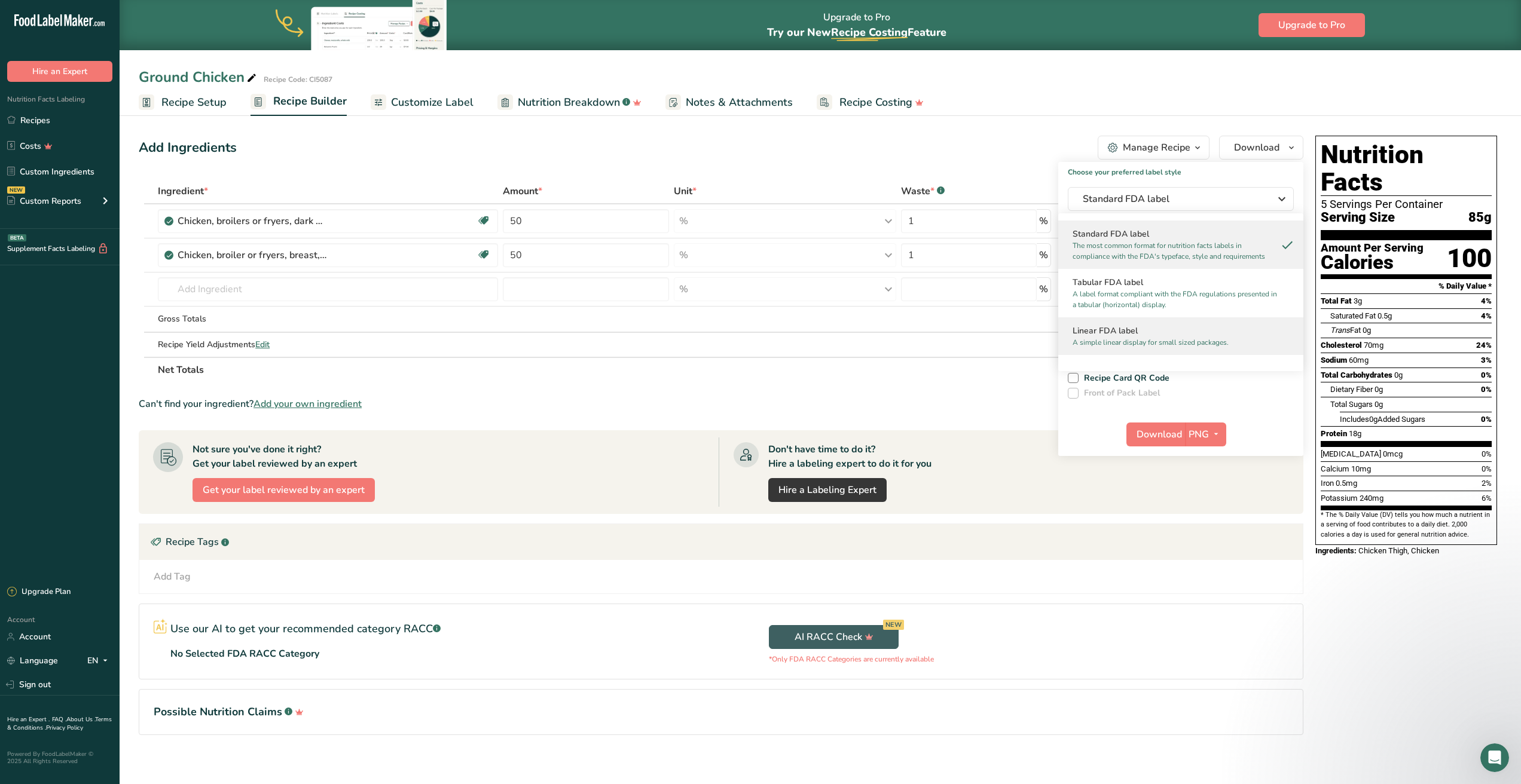
click at [1114, 346] on p "A simple linear display for small sized packages." at bounding box center [1175, 342] width 205 height 11
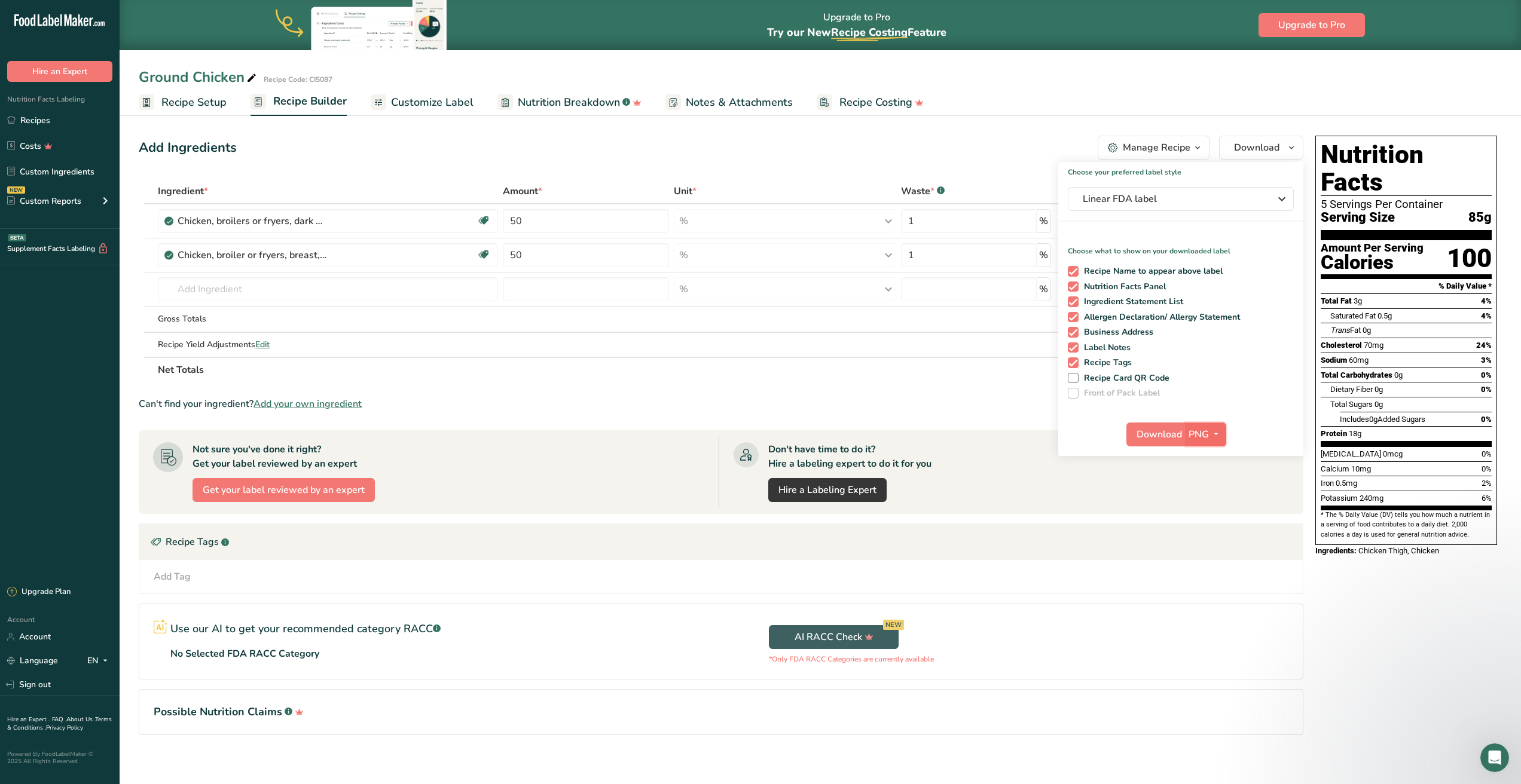
click at [1217, 440] on icon "button" at bounding box center [1216, 434] width 10 height 15
click at [1213, 499] on link "SVG" at bounding box center [1207, 498] width 39 height 20
click at [1165, 435] on span "Download" at bounding box center [1159, 434] width 45 height 14
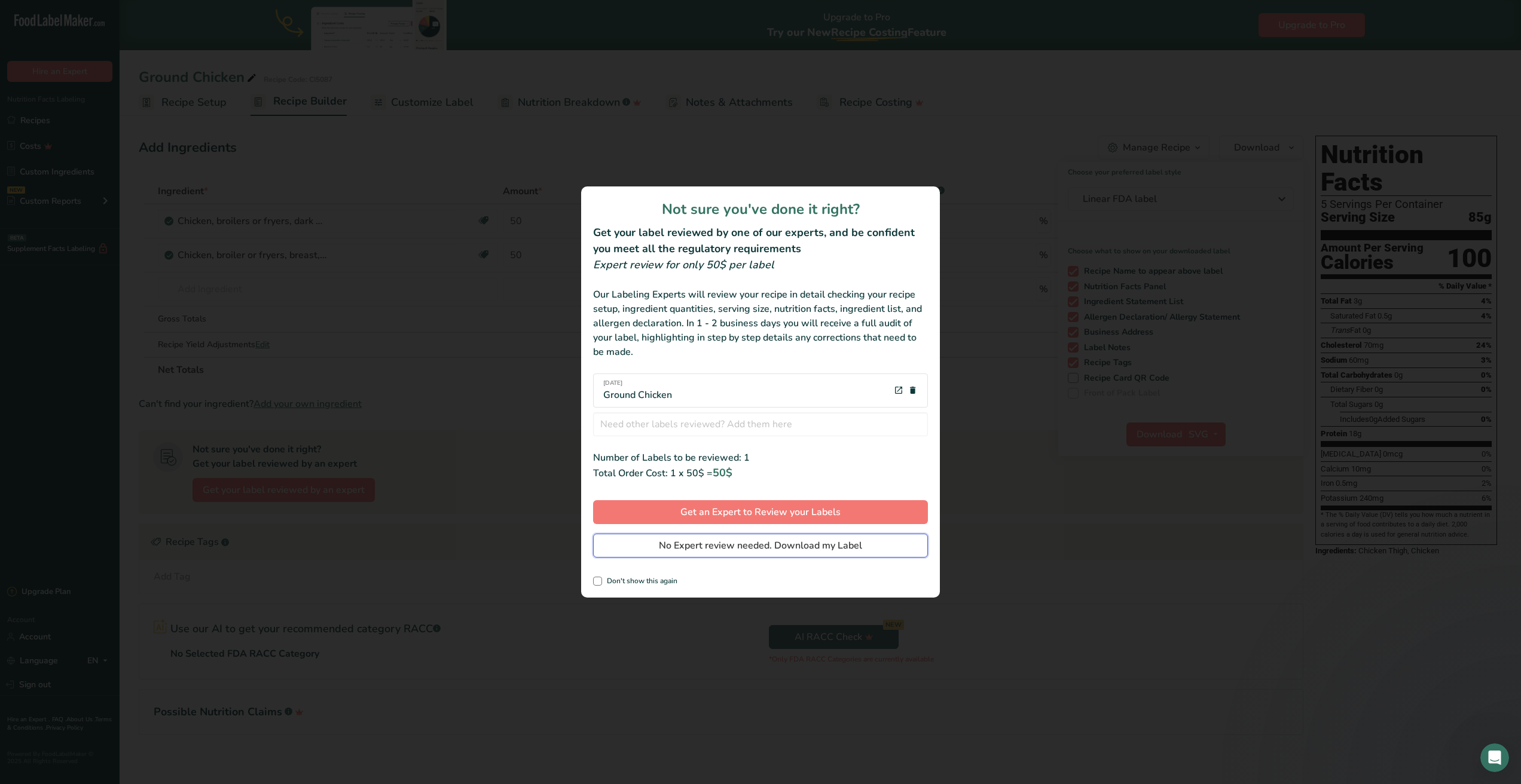
click at [700, 537] on button "No Expert review needed. Download my Label" at bounding box center [761, 546] width 335 height 24
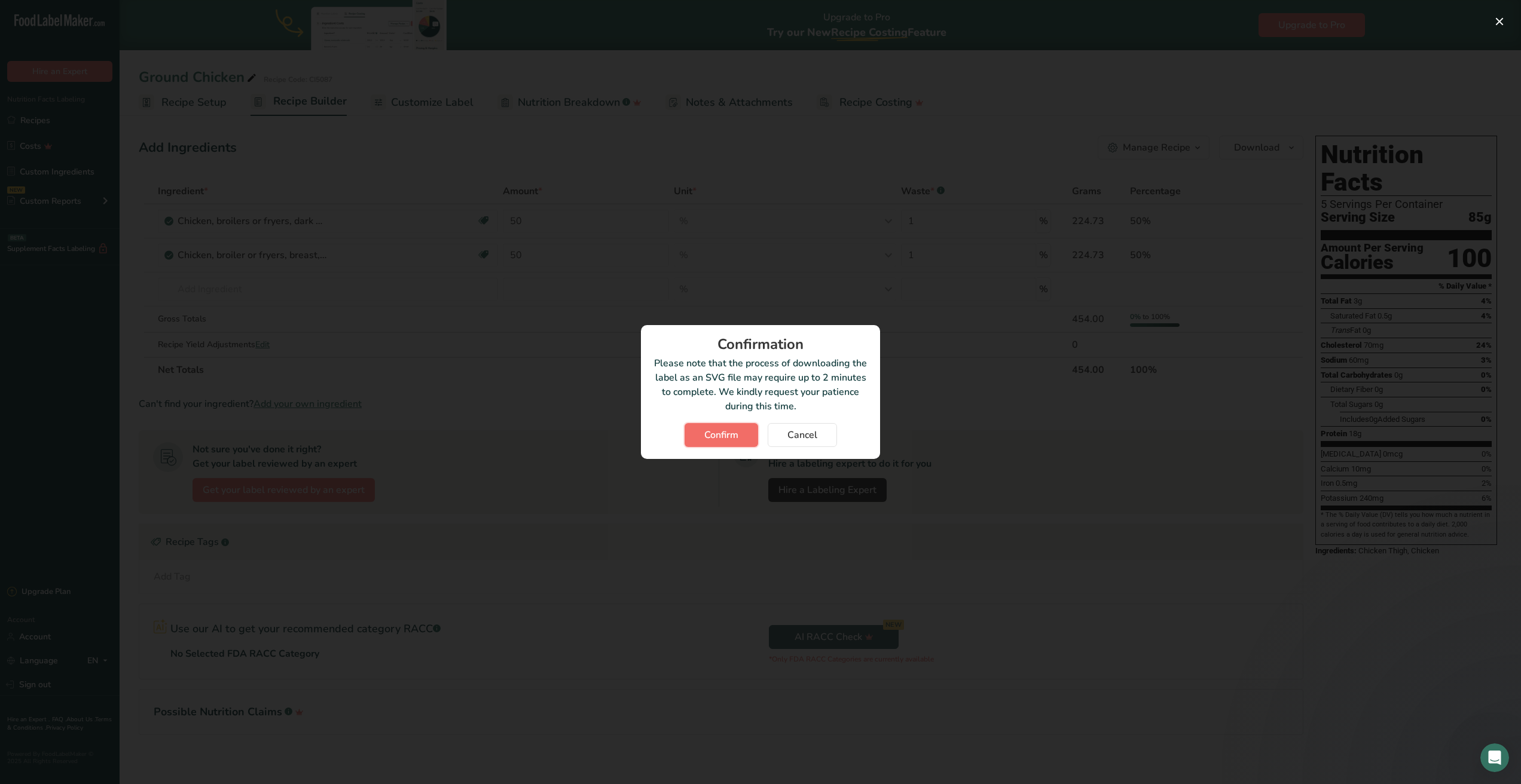
click at [740, 441] on button "Confirm" at bounding box center [721, 435] width 74 height 24
